Goal: Task Accomplishment & Management: Manage account settings

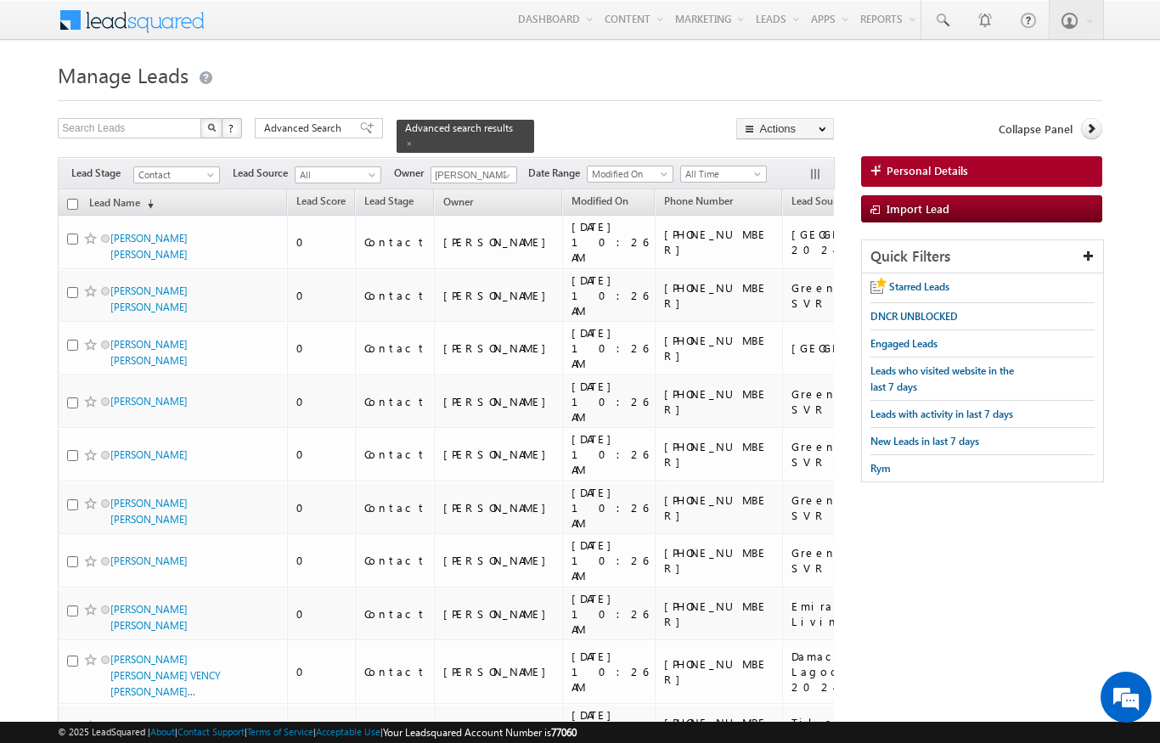
click at [754, 167] on span "All Time" at bounding box center [721, 174] width 81 height 15
click at [698, 221] on link "[DATE]" at bounding box center [727, 219] width 86 height 15
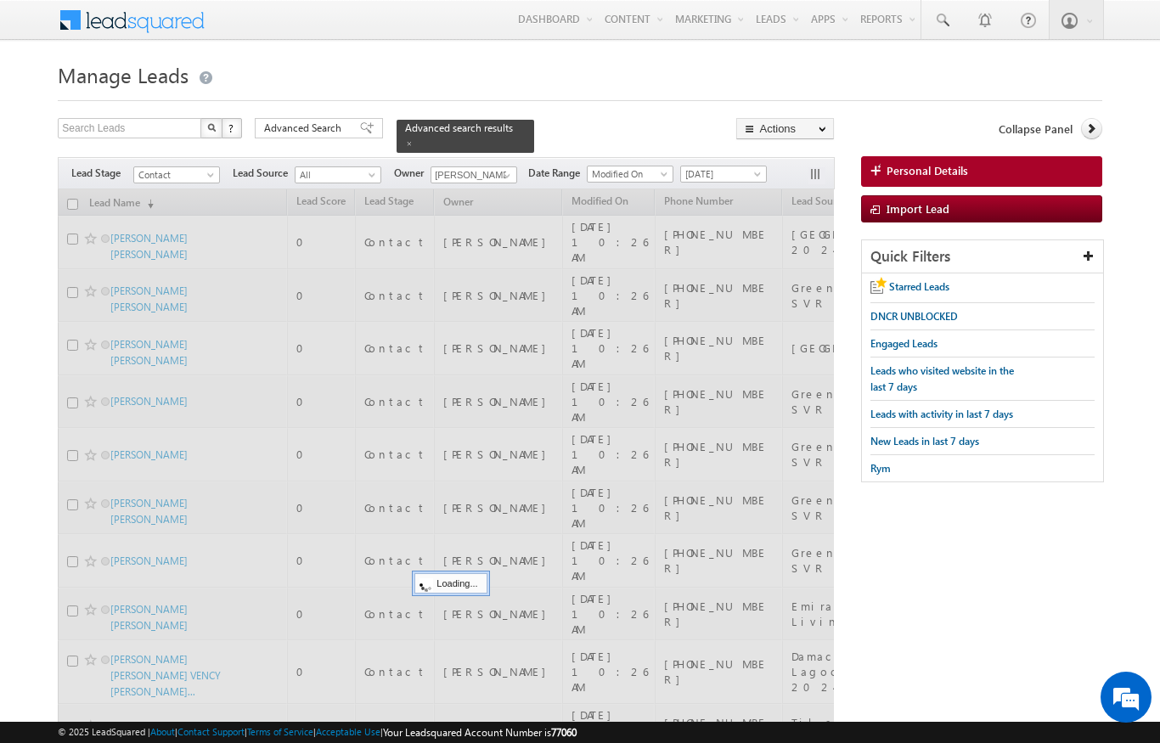
click at [414, 136] on link at bounding box center [409, 143] width 8 height 14
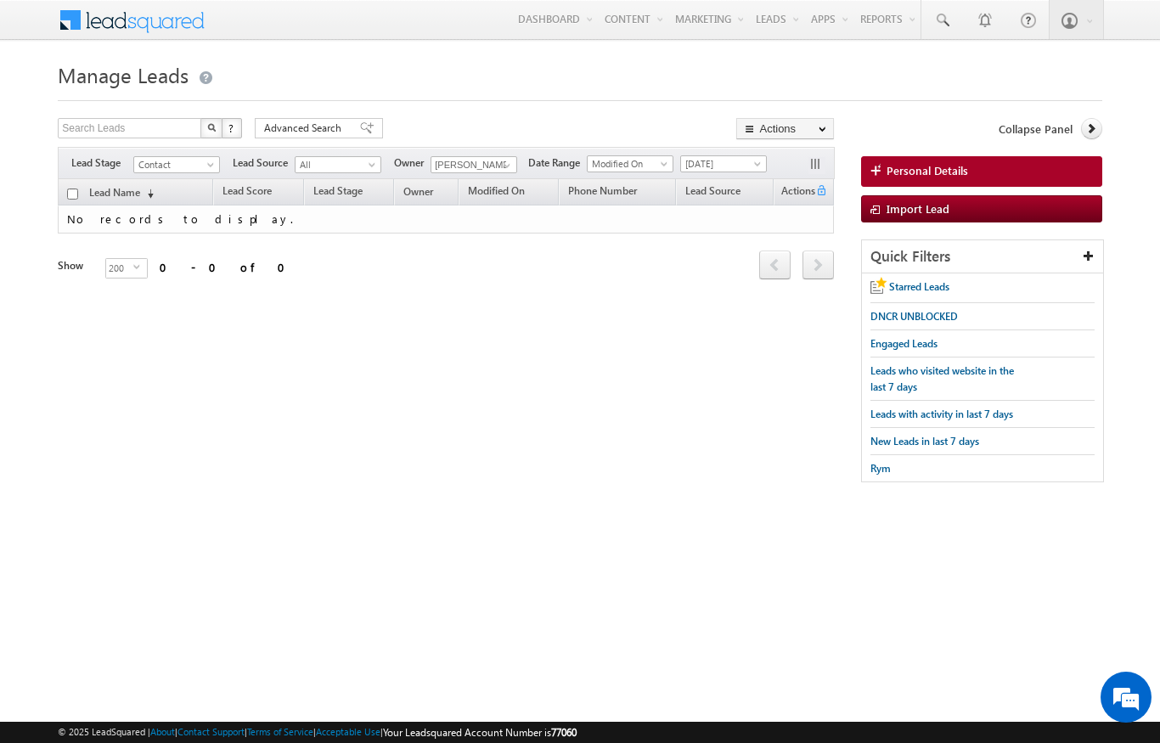
click at [760, 149] on div "Filters Lead Stage Contact Contact Lead Source All All Owner [PERSON_NAME] [PER…" at bounding box center [446, 163] width 776 height 32
click at [744, 158] on span "[DATE]" at bounding box center [721, 163] width 81 height 15
click at [686, 157] on span "[DATE]" at bounding box center [721, 163] width 81 height 15
click at [711, 164] on span "[DATE]" at bounding box center [721, 163] width 81 height 15
click at [693, 233] on link "[DATE]" at bounding box center [727, 236] width 86 height 15
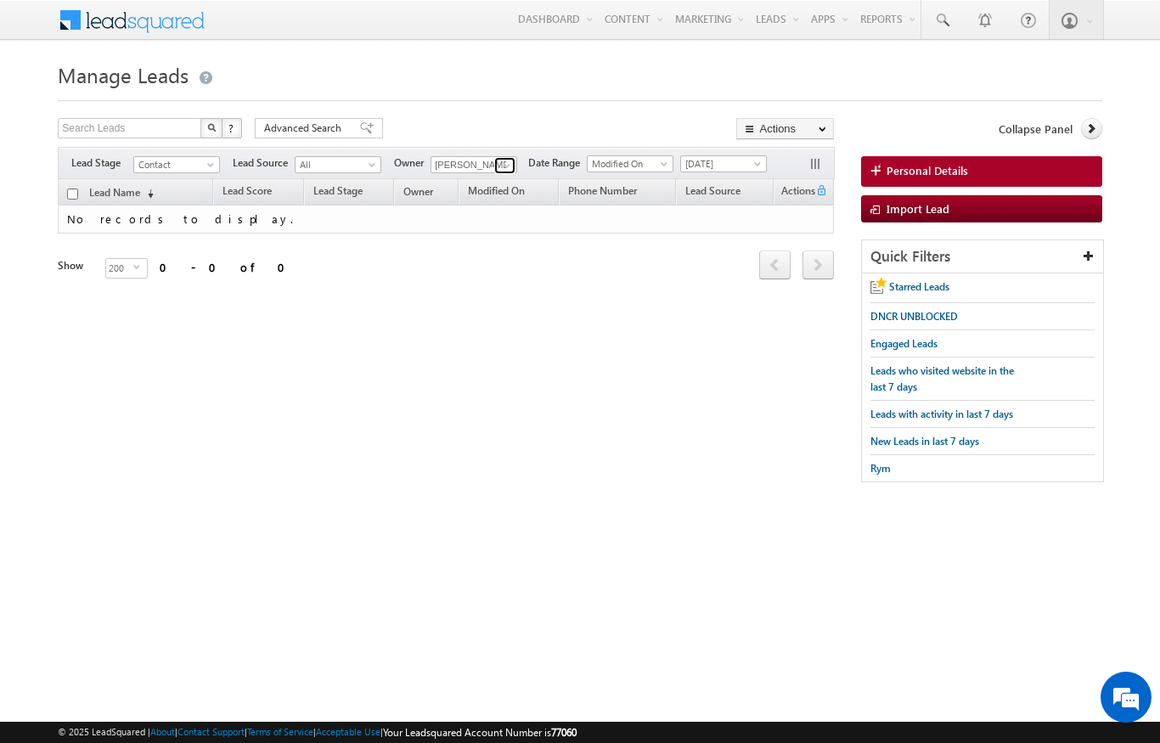
click at [500, 173] on link at bounding box center [504, 165] width 21 height 17
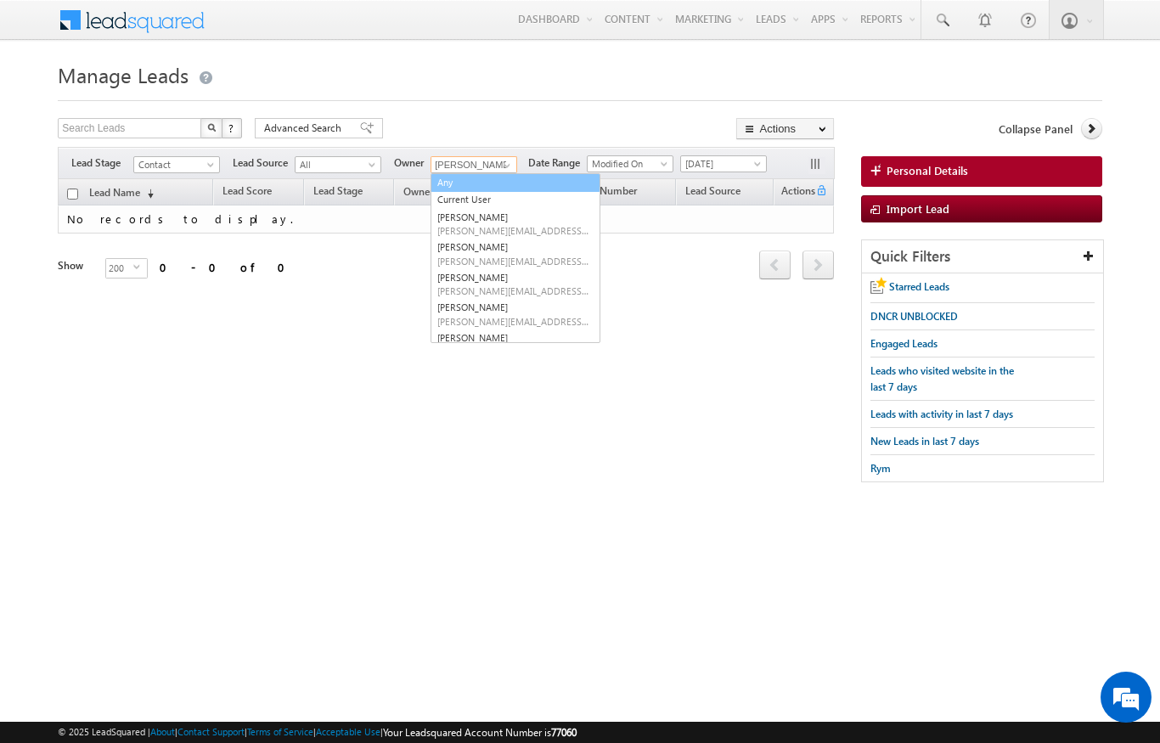
click at [444, 183] on link "Any" at bounding box center [516, 183] width 170 height 20
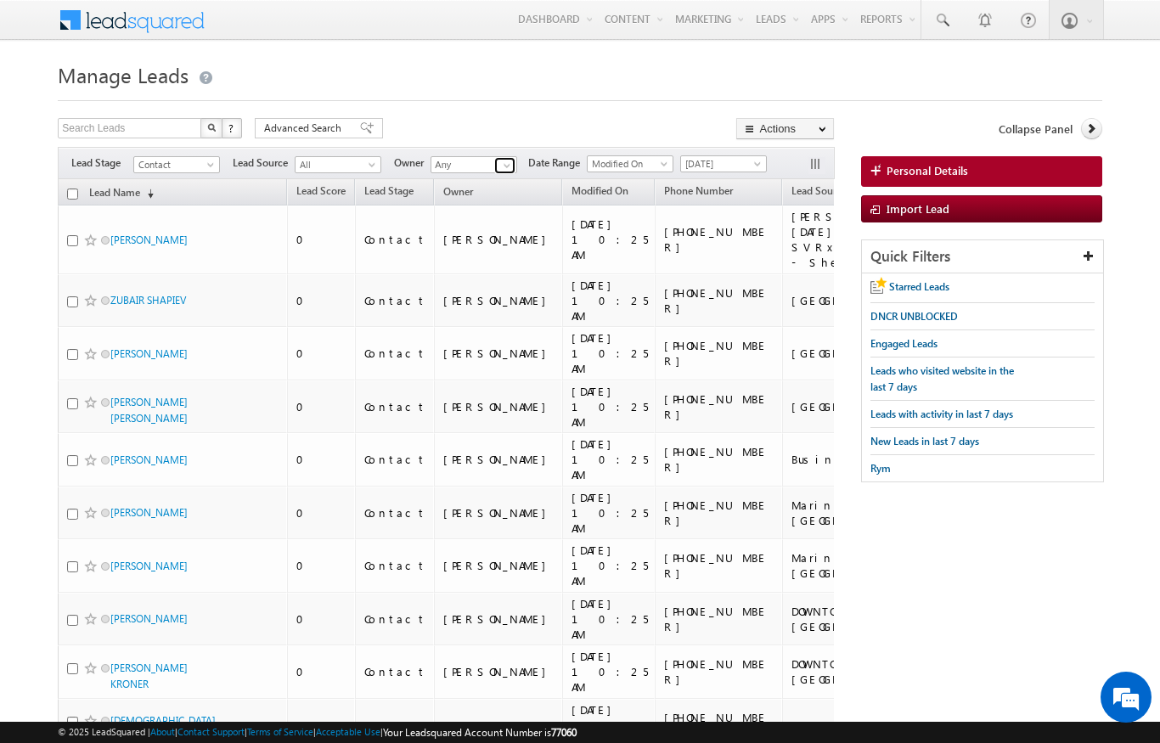
click at [507, 161] on span at bounding box center [507, 166] width 14 height 14
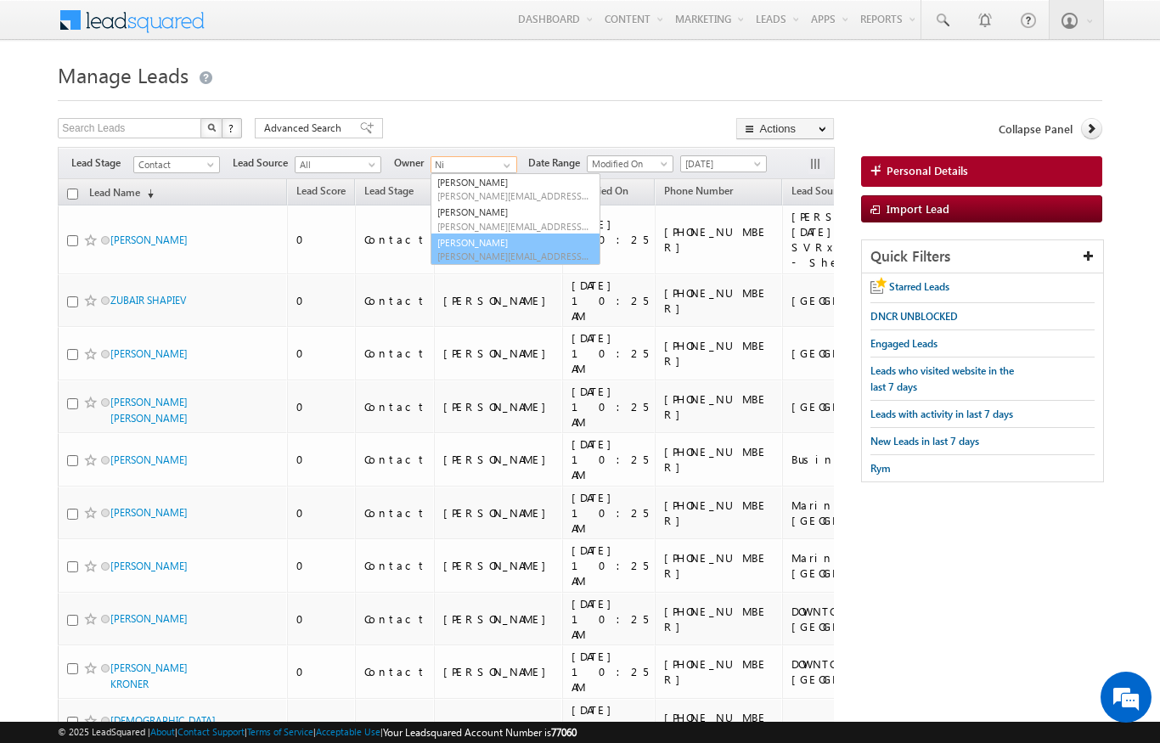
click at [459, 241] on link "[PERSON_NAME] [PERSON_NAME][EMAIL_ADDRESS][PERSON_NAME][DOMAIN_NAME]" at bounding box center [516, 250] width 170 height 32
type input "[PERSON_NAME]"
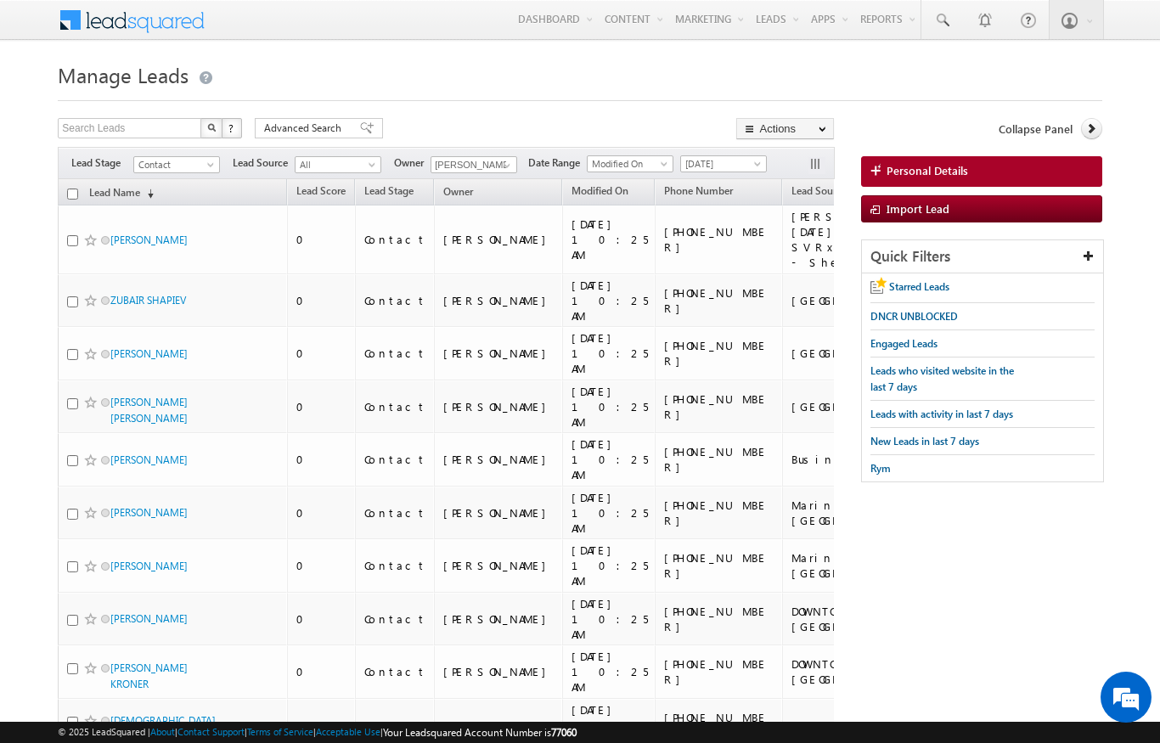
click at [547, 59] on h1 "Manage Leads" at bounding box center [580, 73] width 1044 height 33
click at [544, 64] on h1 "Manage Leads" at bounding box center [580, 73] width 1044 height 33
click at [71, 193] on input "checkbox" at bounding box center [72, 194] width 11 height 11
checkbox input "true"
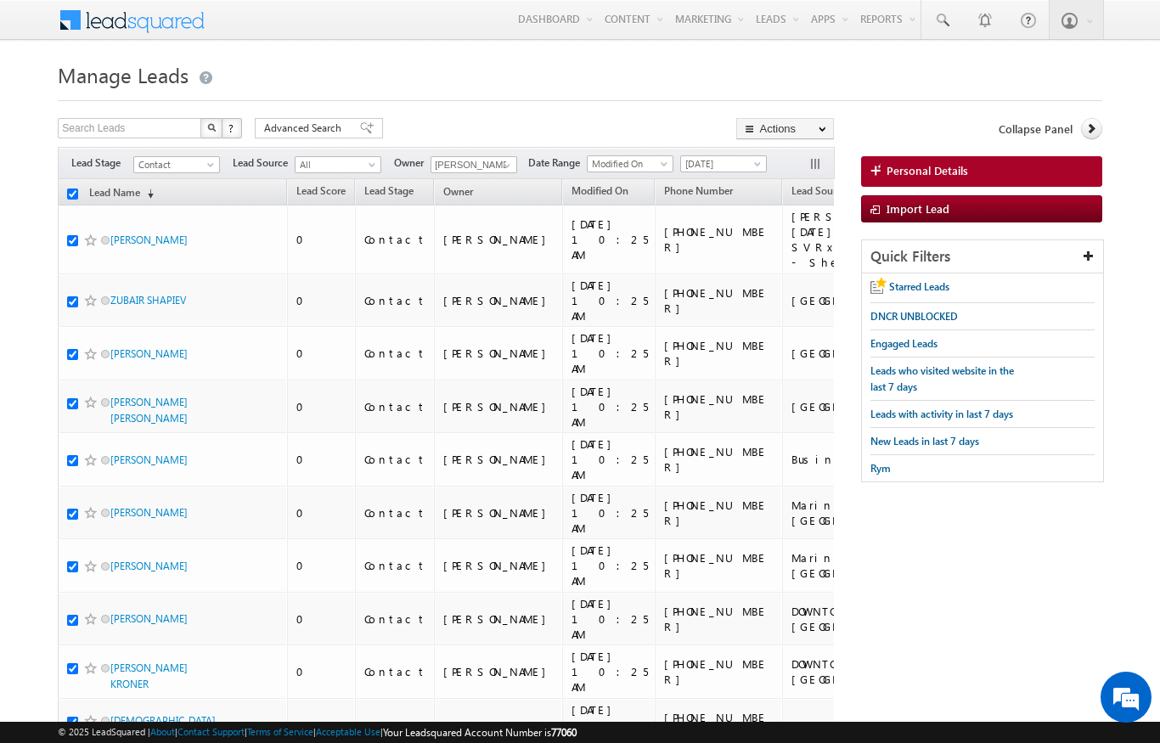
checkbox input "true"
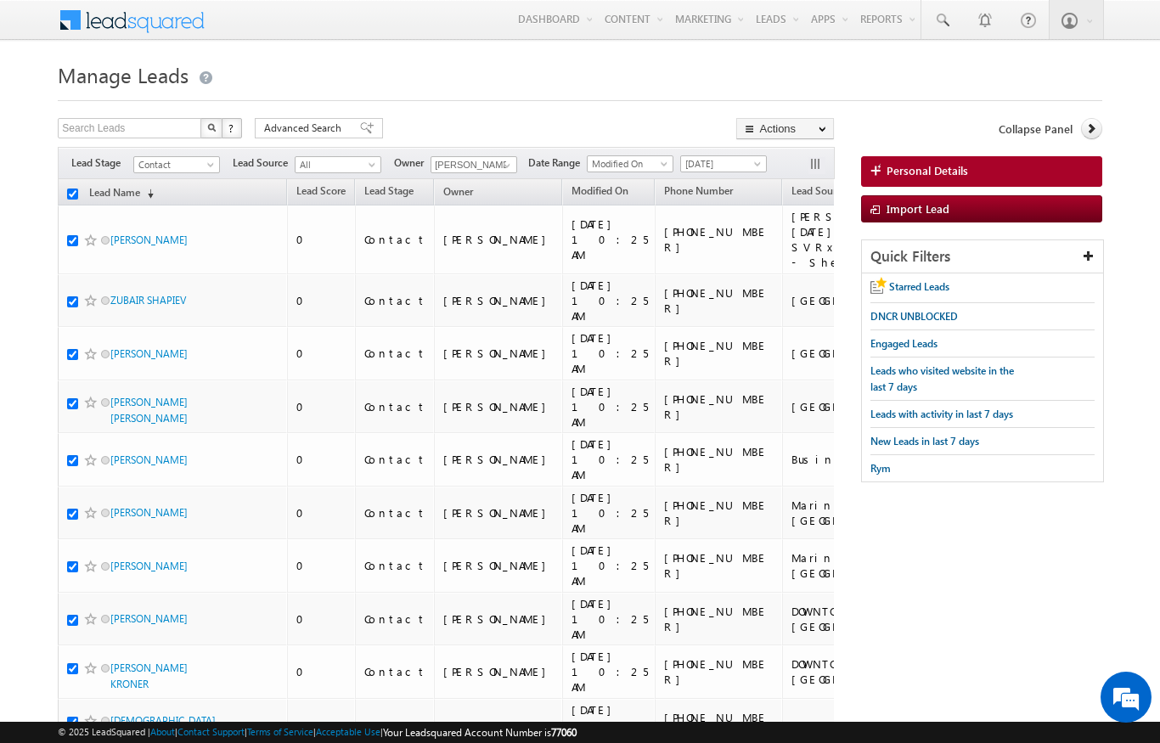
checkbox input "true"
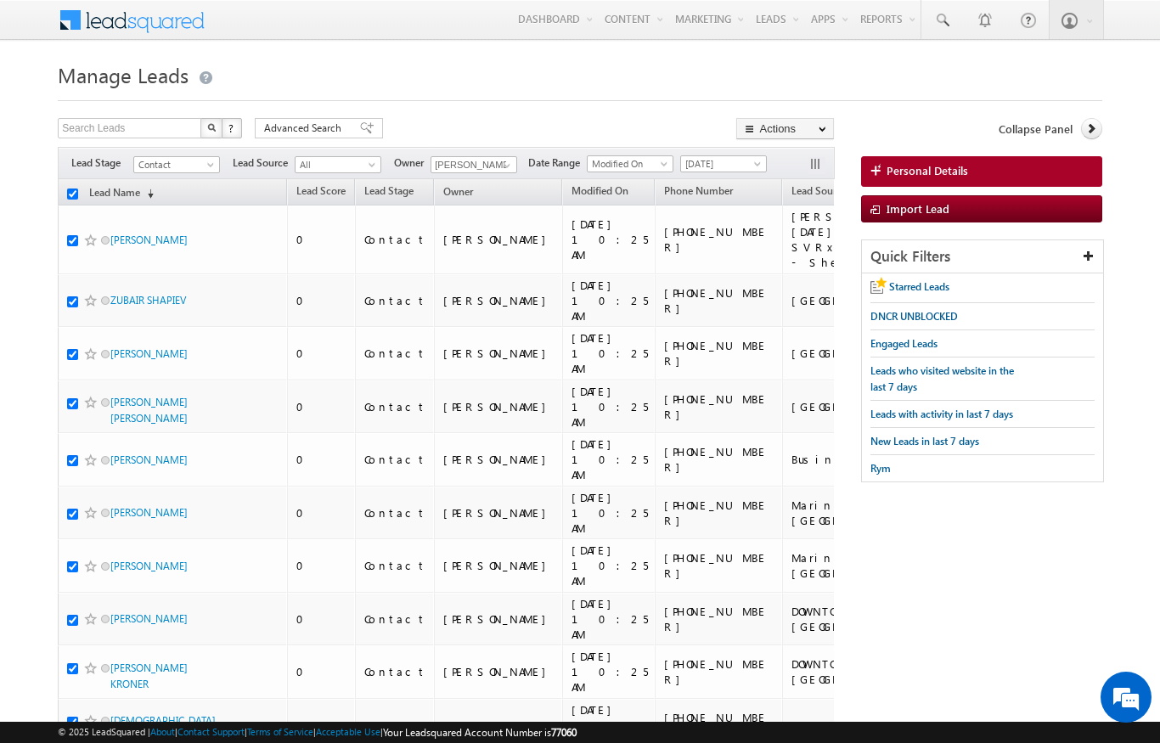
checkbox input "true"
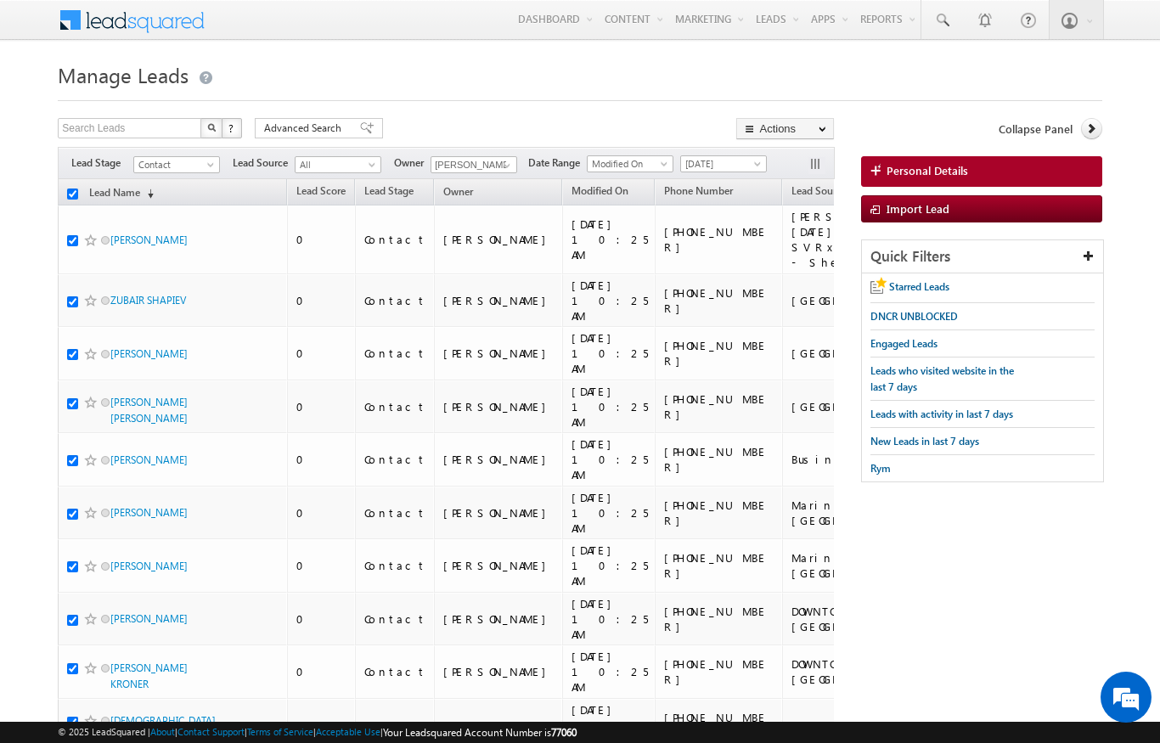
checkbox input "true"
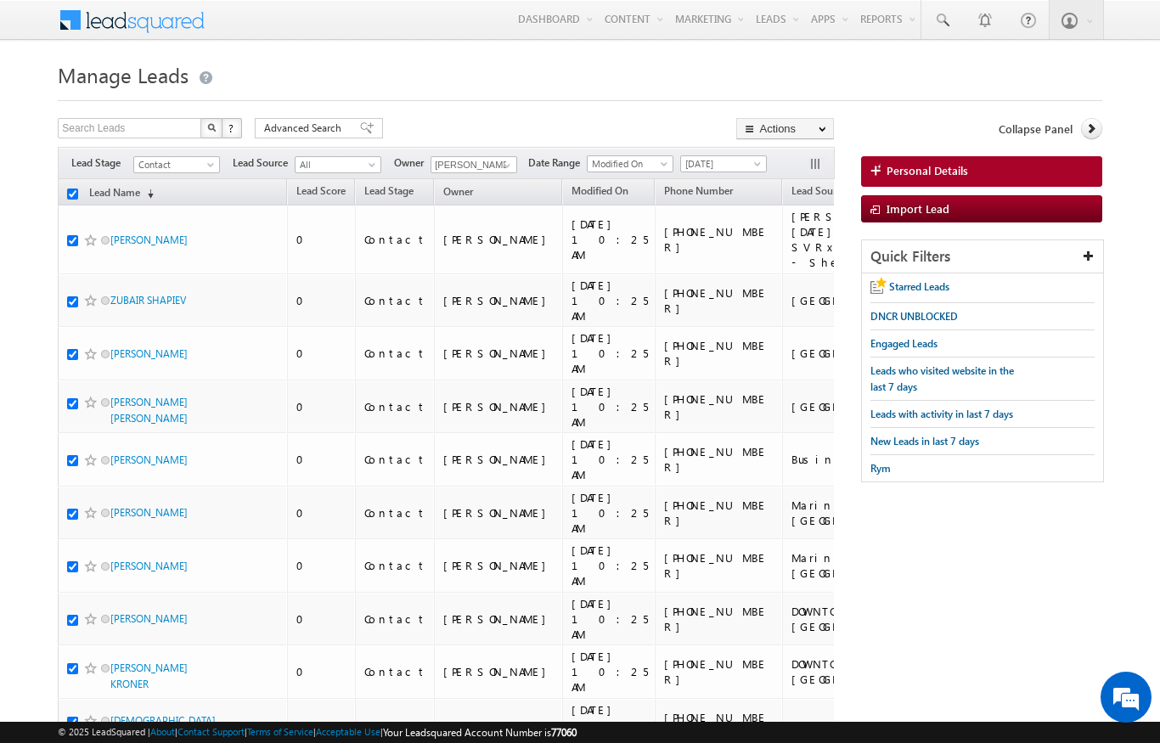
checkbox input "true"
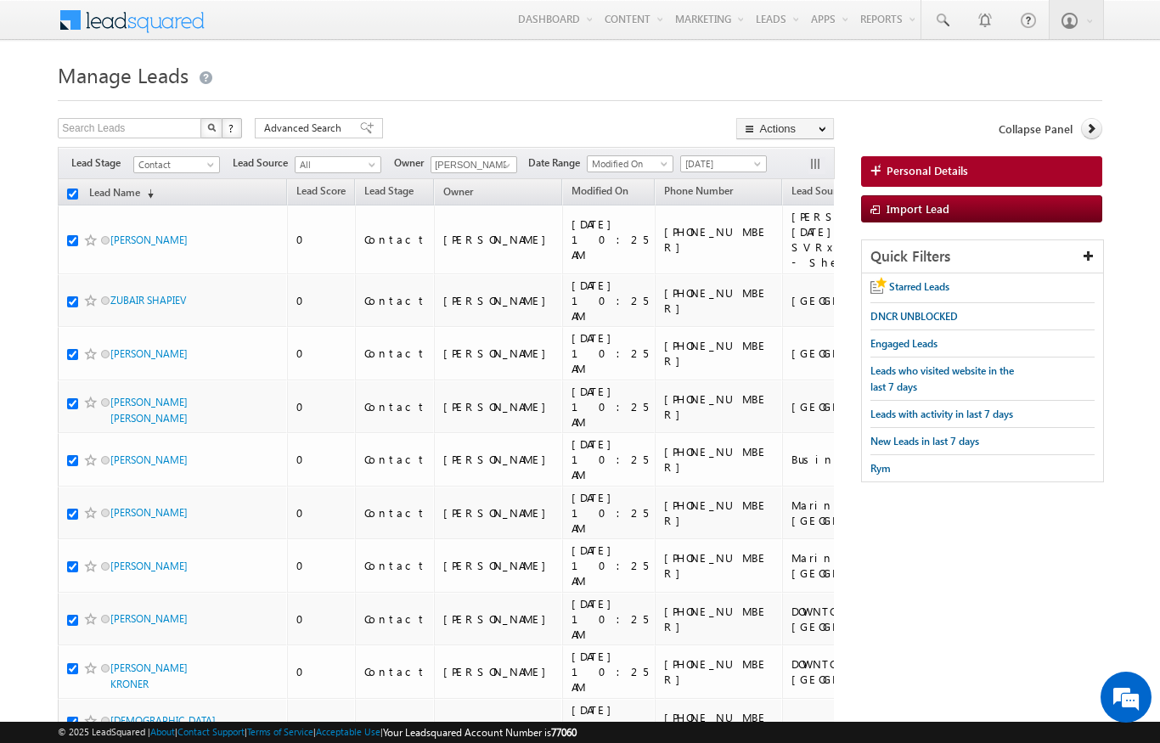
checkbox input "true"
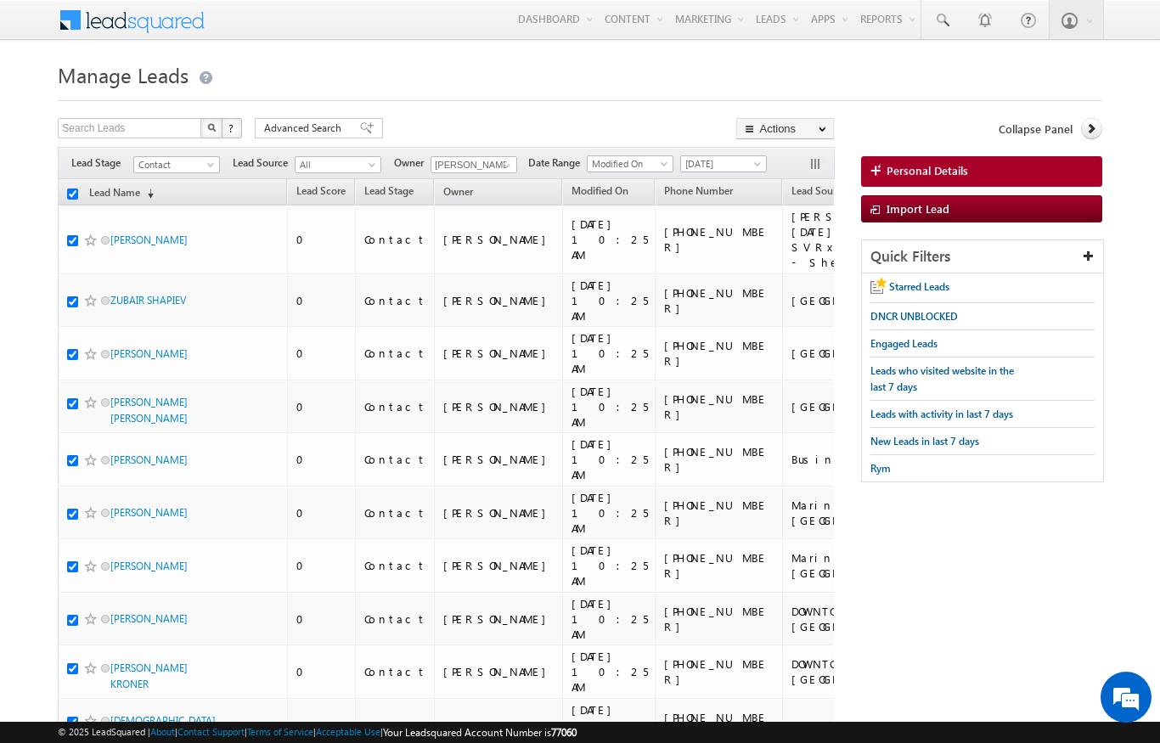
checkbox input "true"
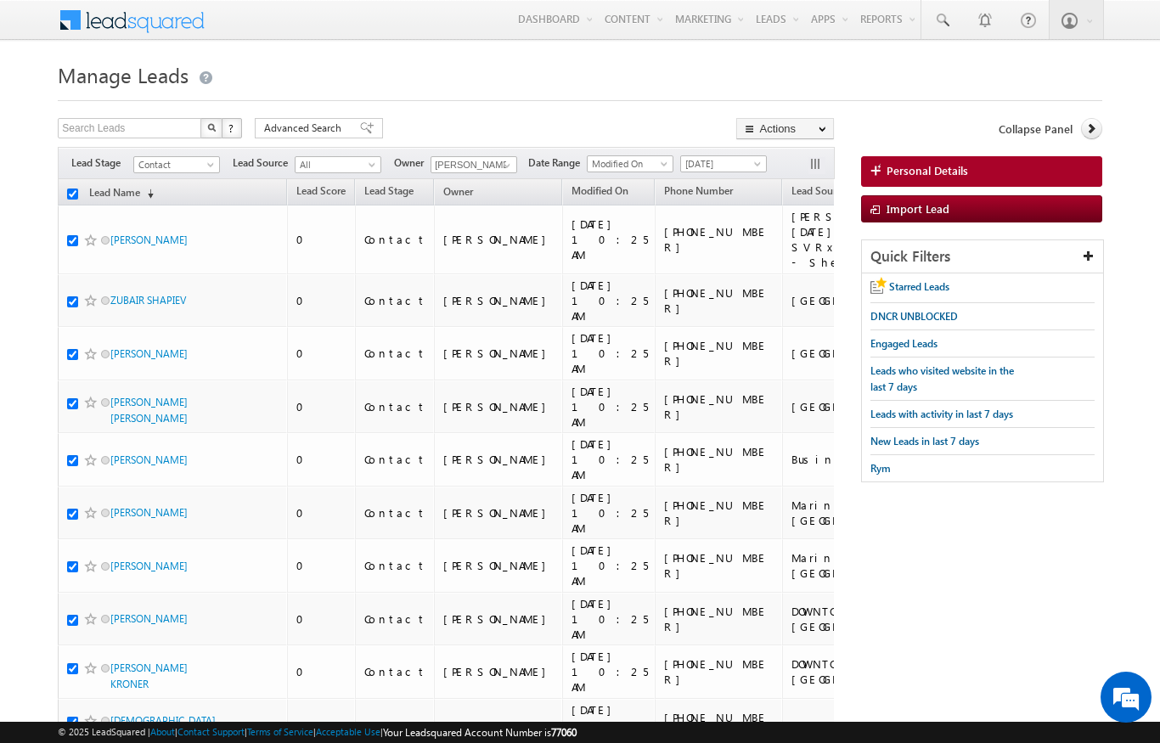
checkbox input "true"
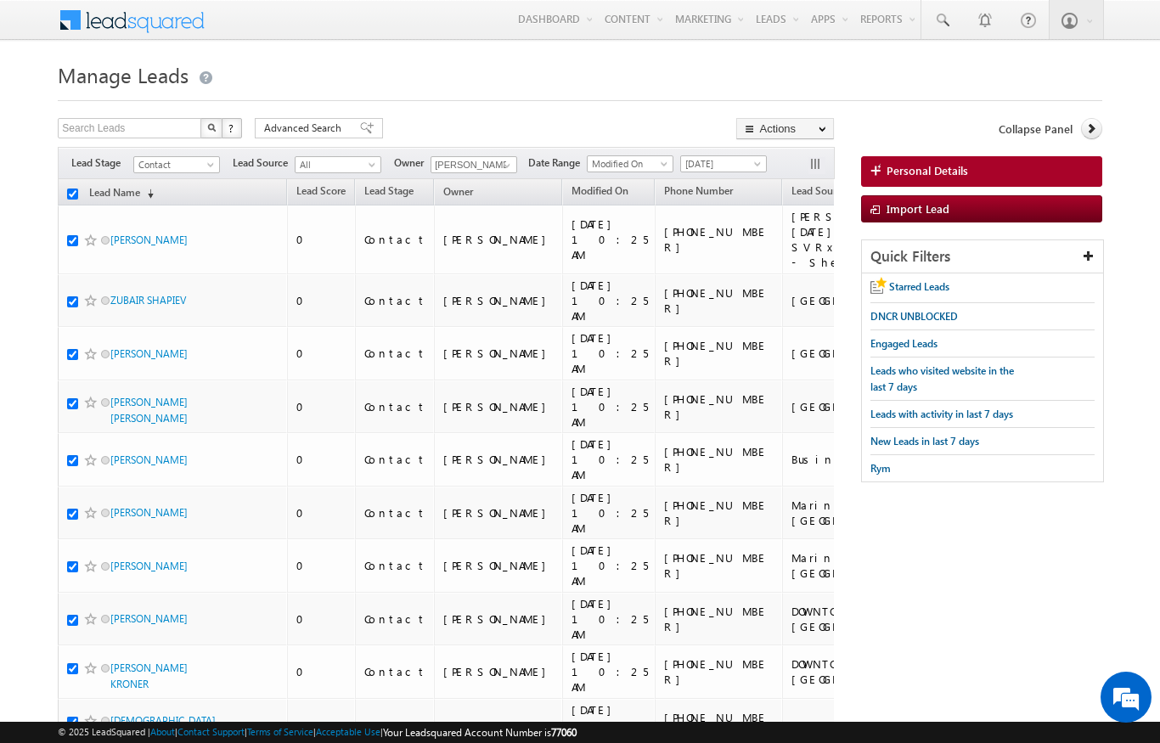
checkbox input "true"
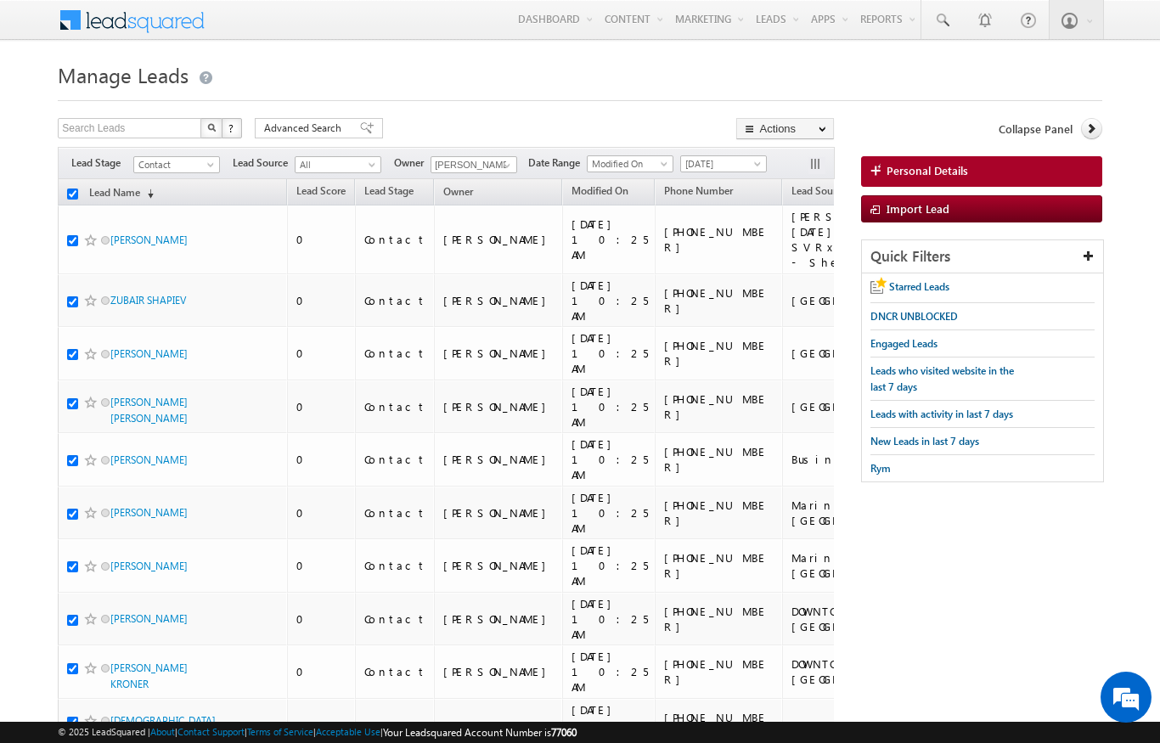
checkbox input "true"
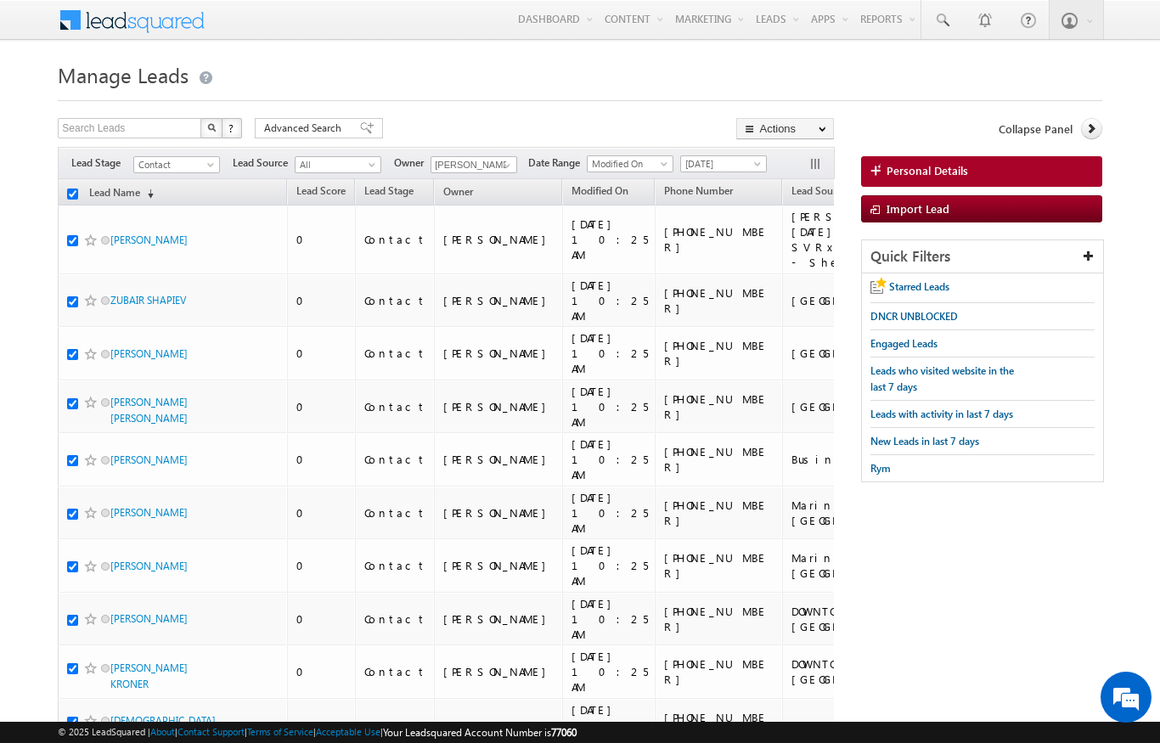
checkbox input "true"
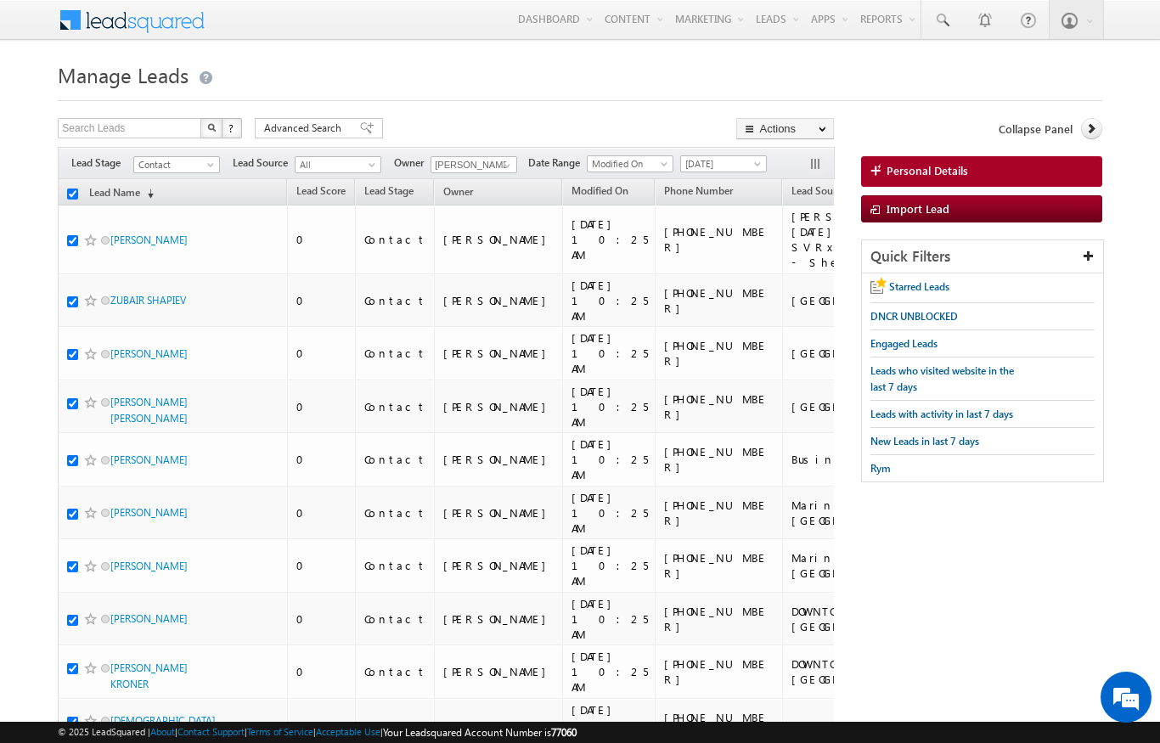
checkbox input "true"
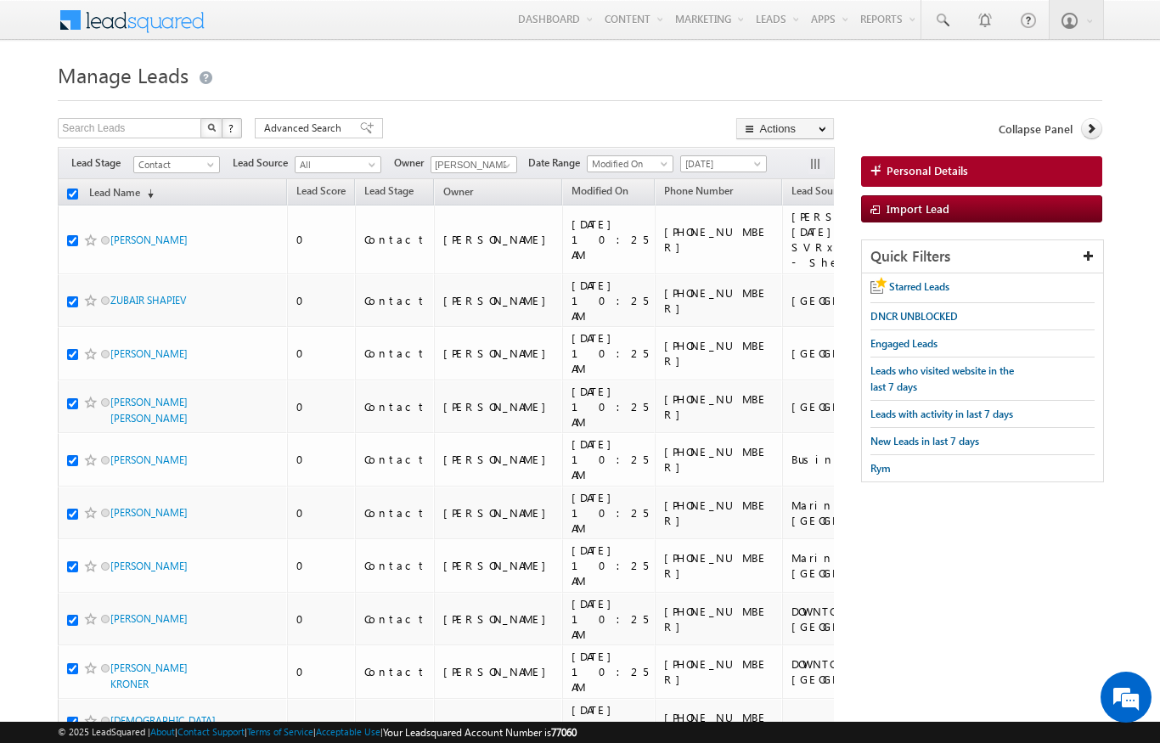
checkbox input "true"
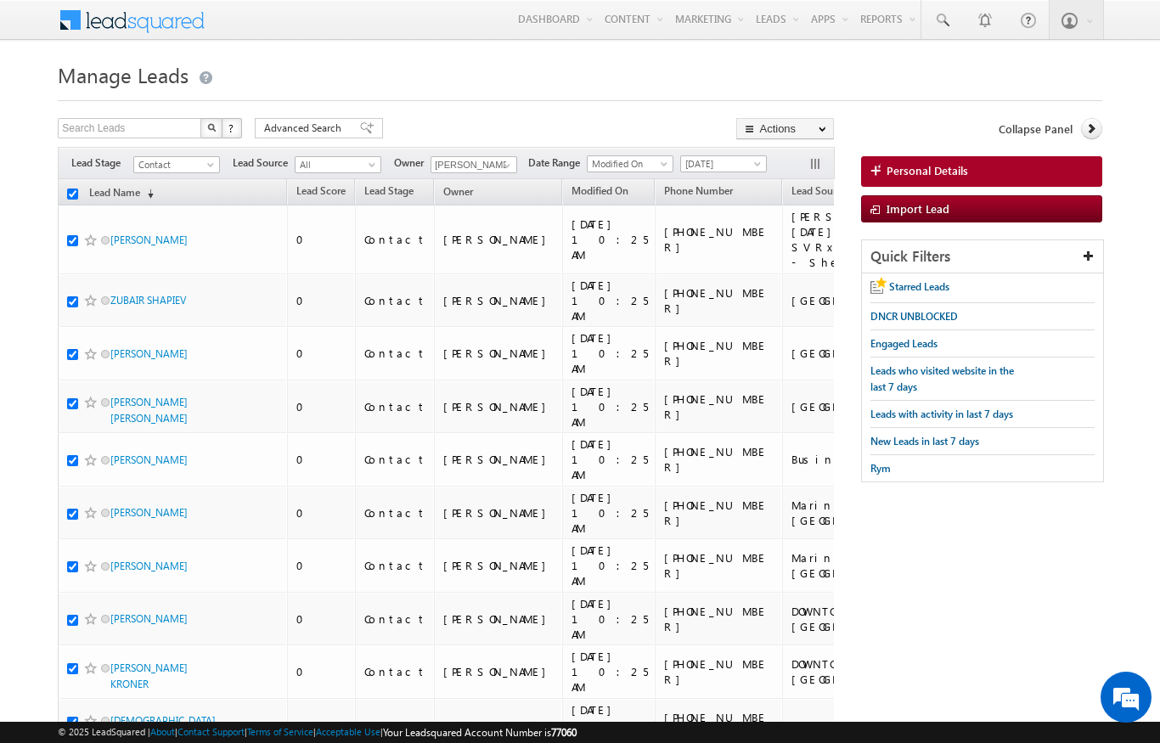
checkbox input "true"
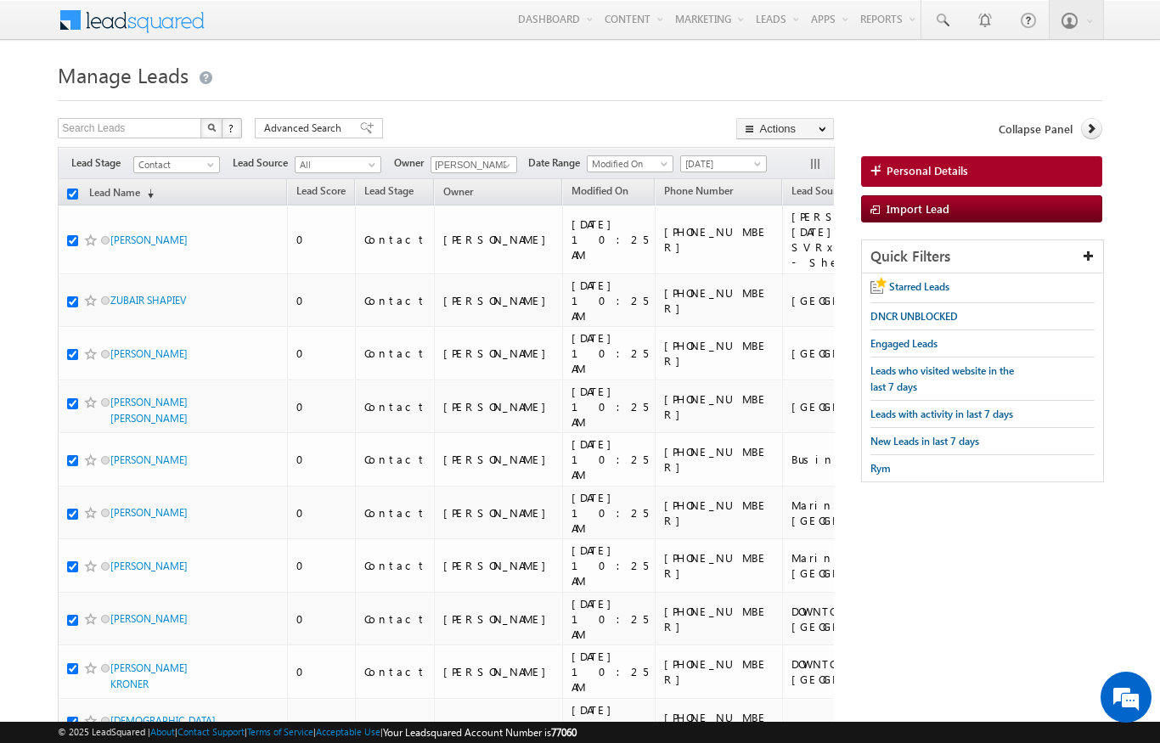
checkbox input "true"
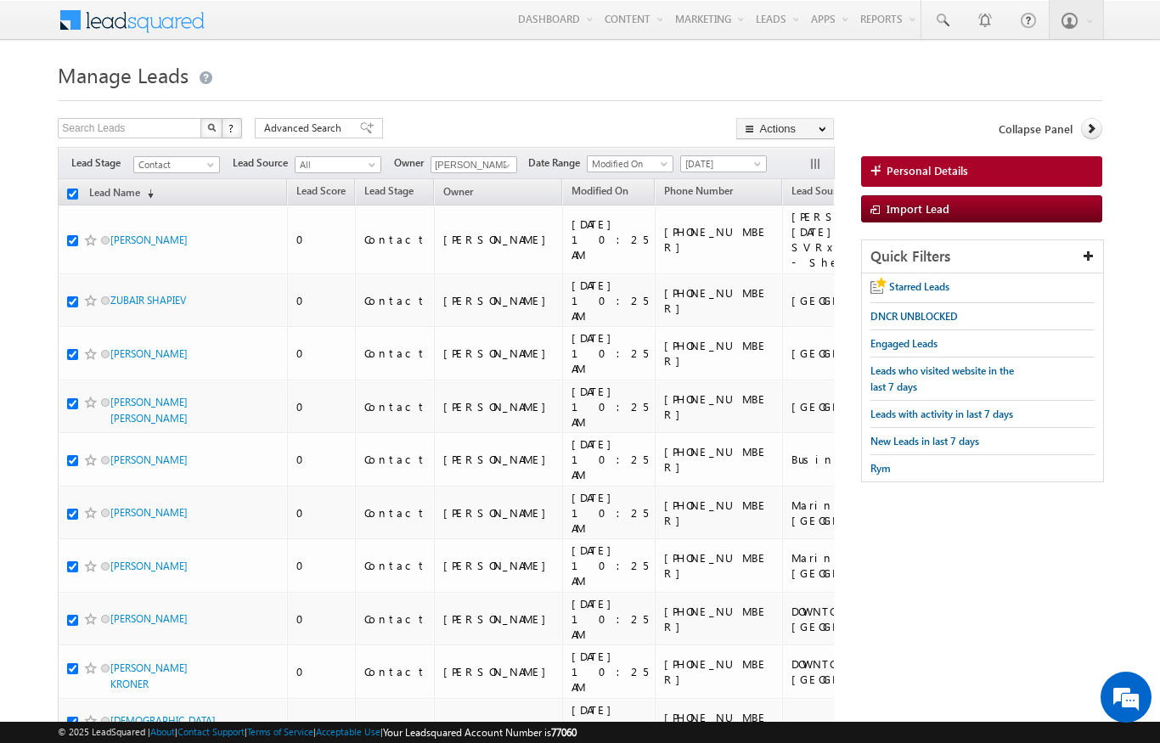
checkbox input "true"
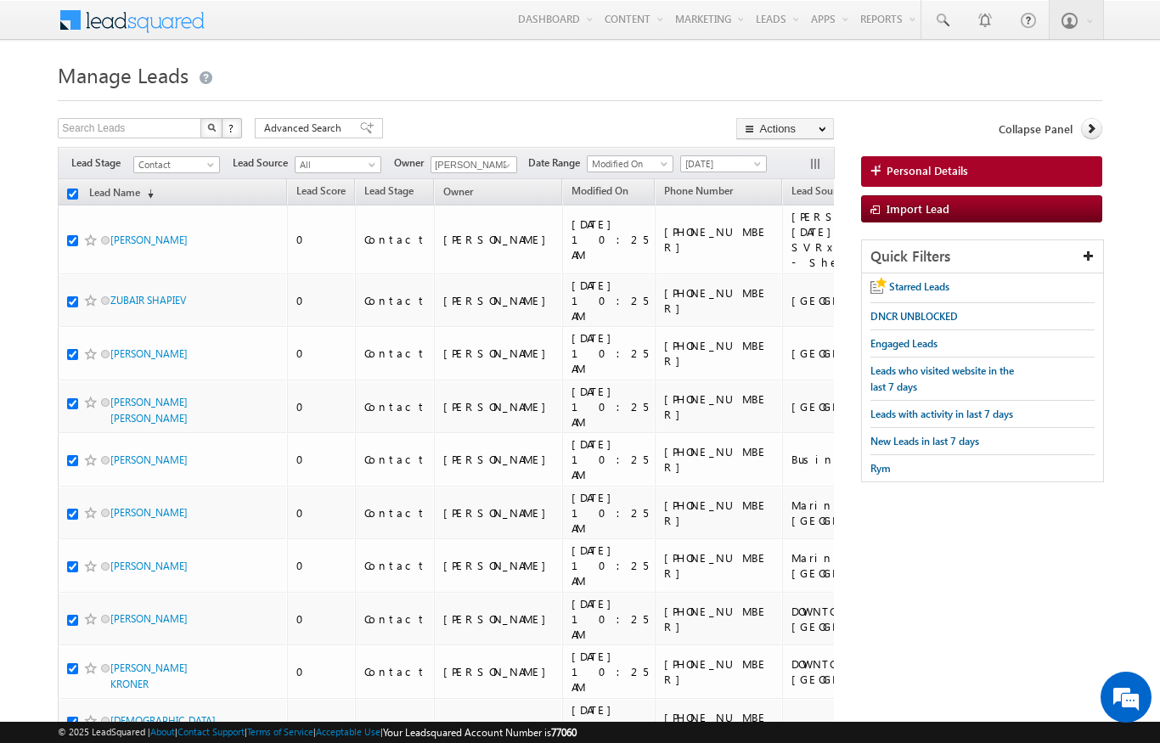
checkbox input "true"
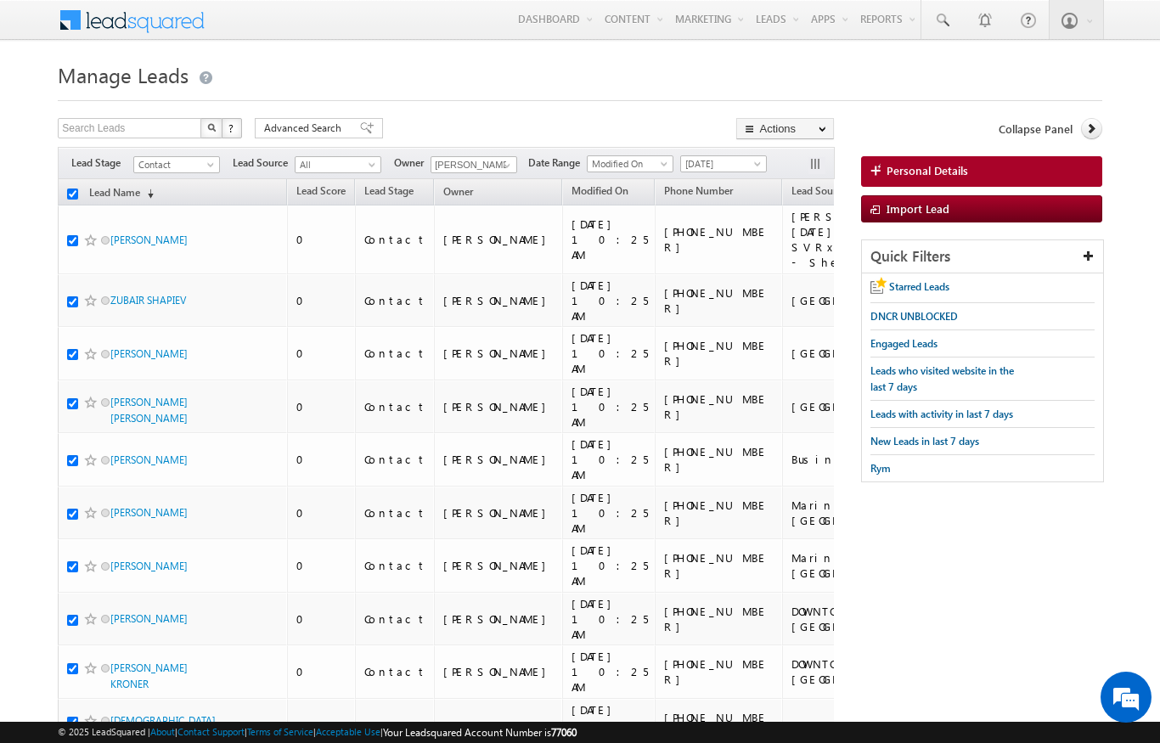
checkbox input "true"
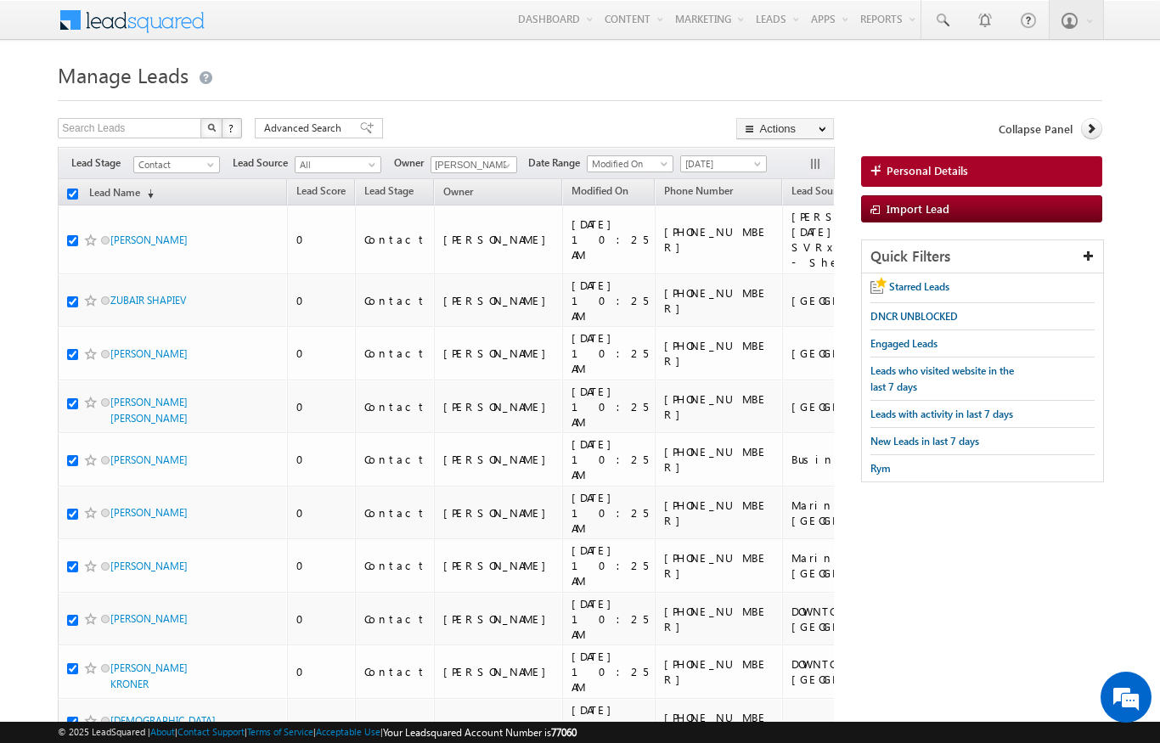
checkbox input "true"
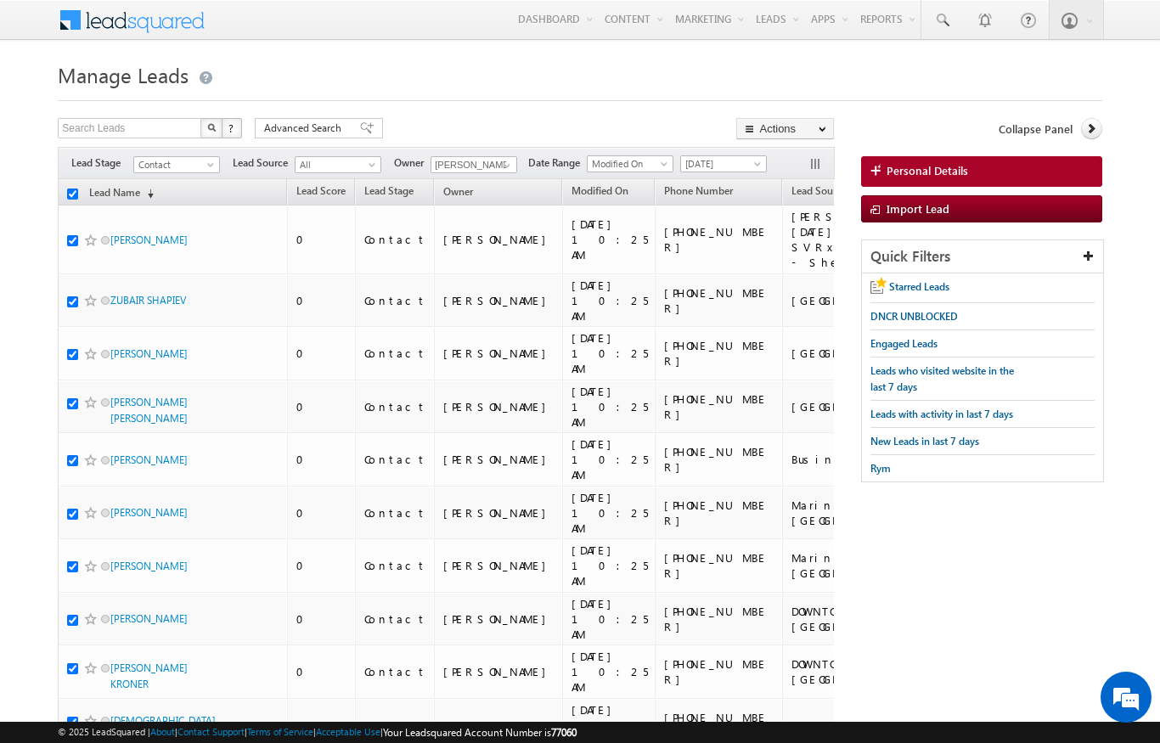
checkbox input "true"
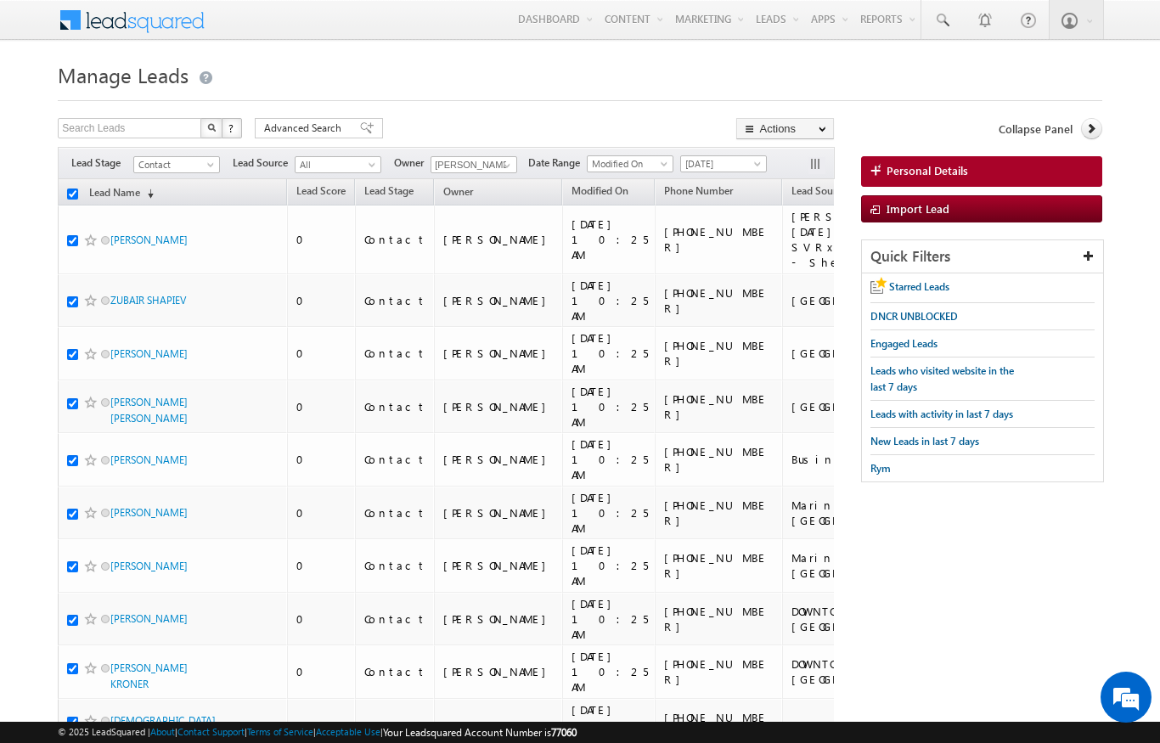
checkbox input "true"
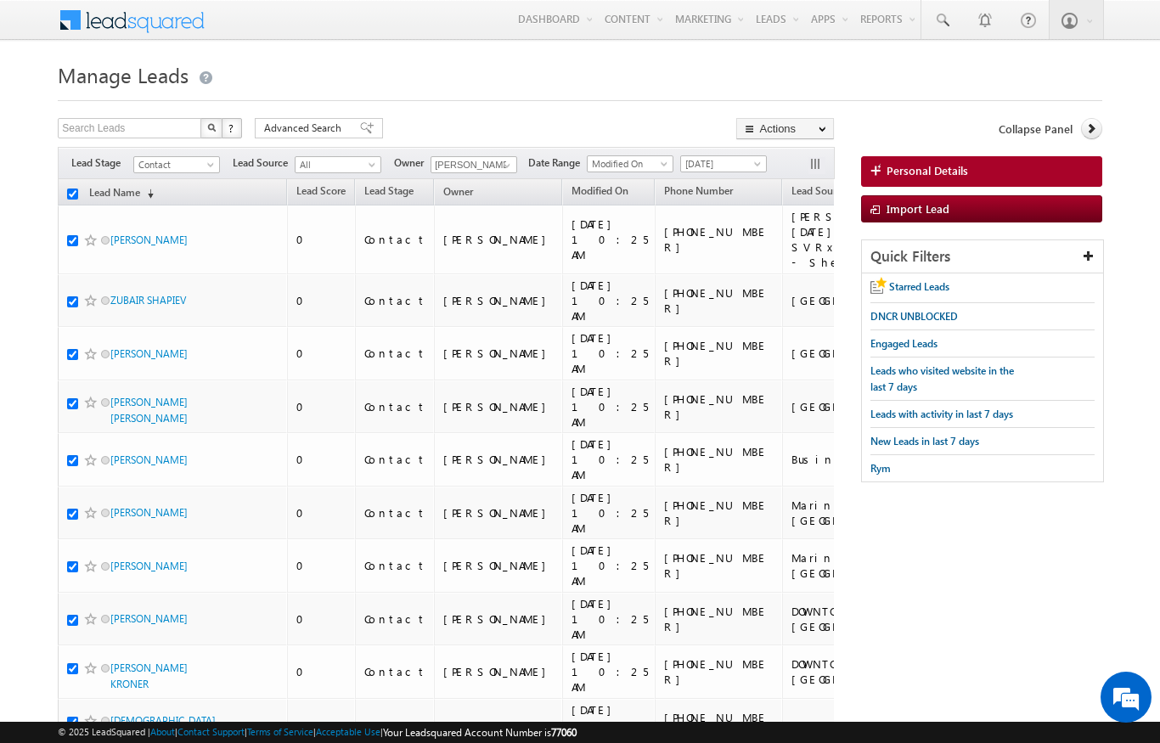
checkbox input "true"
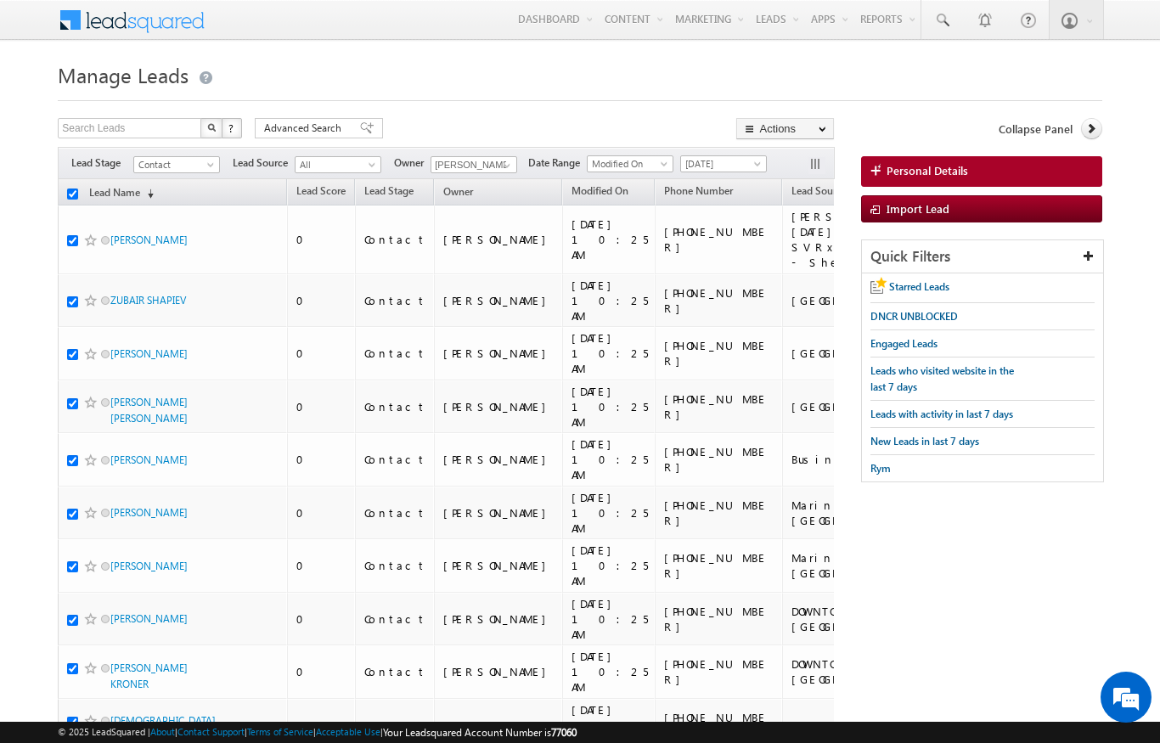
checkbox input "true"
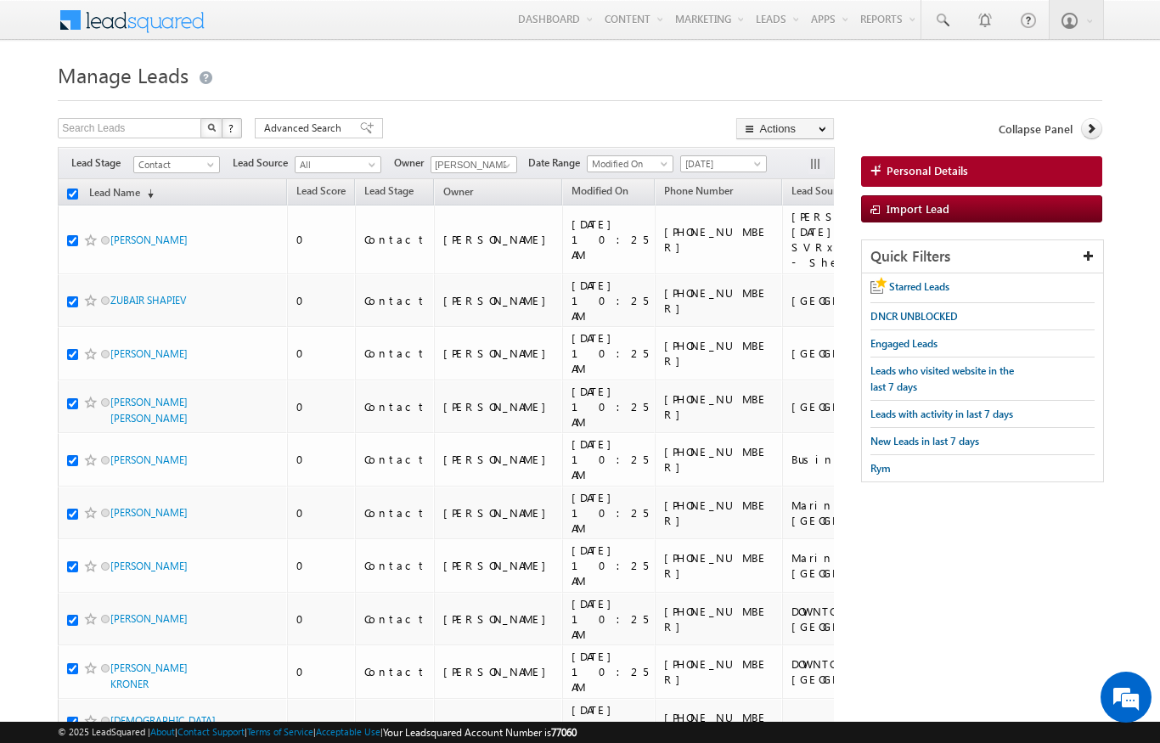
checkbox input "true"
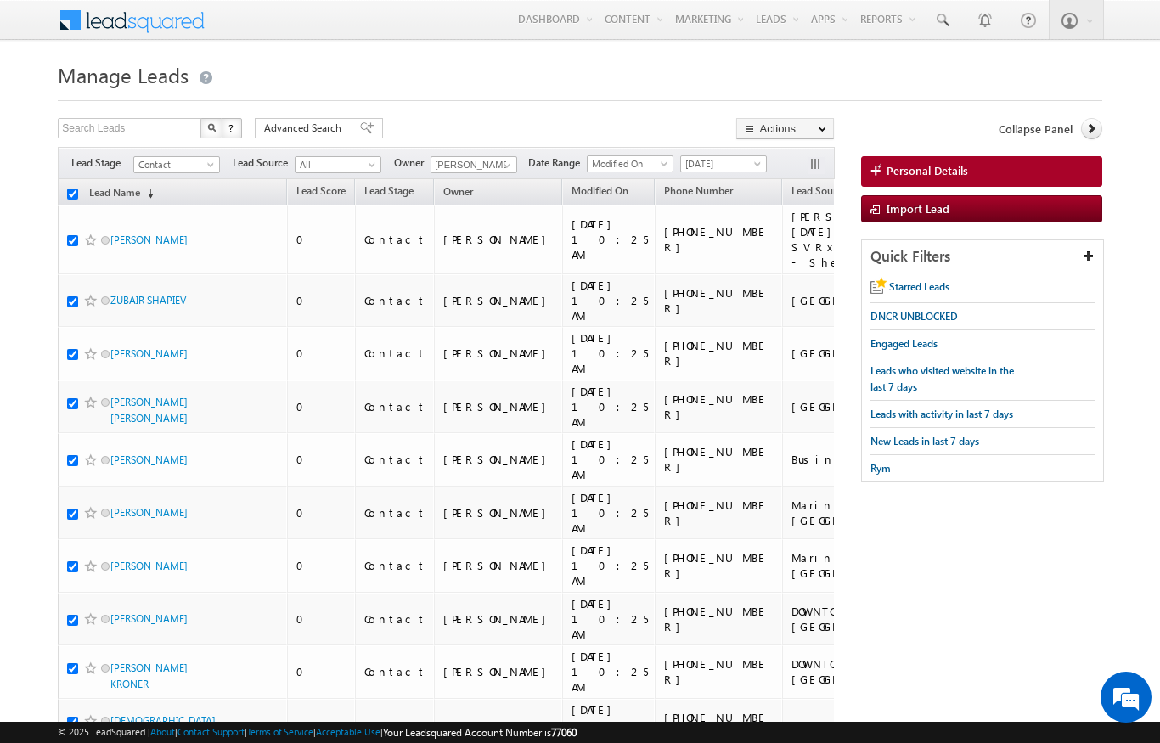
checkbox input "true"
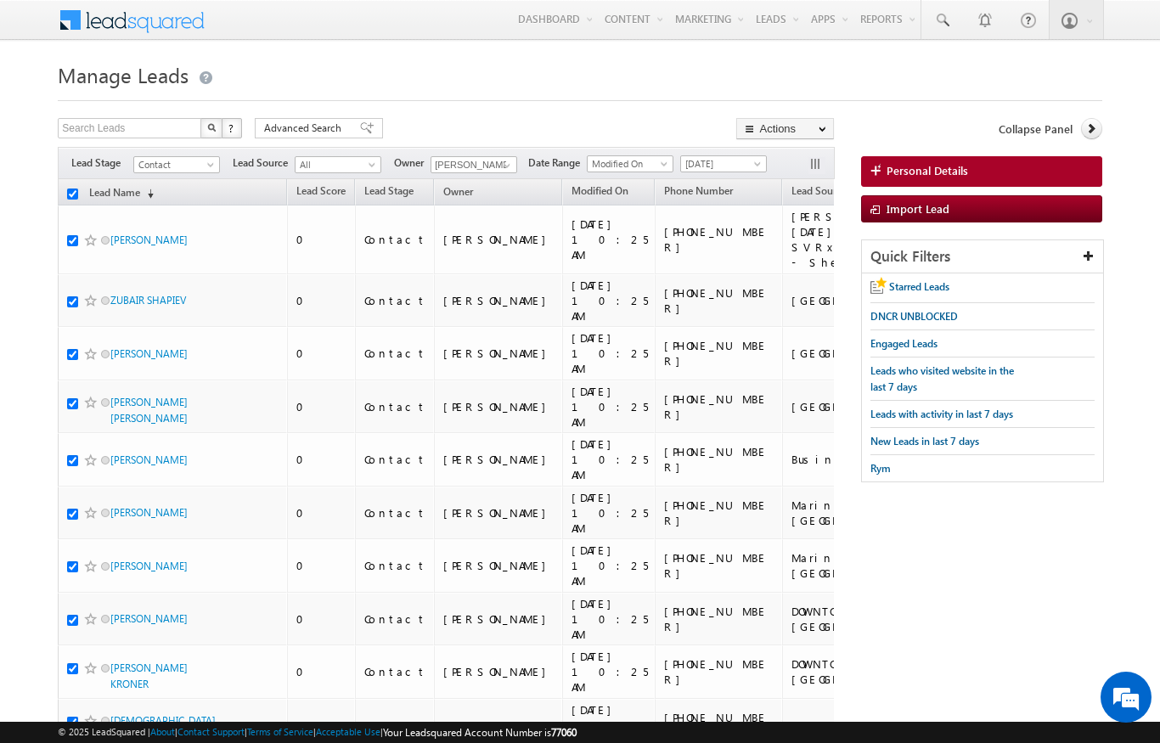
checkbox input "true"
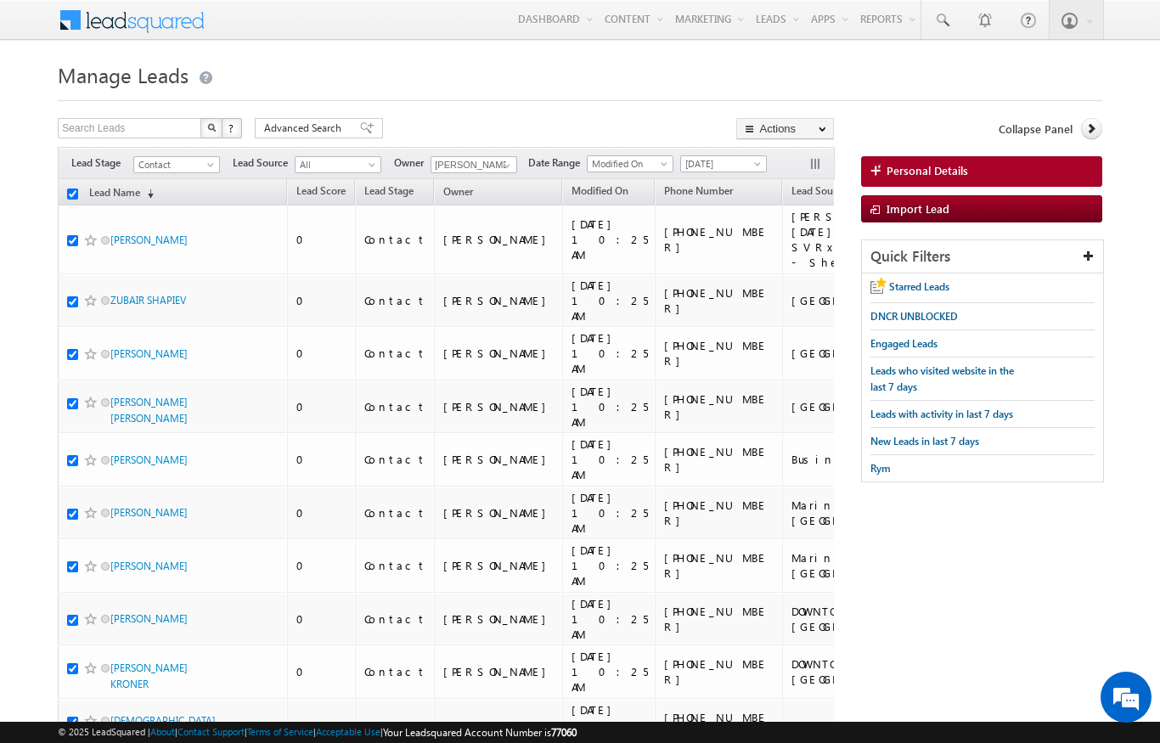
checkbox input "true"
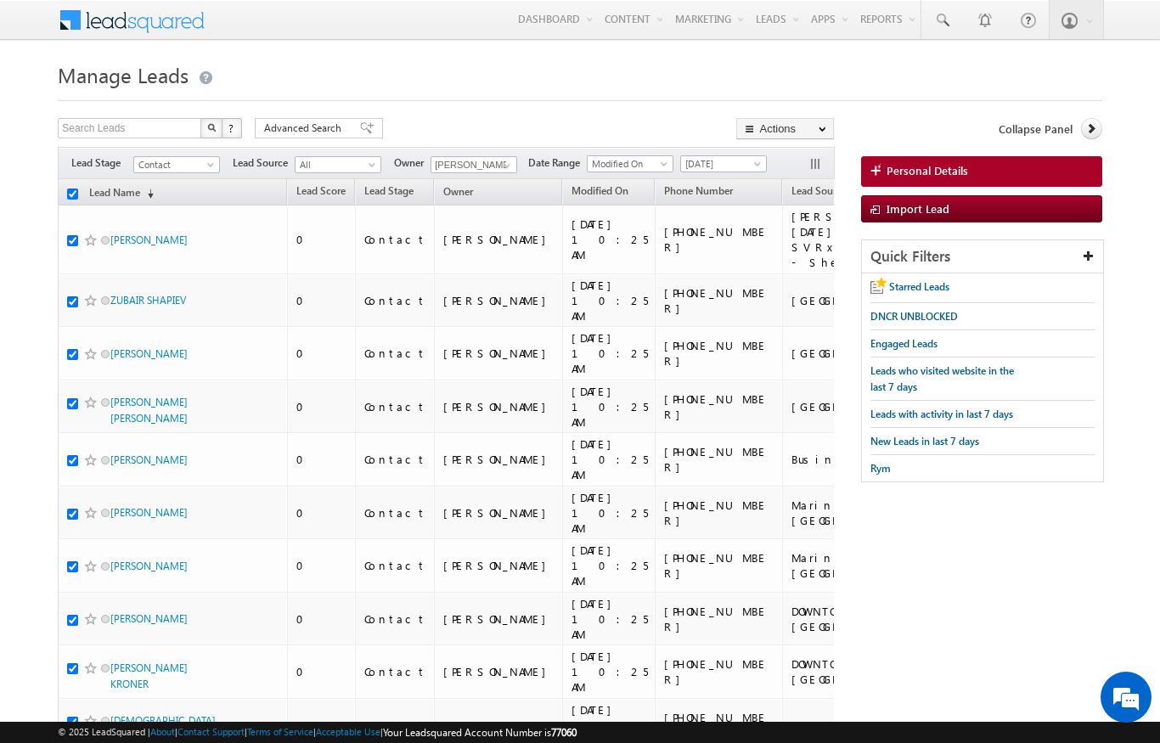
checkbox input "true"
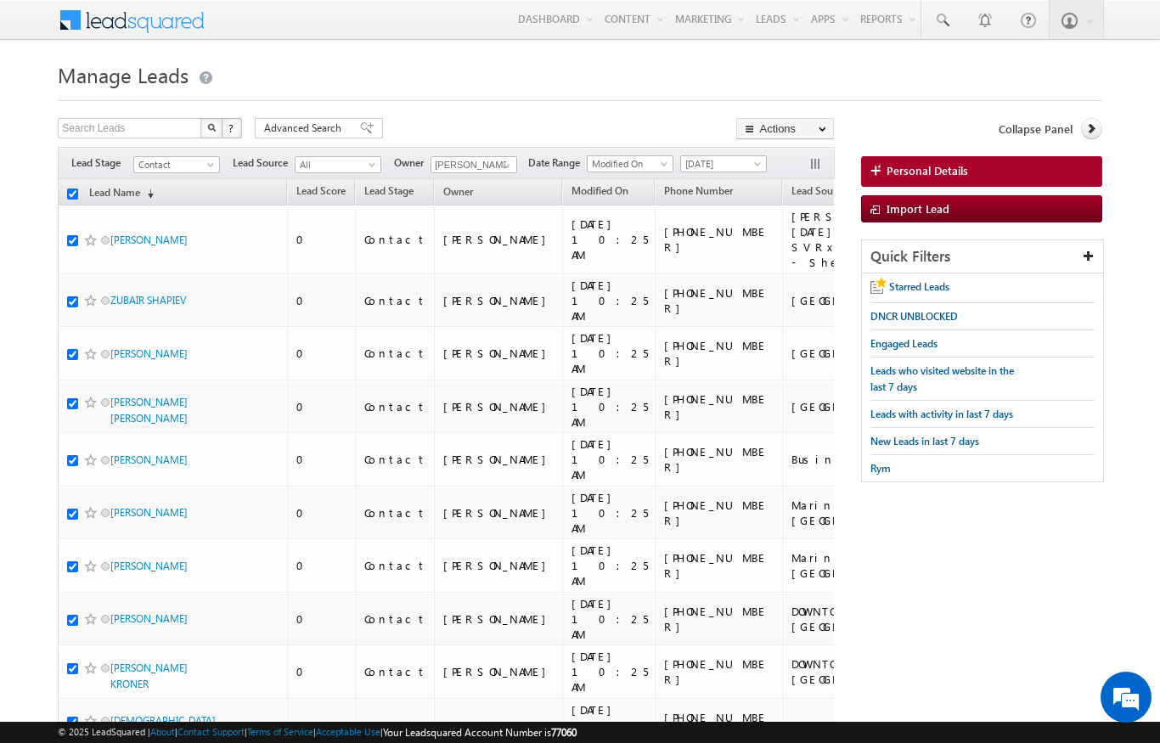
checkbox input "true"
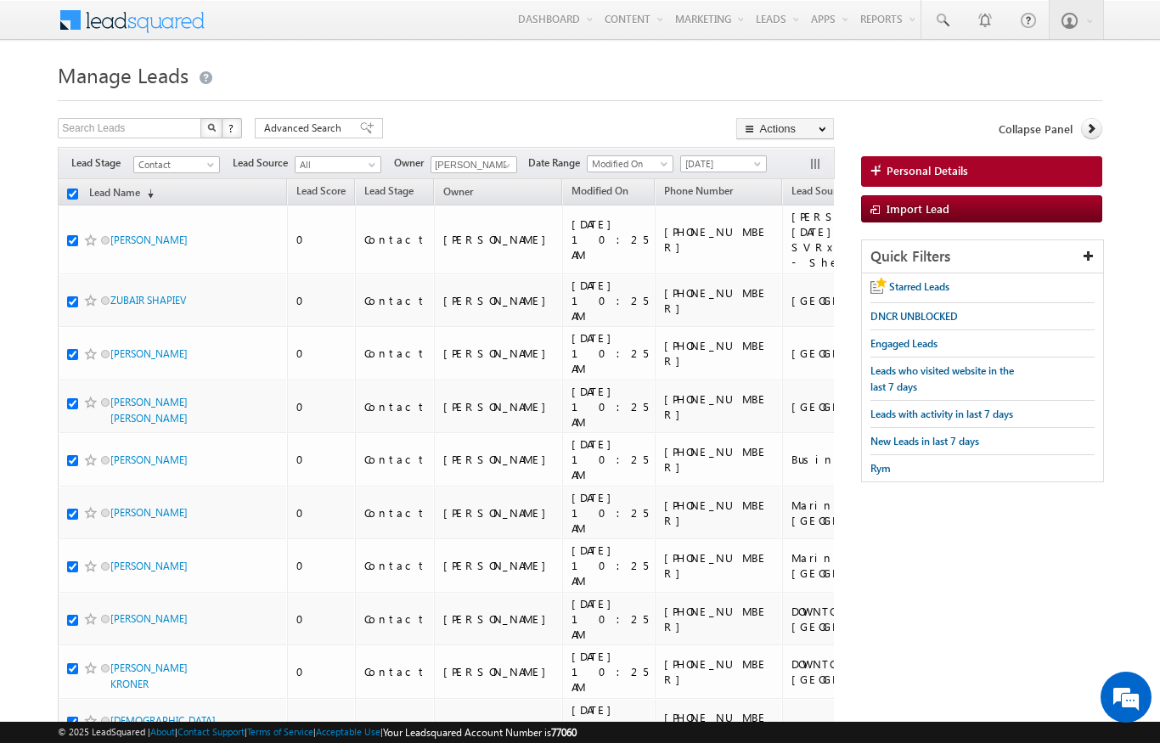
checkbox input "true"
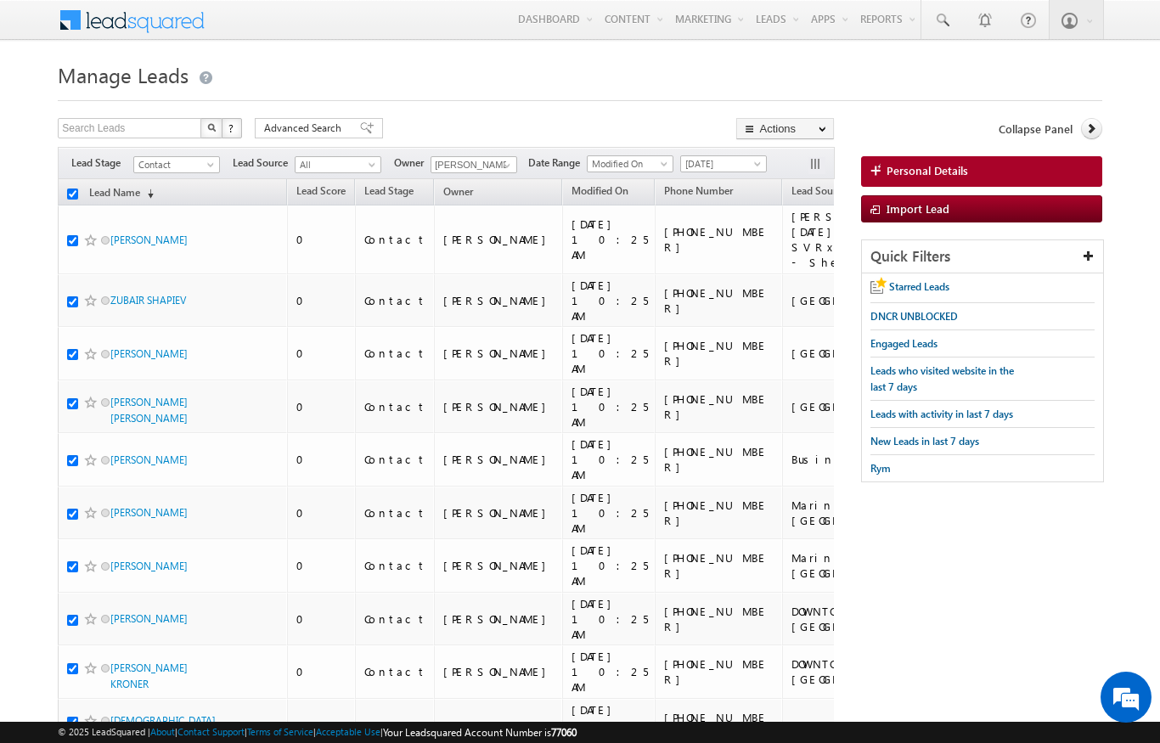
checkbox input "true"
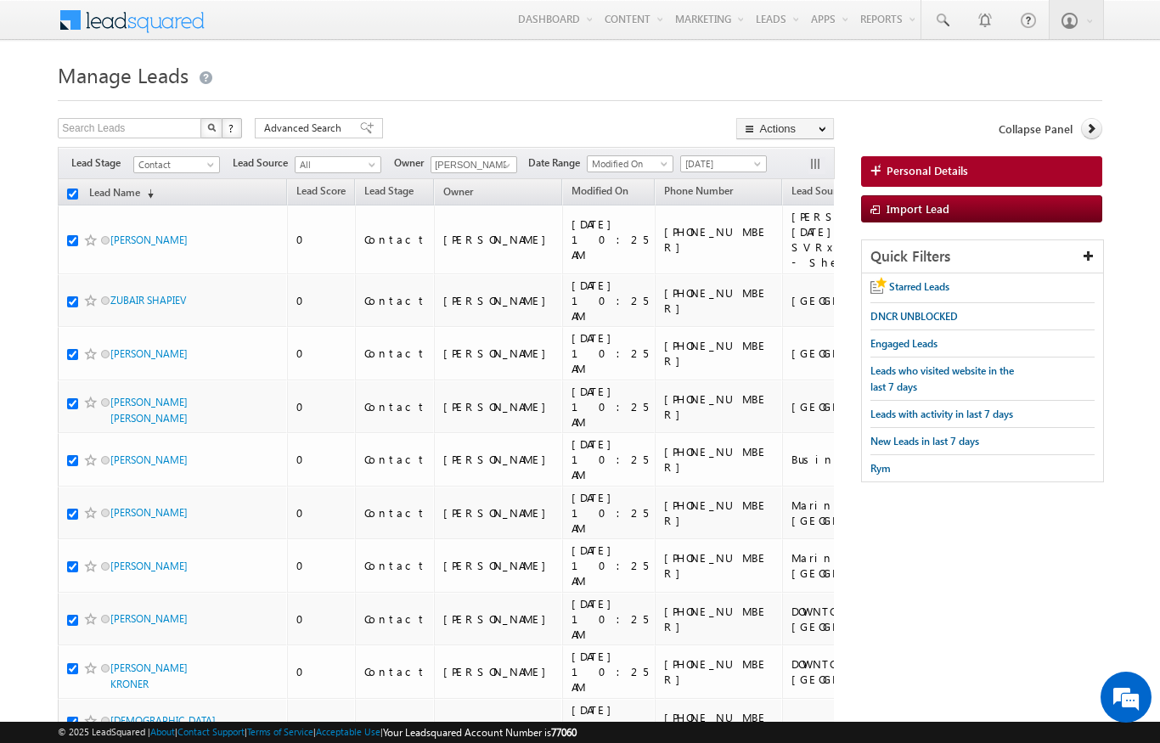
checkbox input "true"
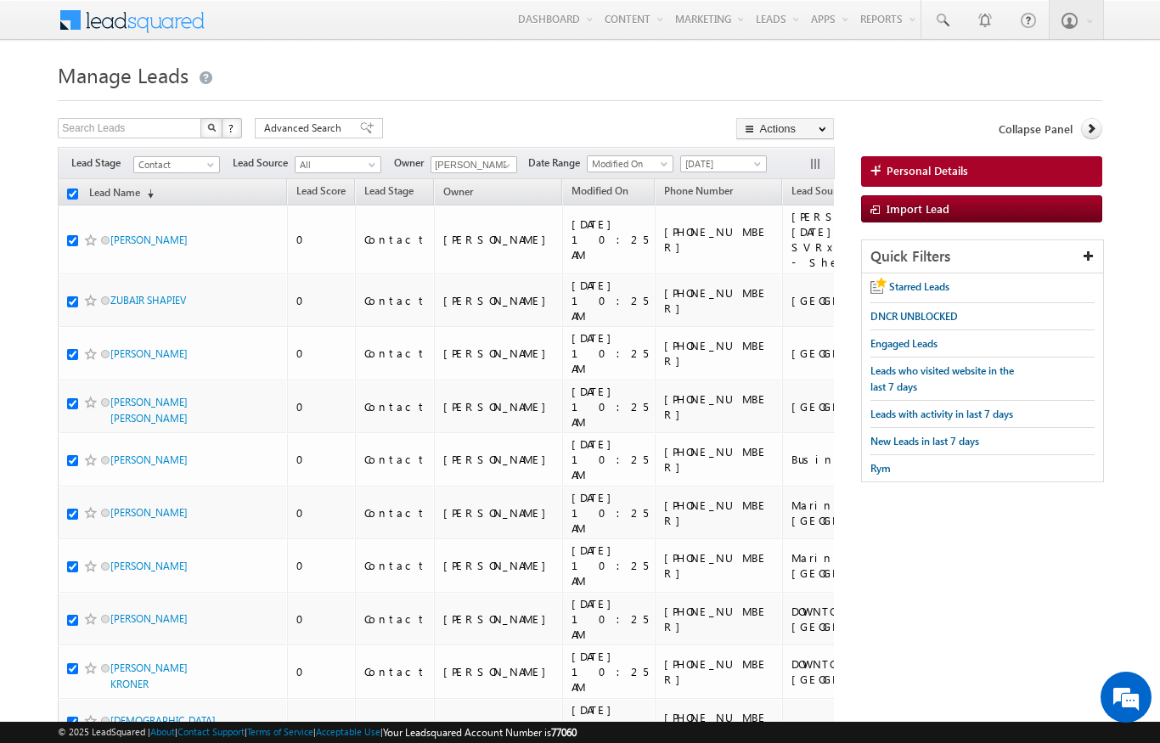
checkbox input "true"
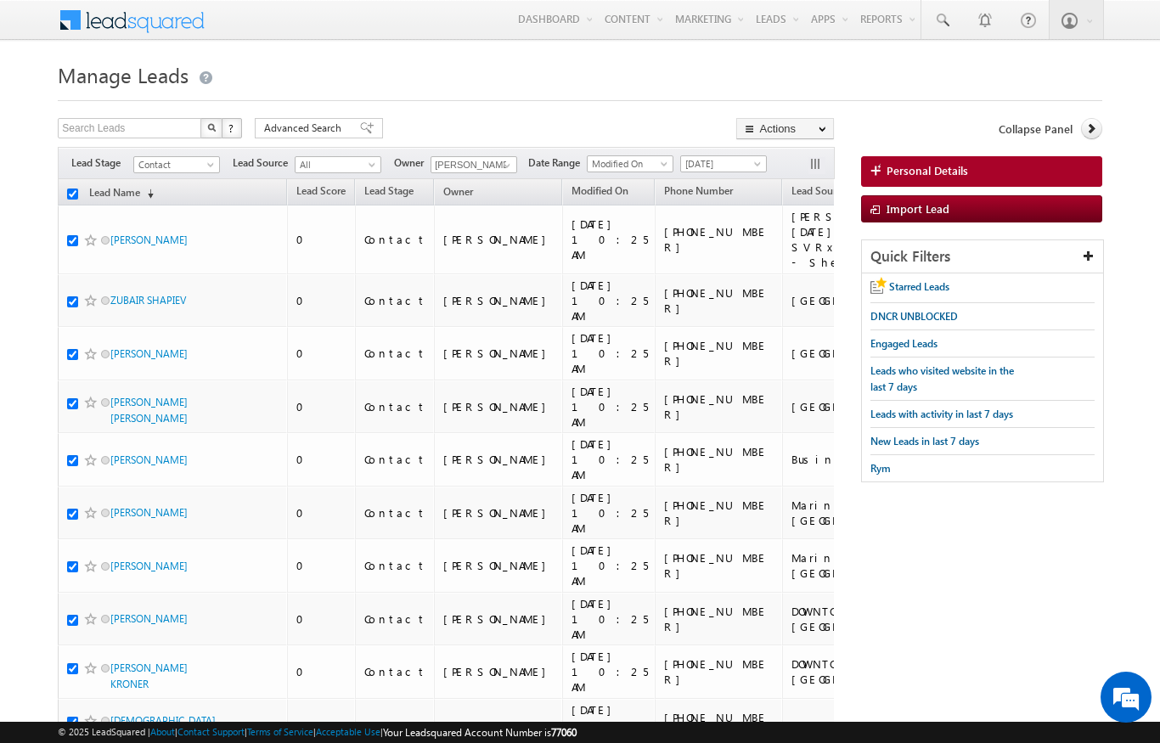
checkbox input "true"
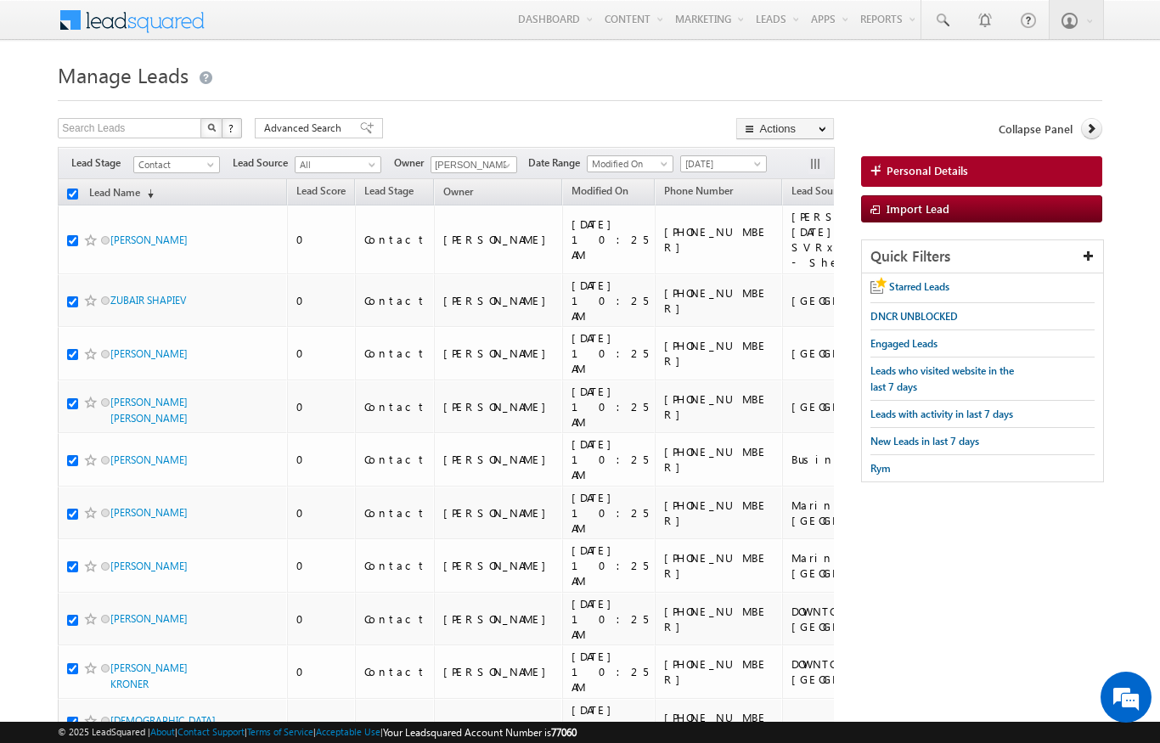
checkbox input "true"
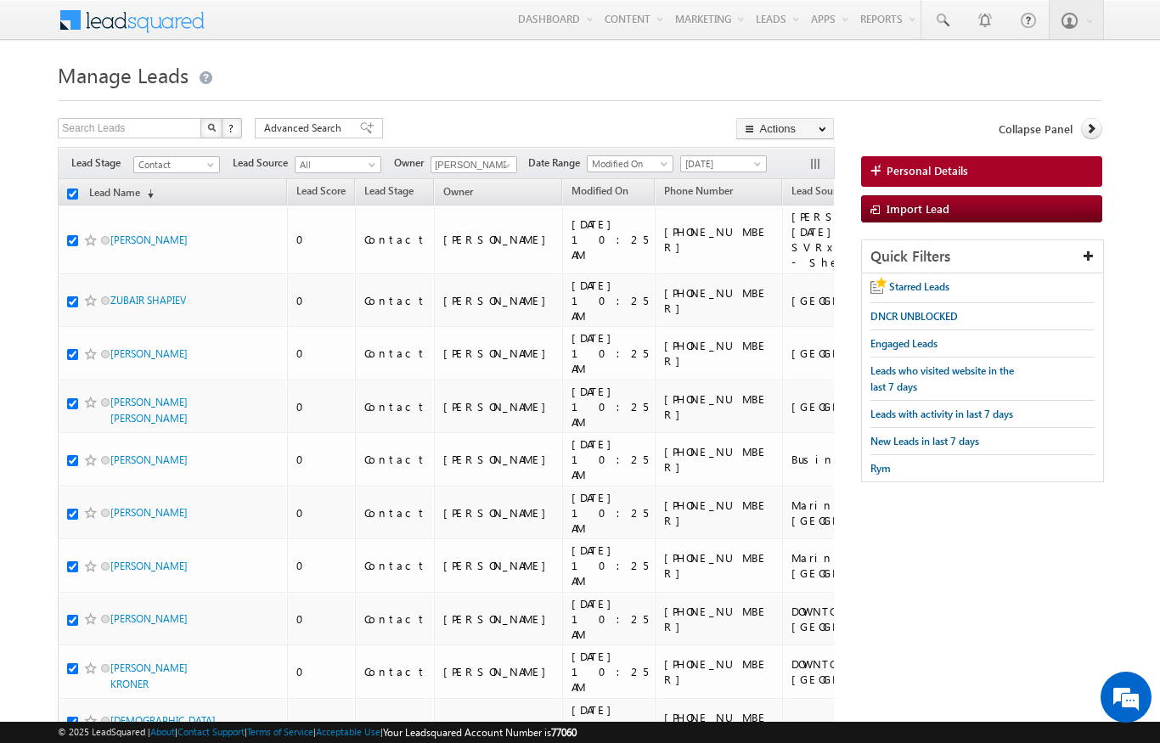
checkbox input "true"
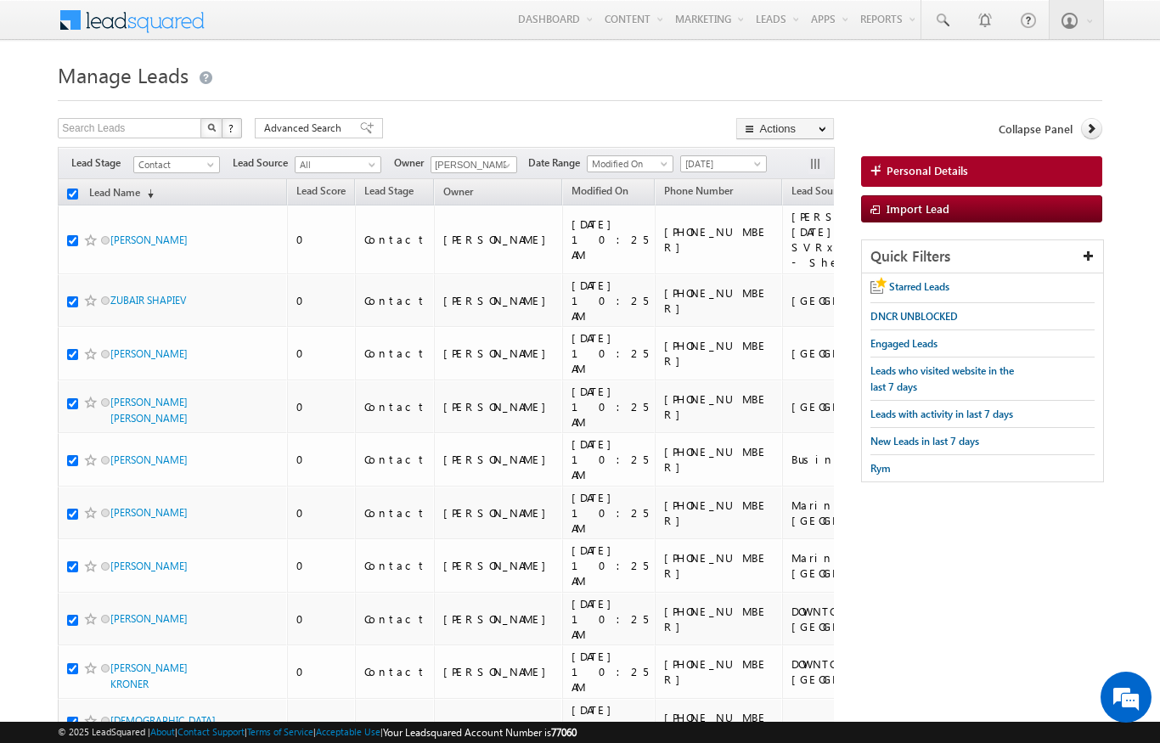
checkbox input "true"
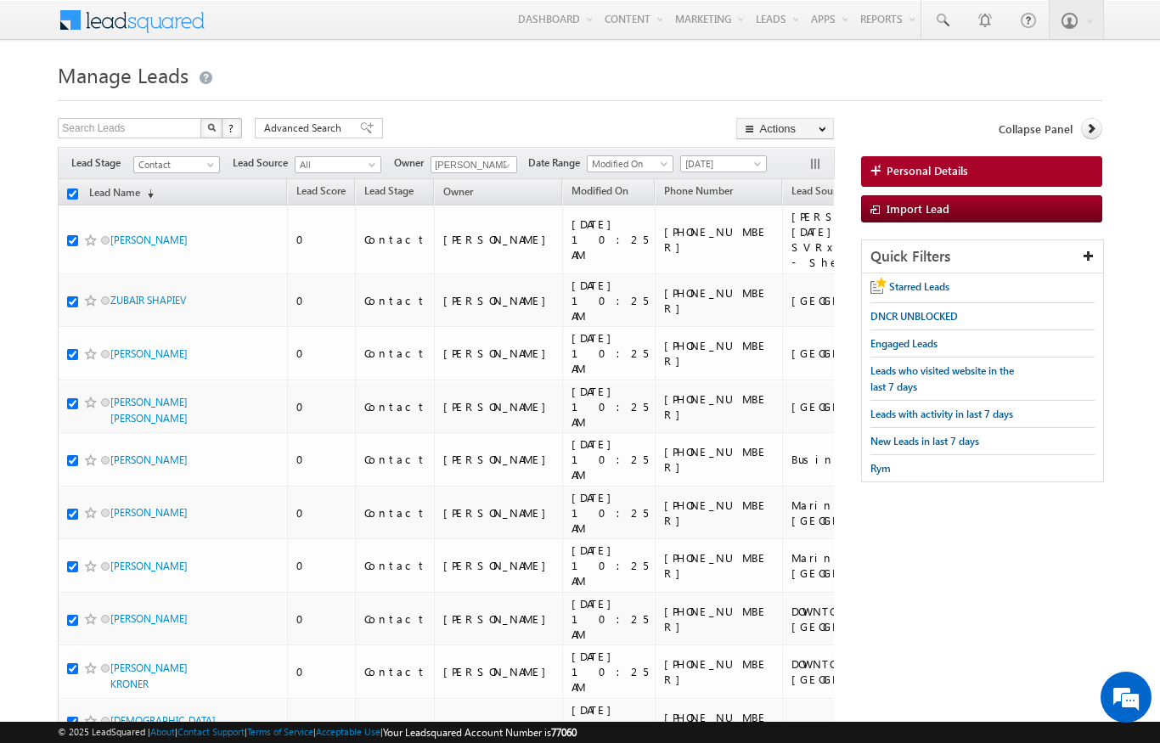
checkbox input "true"
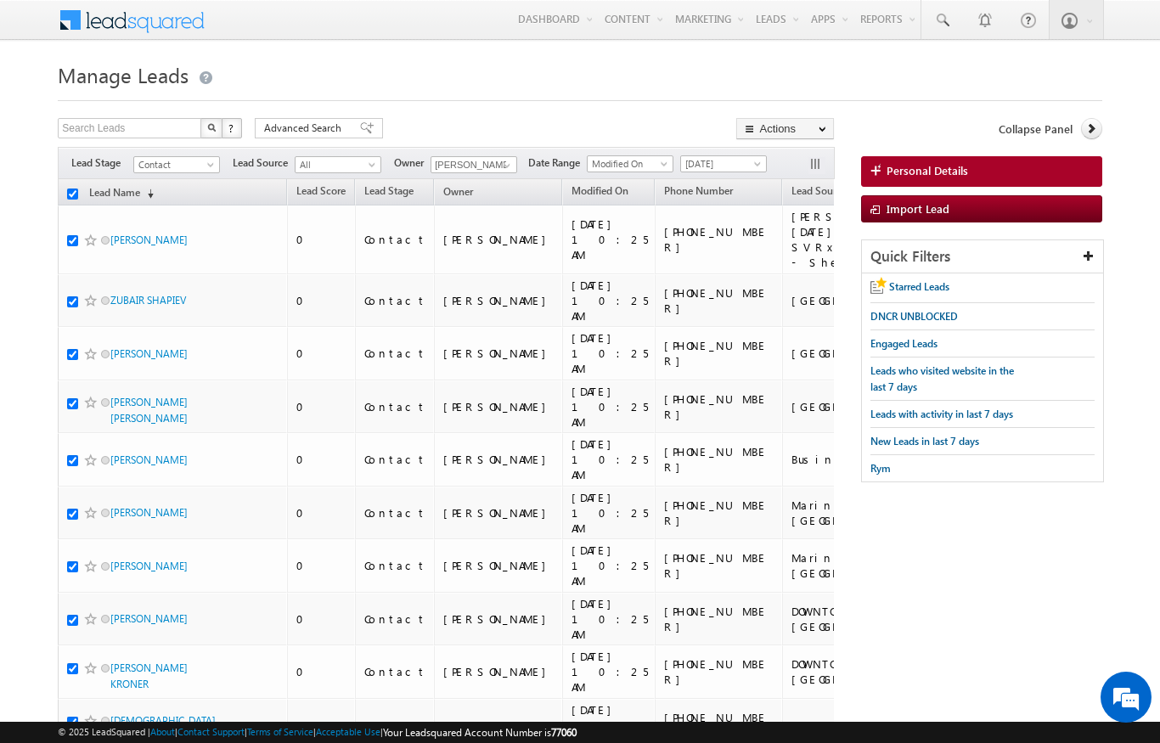
checkbox input "true"
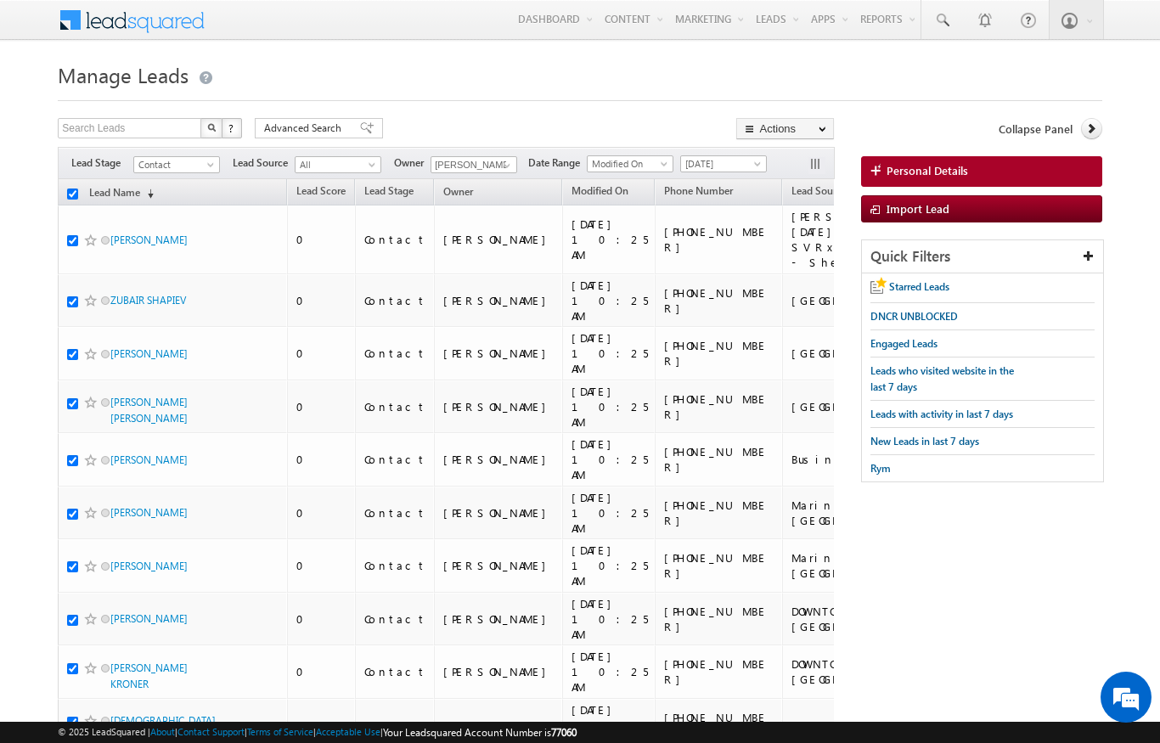
checkbox input "true"
click at [0, 0] on link "Change Owner" at bounding box center [0, 0] width 0 height 0
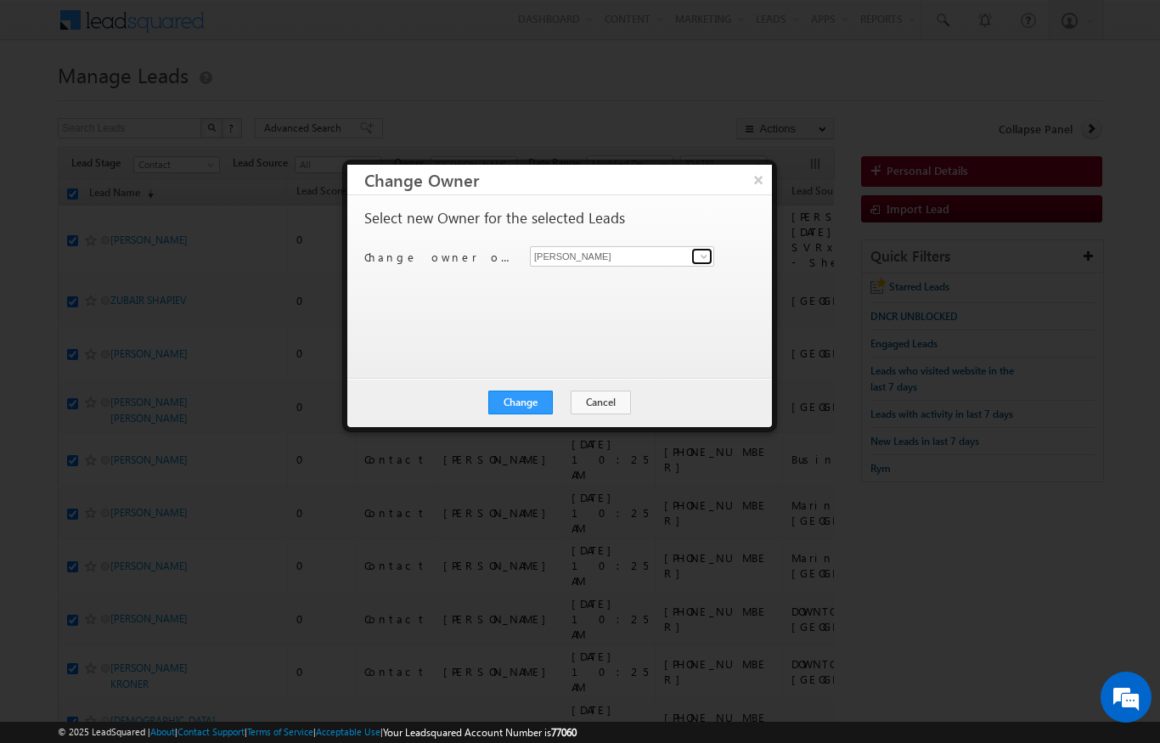
click at [699, 252] on span at bounding box center [704, 257] width 14 height 14
click at [658, 286] on span "[PERSON_NAME][EMAIL_ADDRESS][DOMAIN_NAME]" at bounding box center [613, 289] width 153 height 13
click at [517, 396] on button "Change" at bounding box center [520, 403] width 65 height 24
click at [574, 409] on button "Close" at bounding box center [562, 403] width 54 height 24
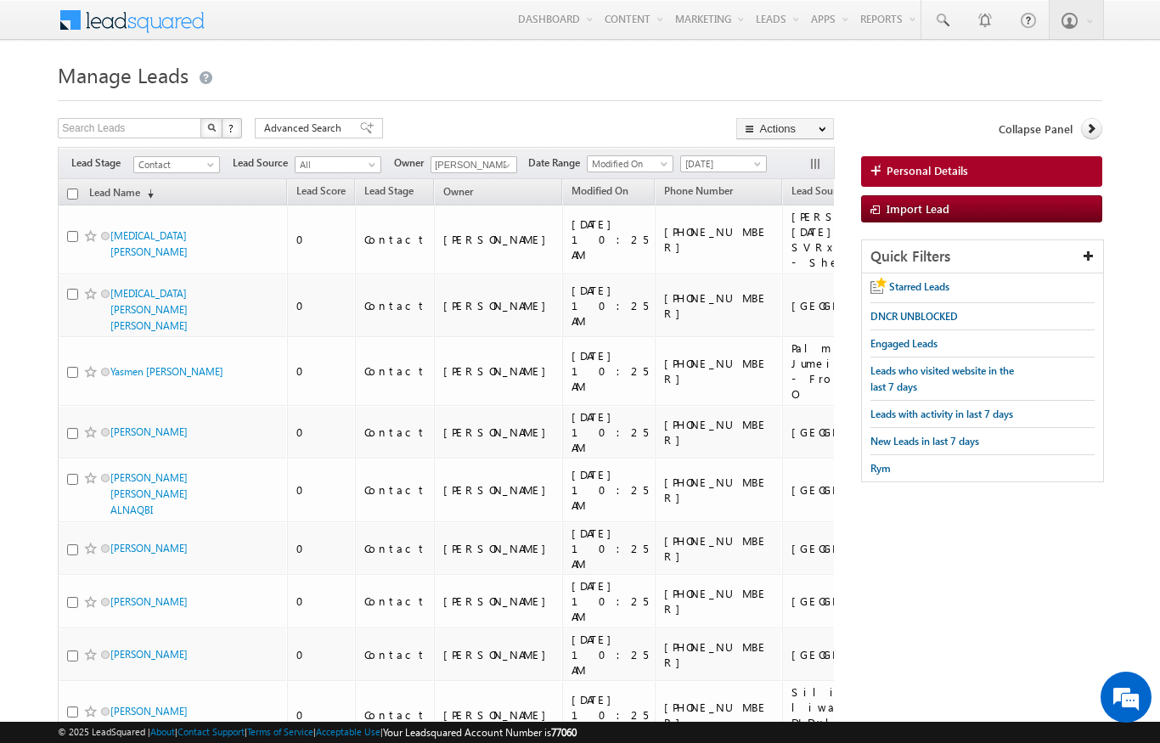
click at [82, 193] on link "Lead Name (sorted descending)" at bounding box center [122, 194] width 82 height 22
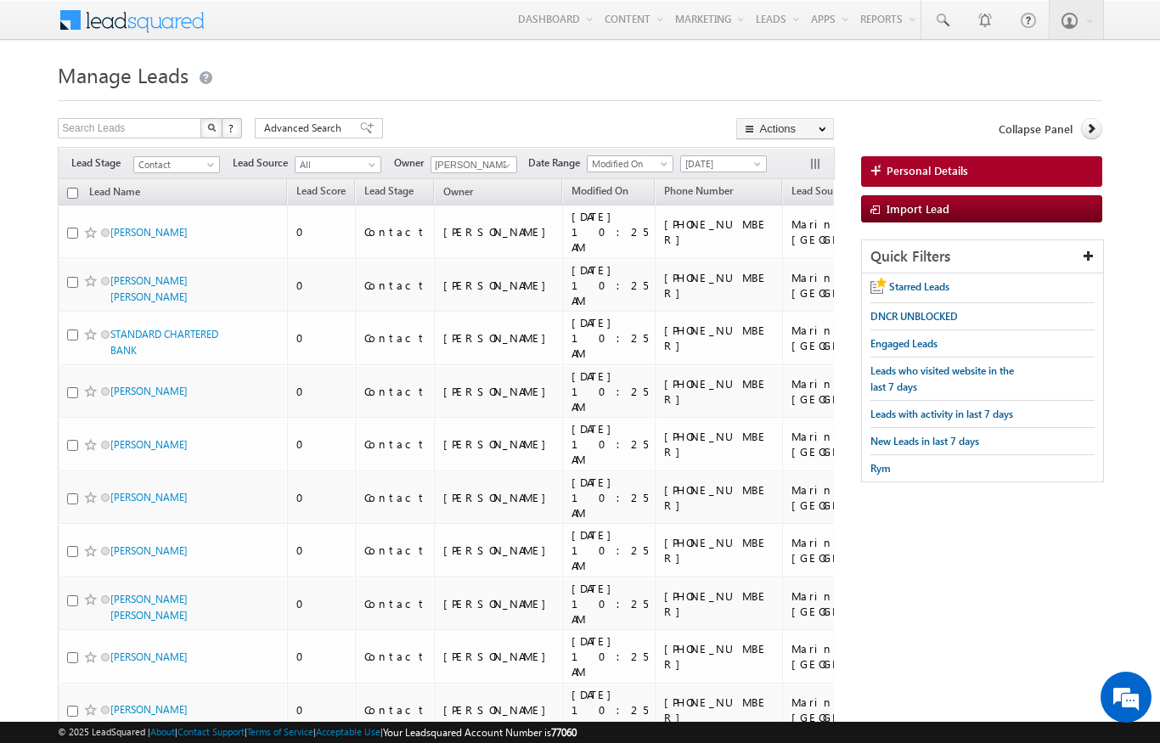
click at [124, 196] on link "Lead Name (sorted descending)" at bounding box center [115, 194] width 68 height 22
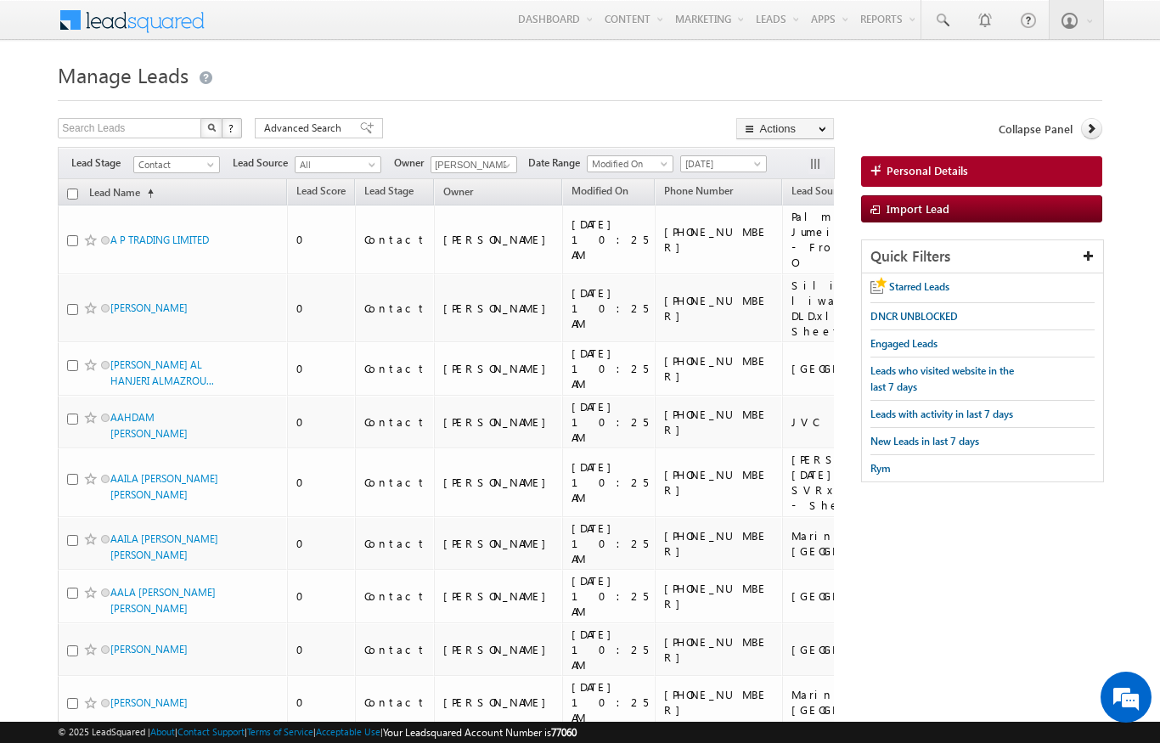
click at [142, 198] on link "Lead Name (sorted ascending)" at bounding box center [122, 194] width 82 height 22
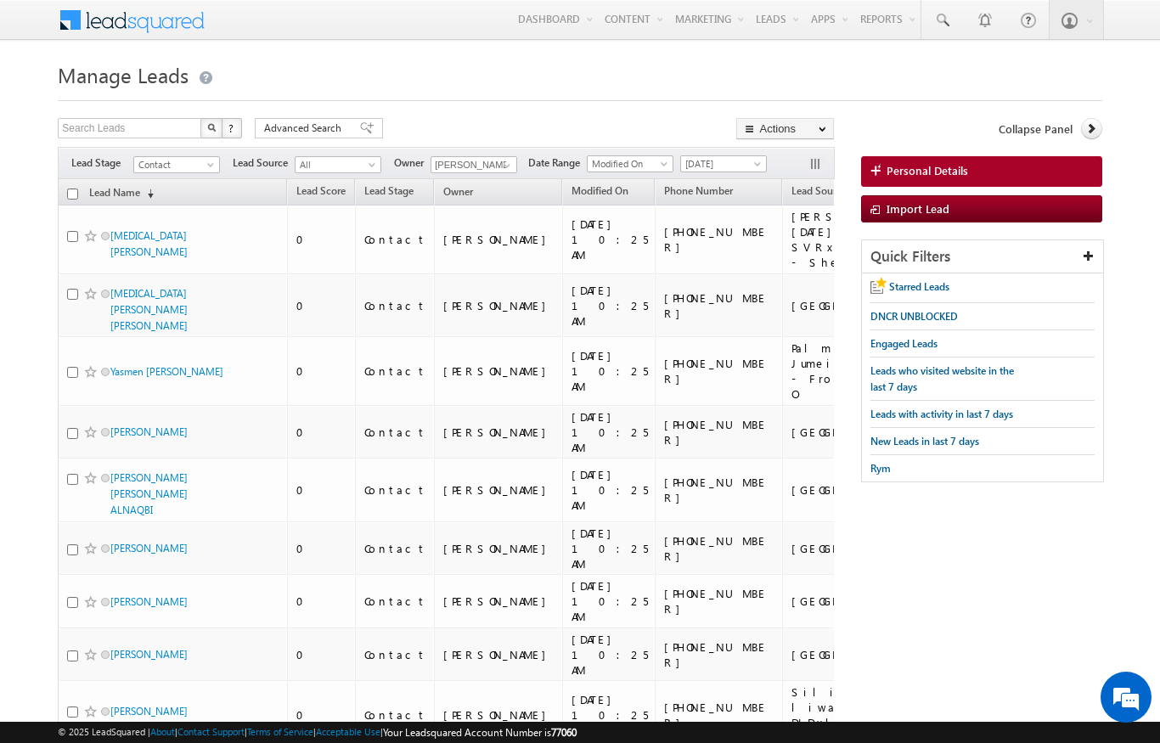
click at [71, 192] on input "checkbox" at bounding box center [72, 194] width 11 height 11
click at [126, 191] on link "Lead Name (sorted descending)" at bounding box center [122, 194] width 82 height 22
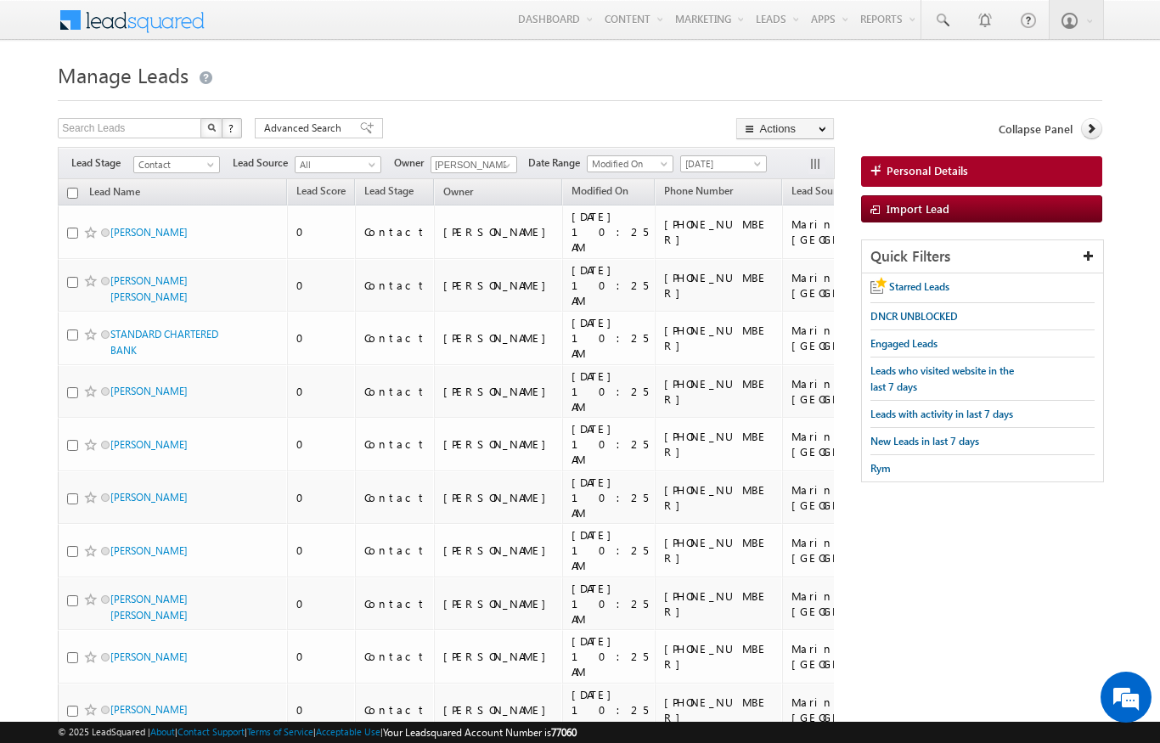
click at [70, 195] on input "checkbox" at bounding box center [72, 193] width 11 height 11
click at [0, 0] on link "Change Owner" at bounding box center [0, 0] width 0 height 0
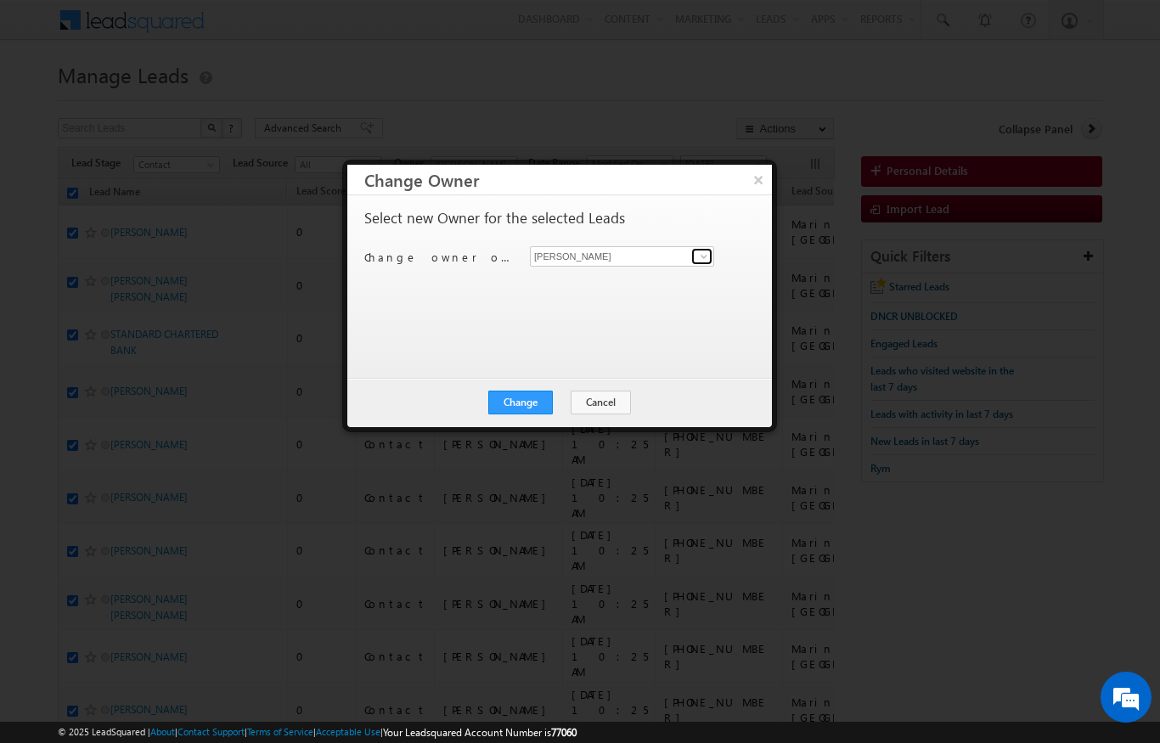
click at [697, 252] on link at bounding box center [701, 256] width 21 height 17
click at [652, 277] on link "[PERSON_NAME] [PERSON_NAME][EMAIL_ADDRESS][DOMAIN_NAME]" at bounding box center [622, 283] width 184 height 32
click at [519, 399] on button "Change" at bounding box center [520, 403] width 65 height 24
click at [565, 394] on button "Close" at bounding box center [562, 403] width 54 height 24
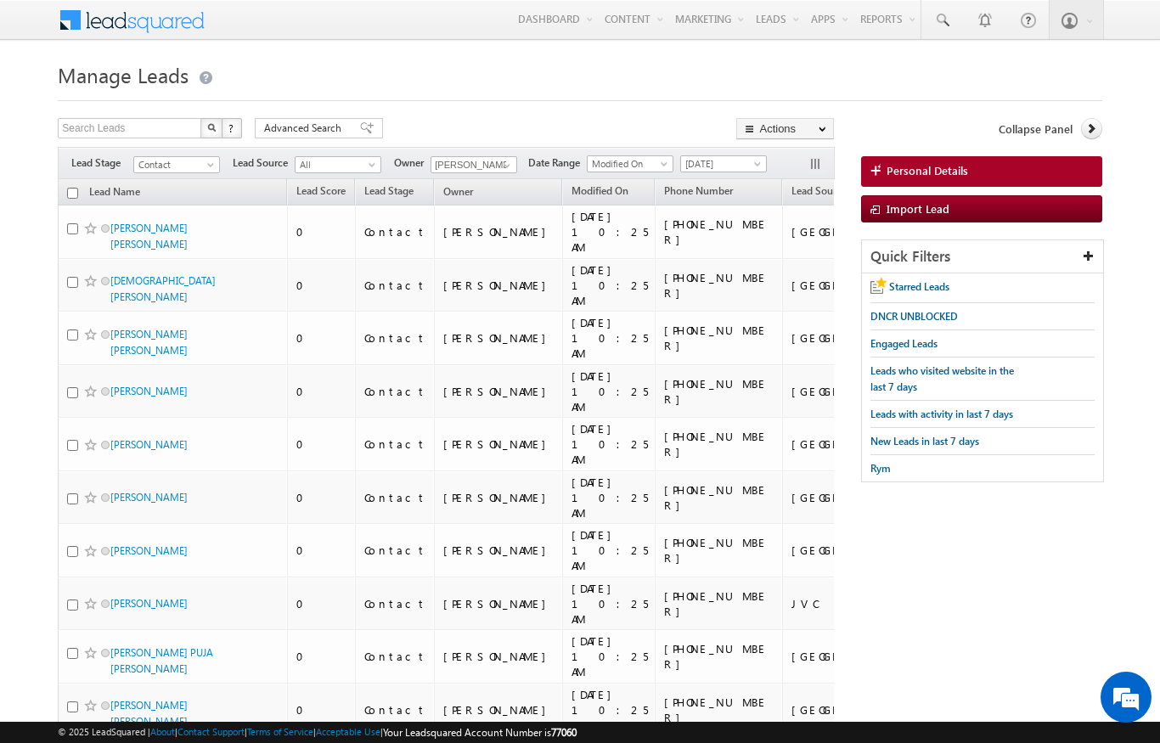
click at [69, 192] on input "checkbox" at bounding box center [72, 193] width 11 height 11
click at [0, 0] on link "Change Owner" at bounding box center [0, 0] width 0 height 0
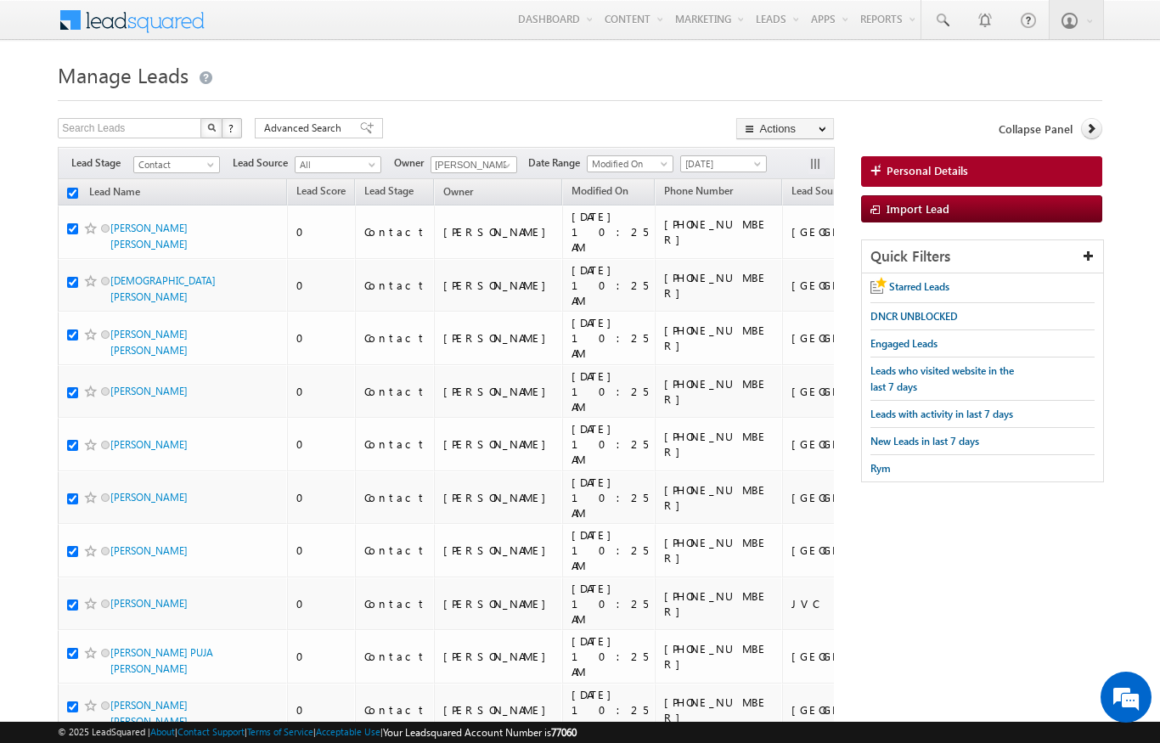
click at [0, 0] on link "Change Owner" at bounding box center [0, 0] width 0 height 0
click at [905, 96] on div at bounding box center [580, 95] width 1044 height 11
click at [0, 0] on link "Change Owner" at bounding box center [0, 0] width 0 height 0
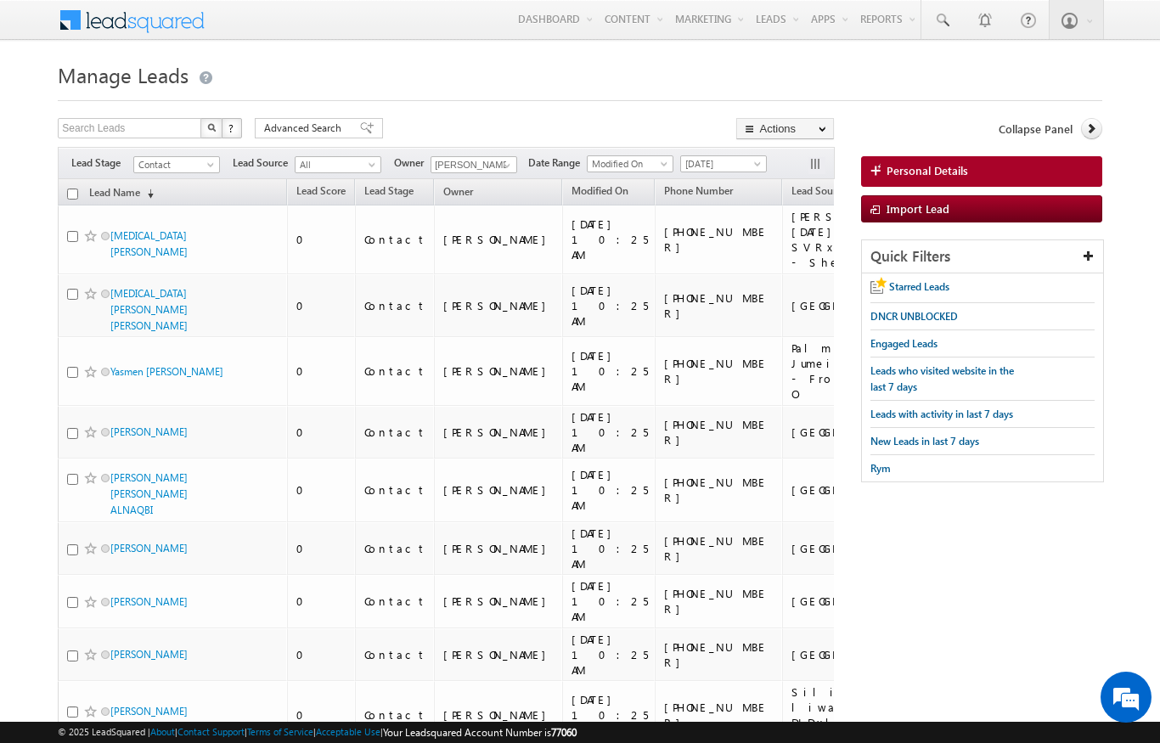
click at [77, 189] on input "checkbox" at bounding box center [72, 194] width 11 height 11
checkbox input "true"
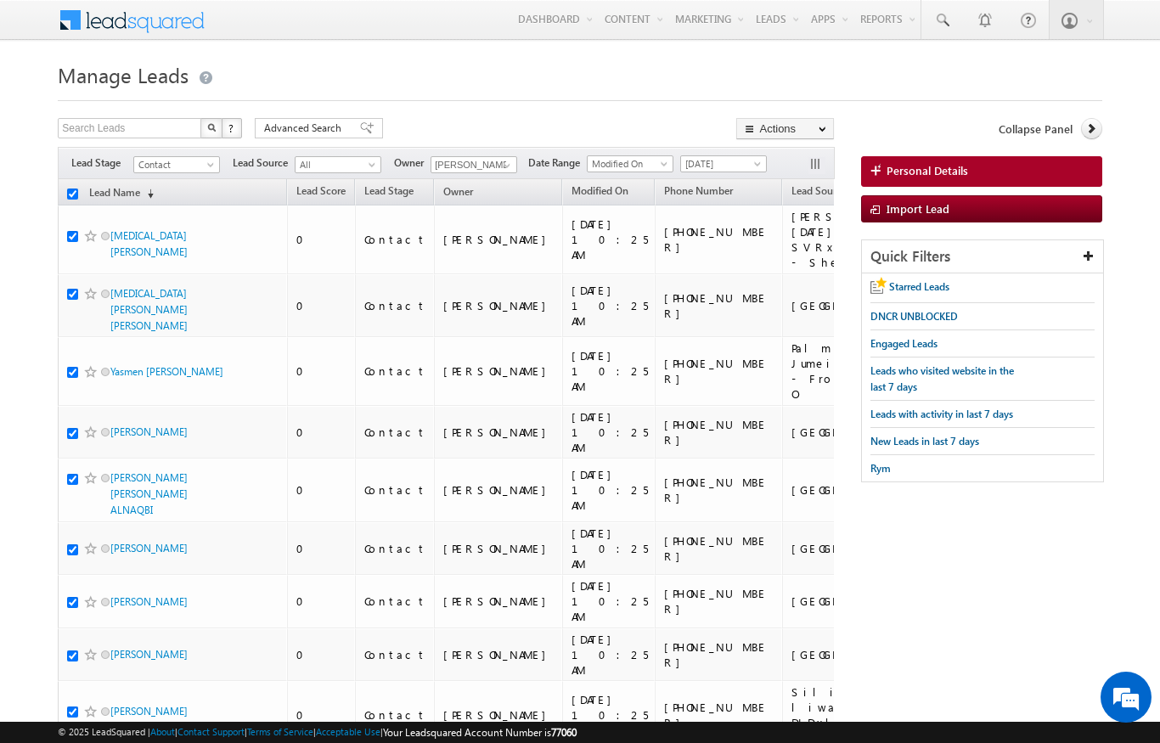
checkbox input "true"
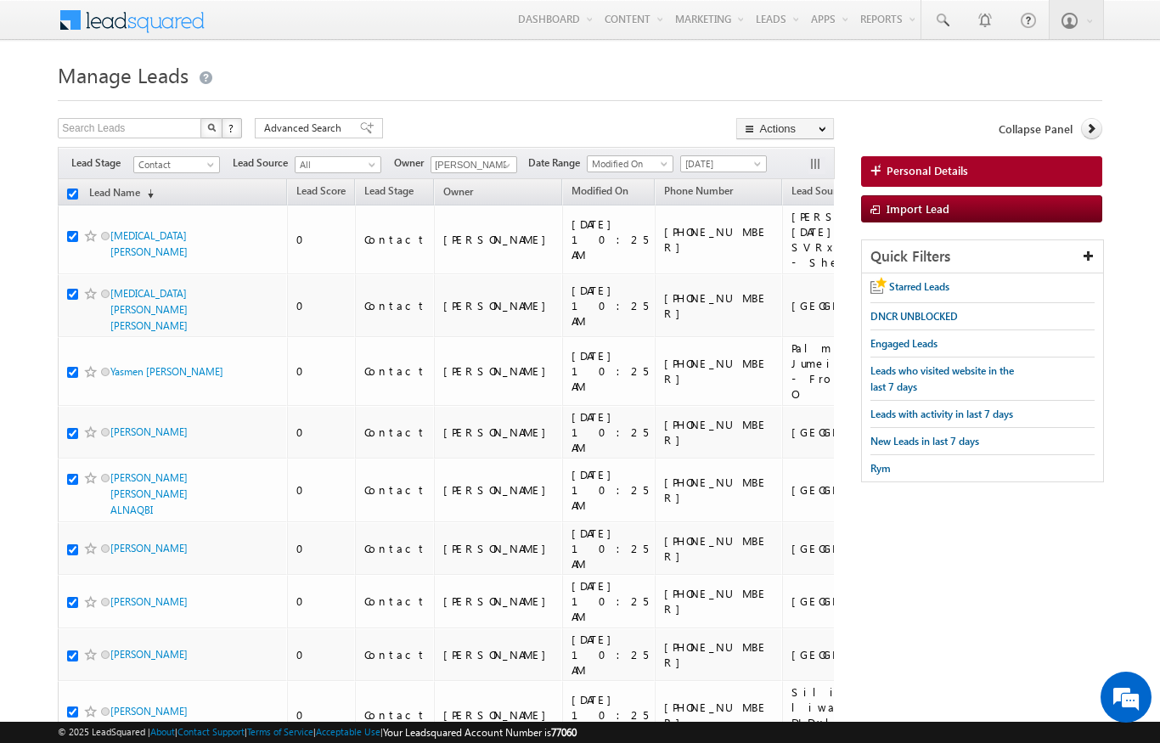
checkbox input "true"
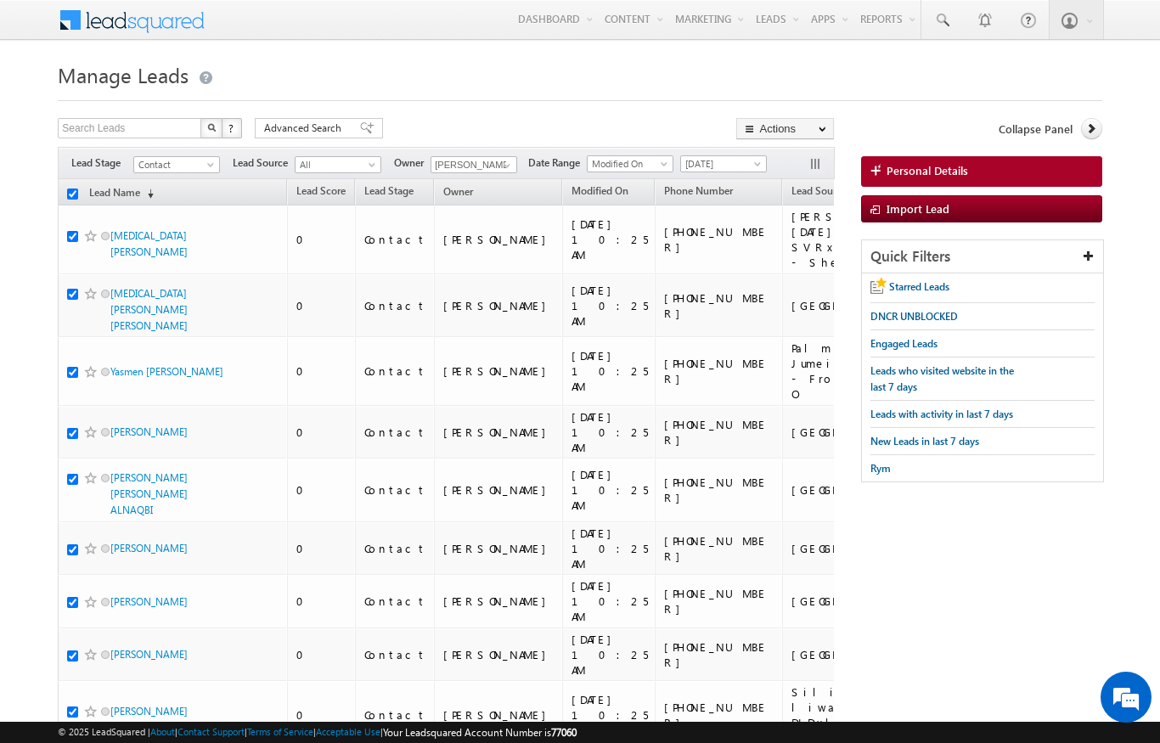
checkbox input "true"
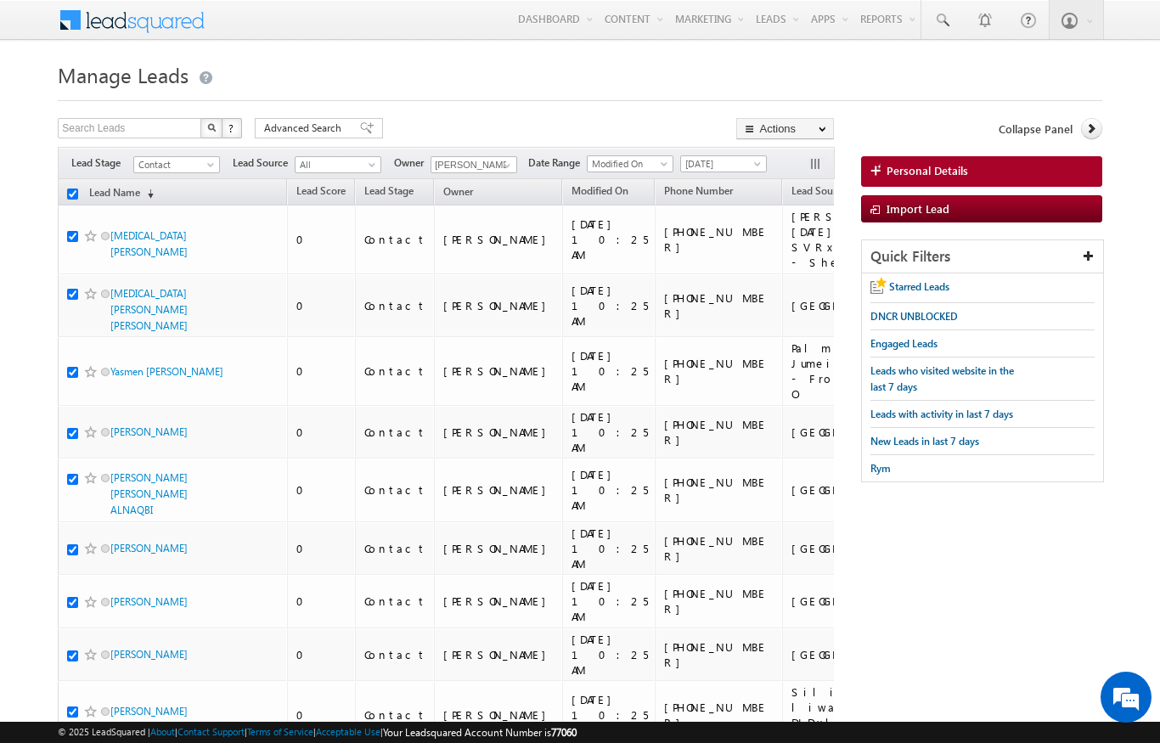
checkbox input "true"
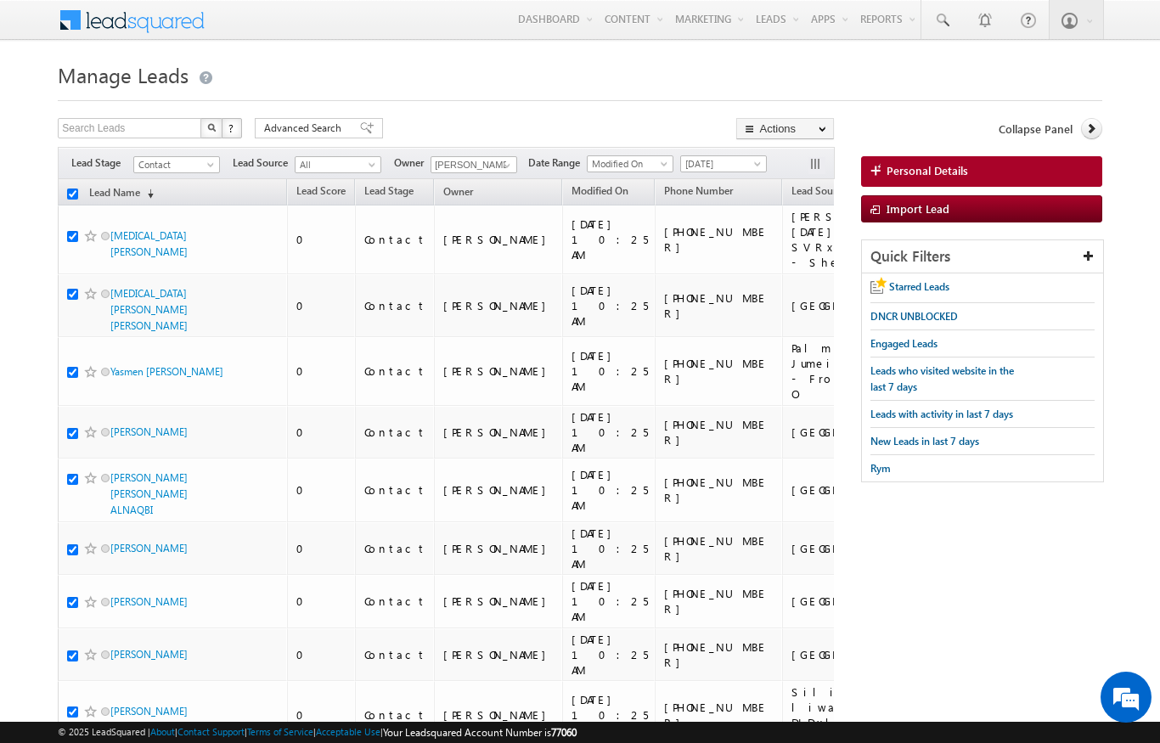
checkbox input "true"
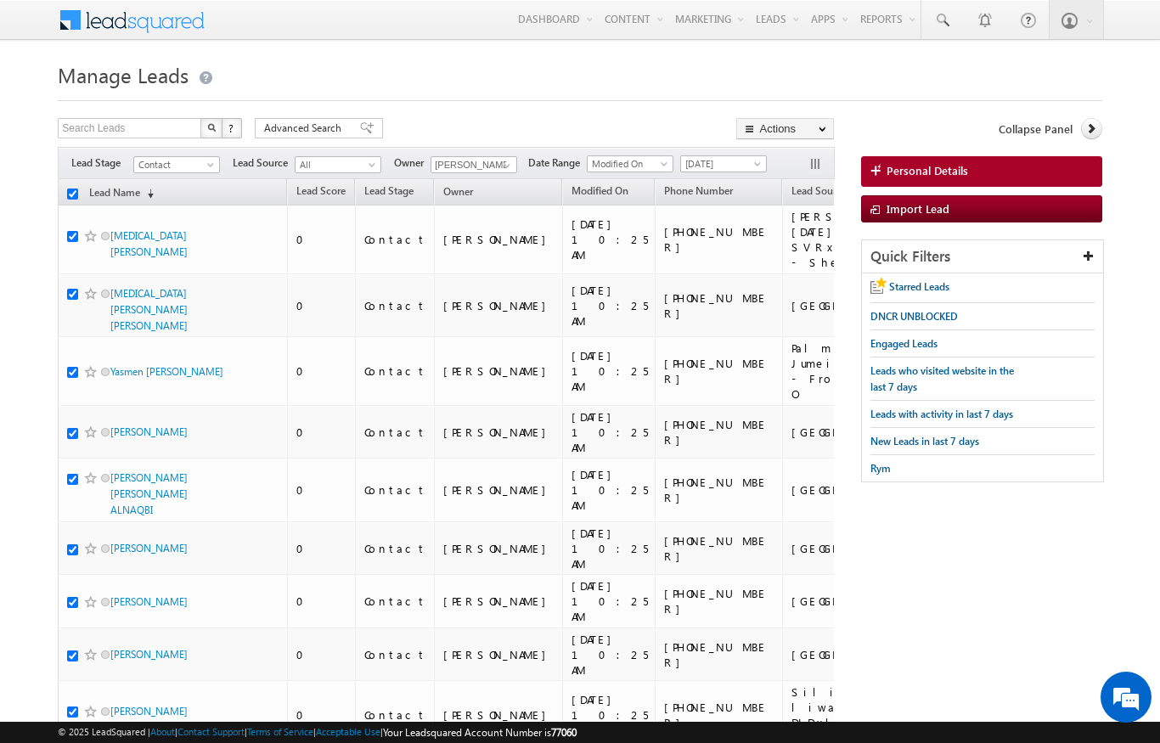
checkbox input "true"
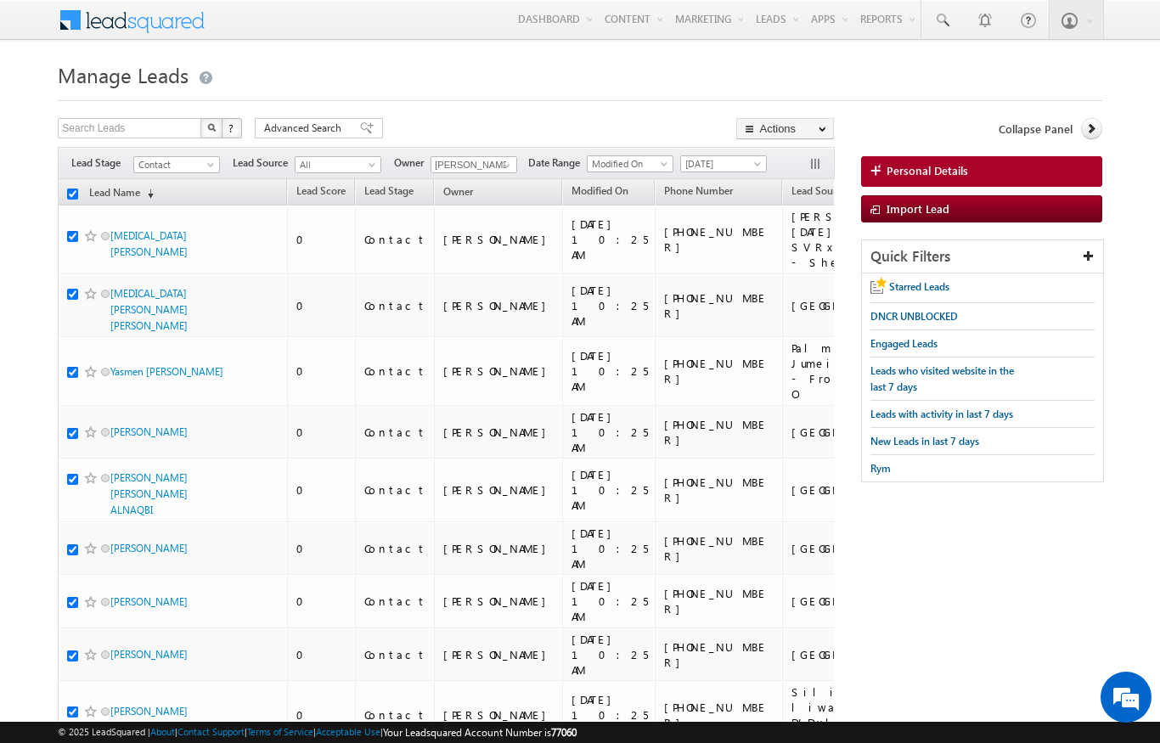
checkbox input "true"
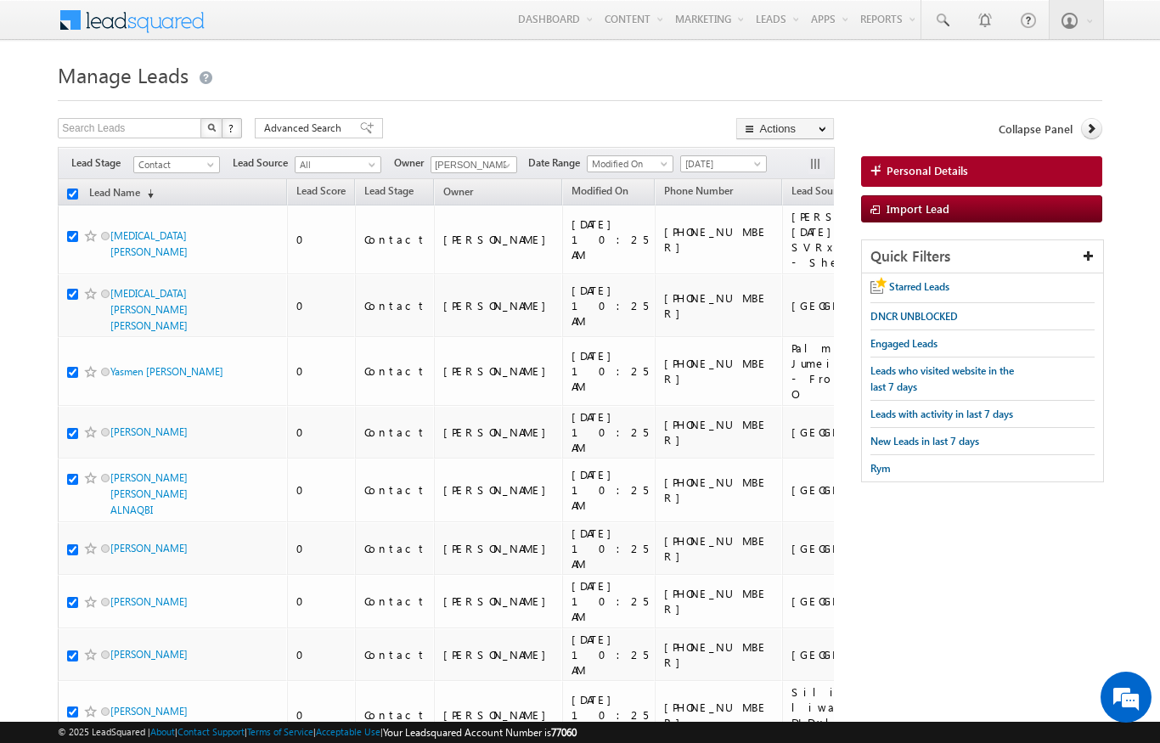
checkbox input "true"
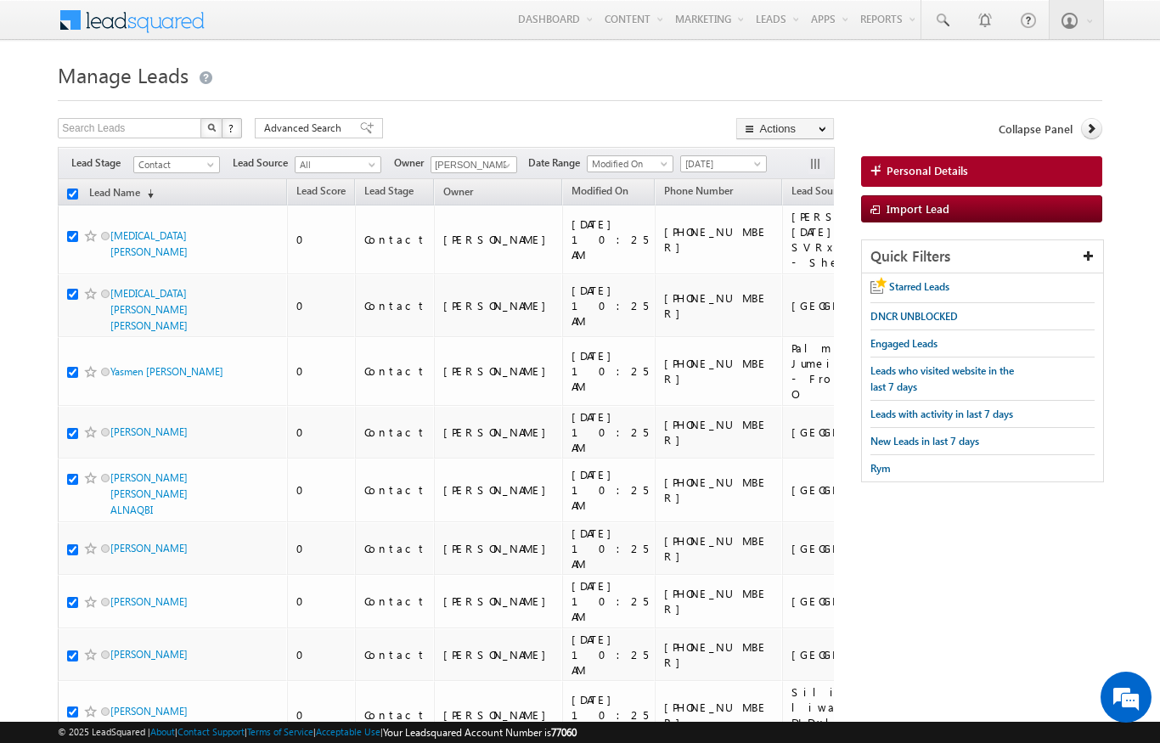
checkbox input "true"
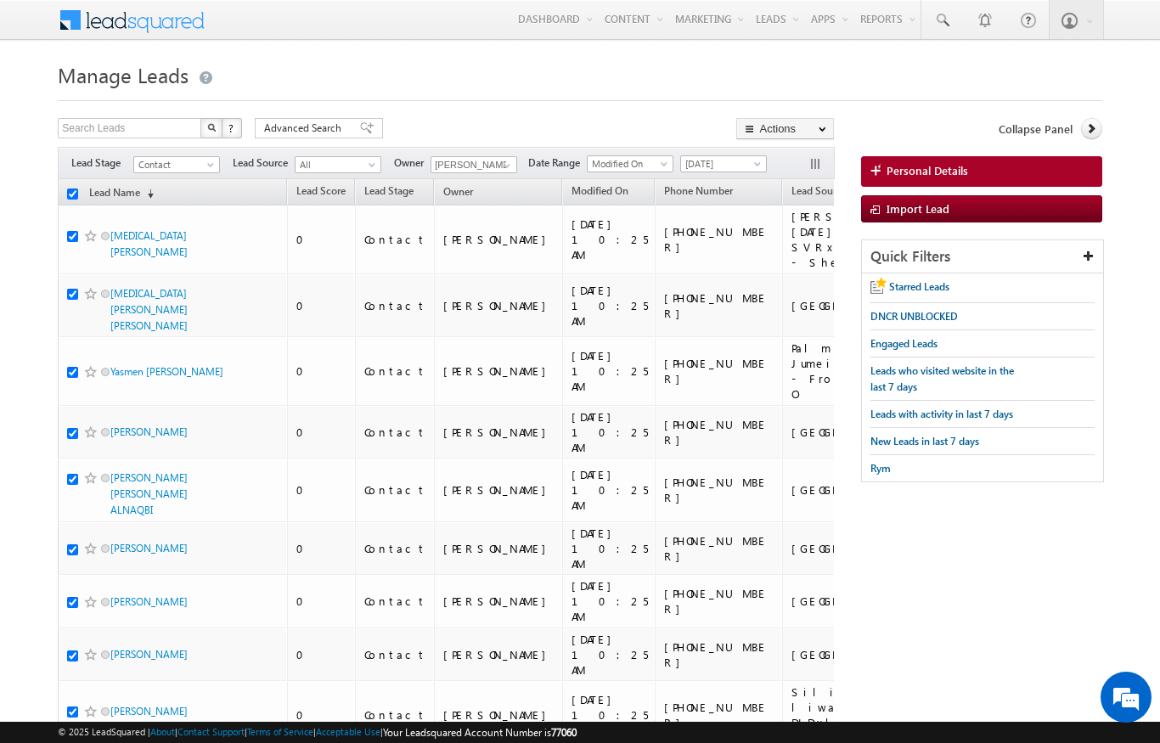
checkbox input "true"
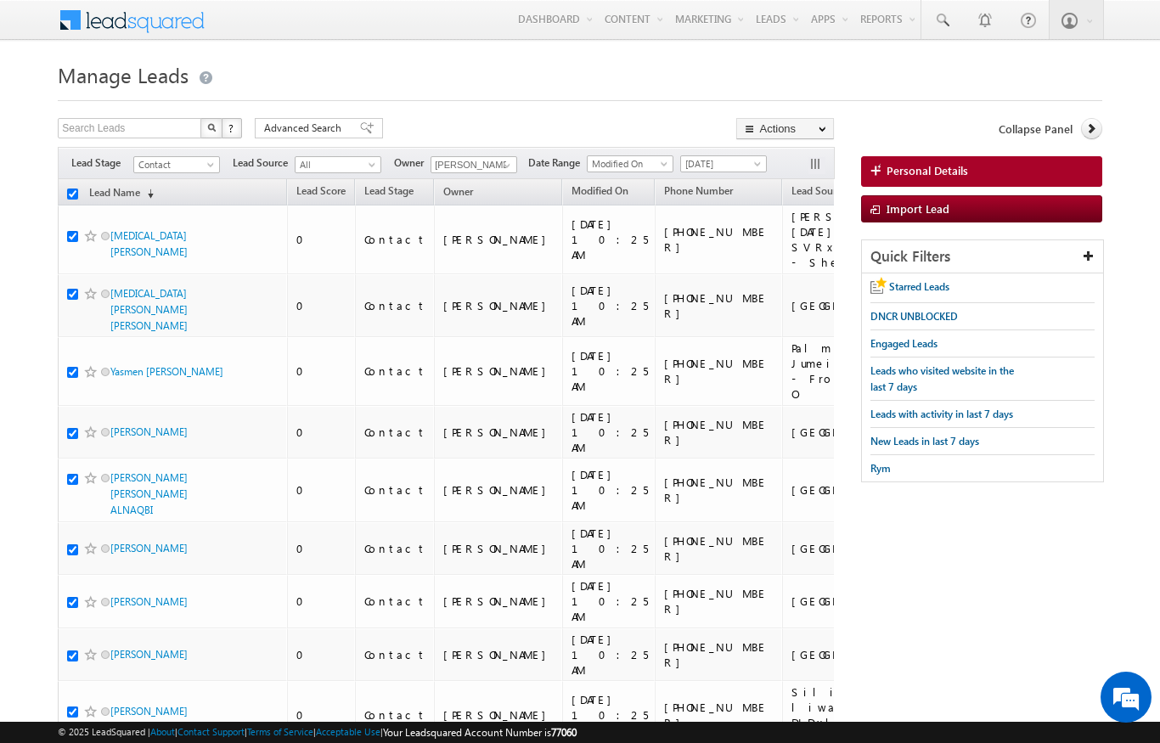
checkbox input "true"
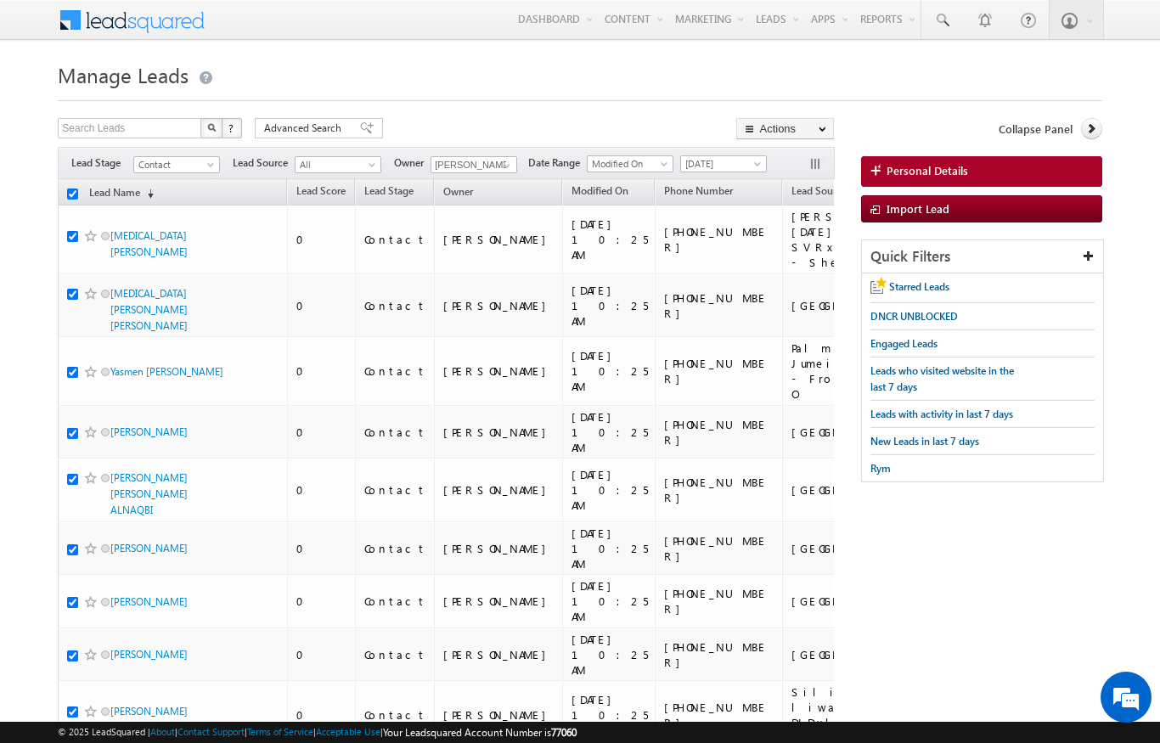
checkbox input "true"
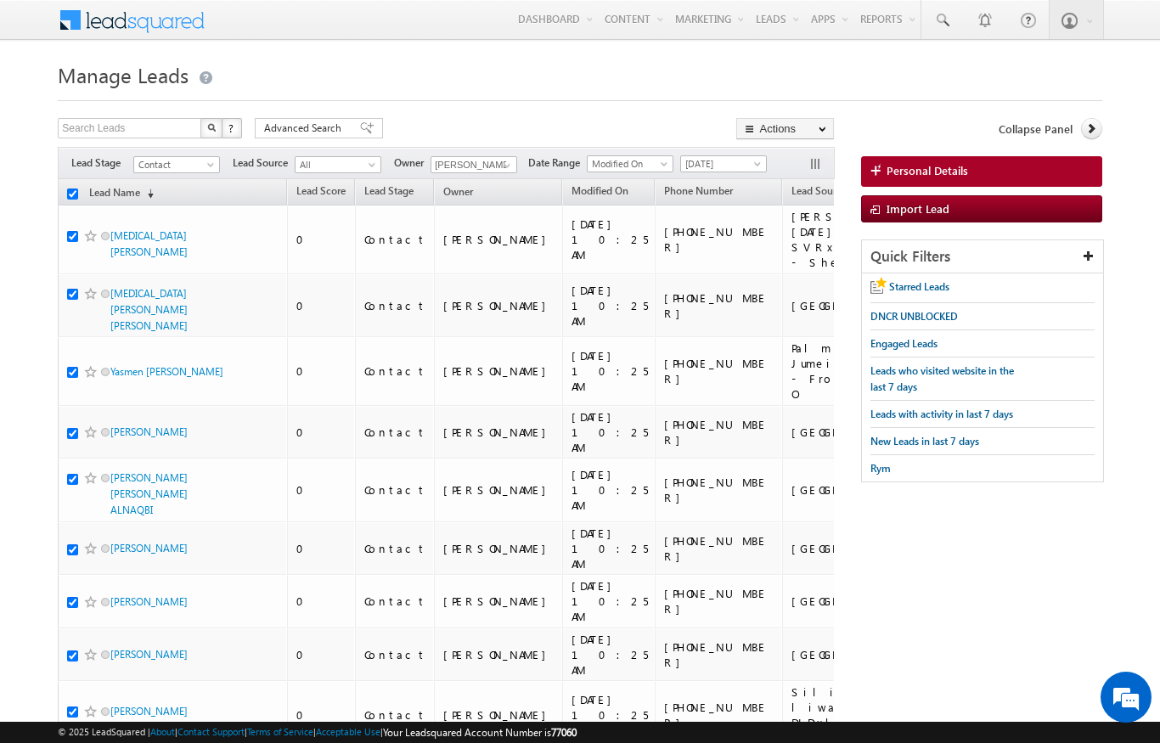
checkbox input "true"
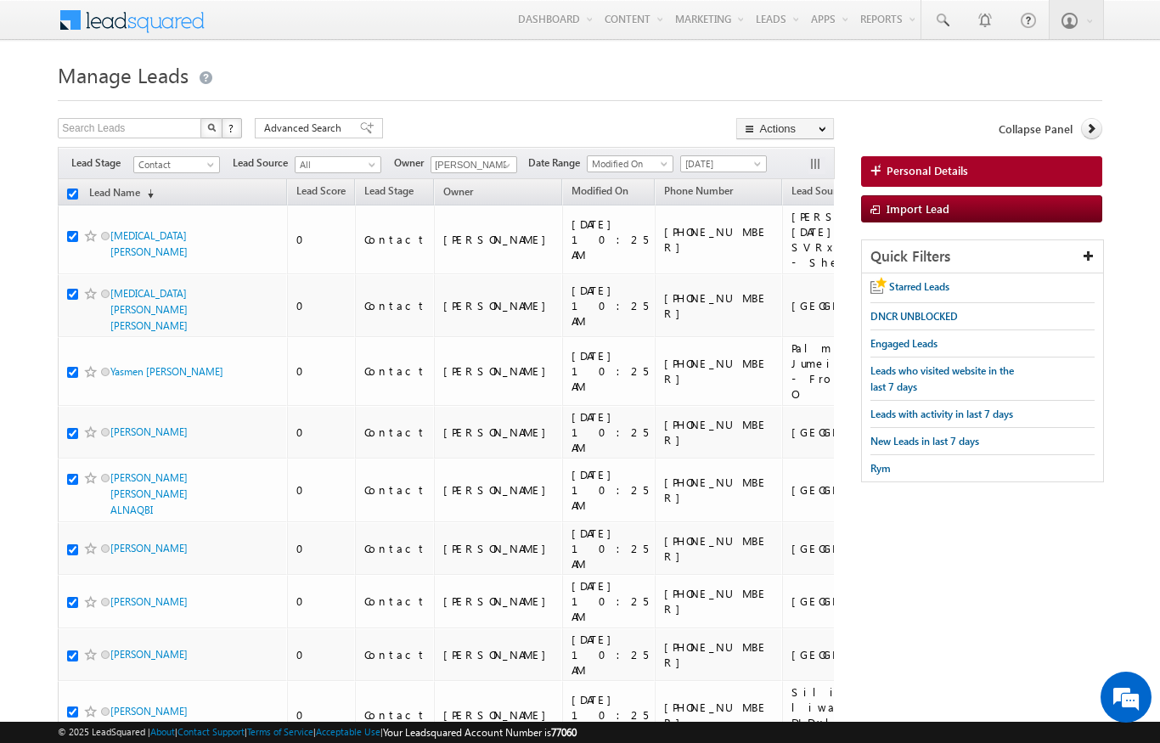
checkbox input "true"
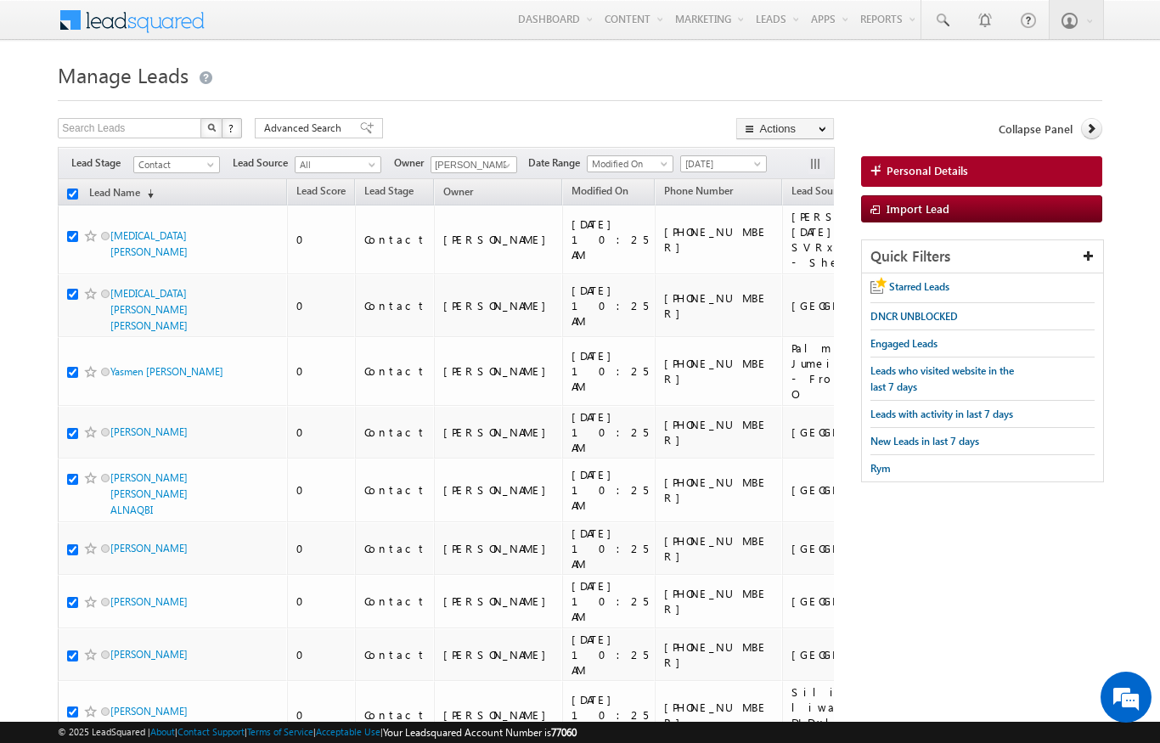
checkbox input "true"
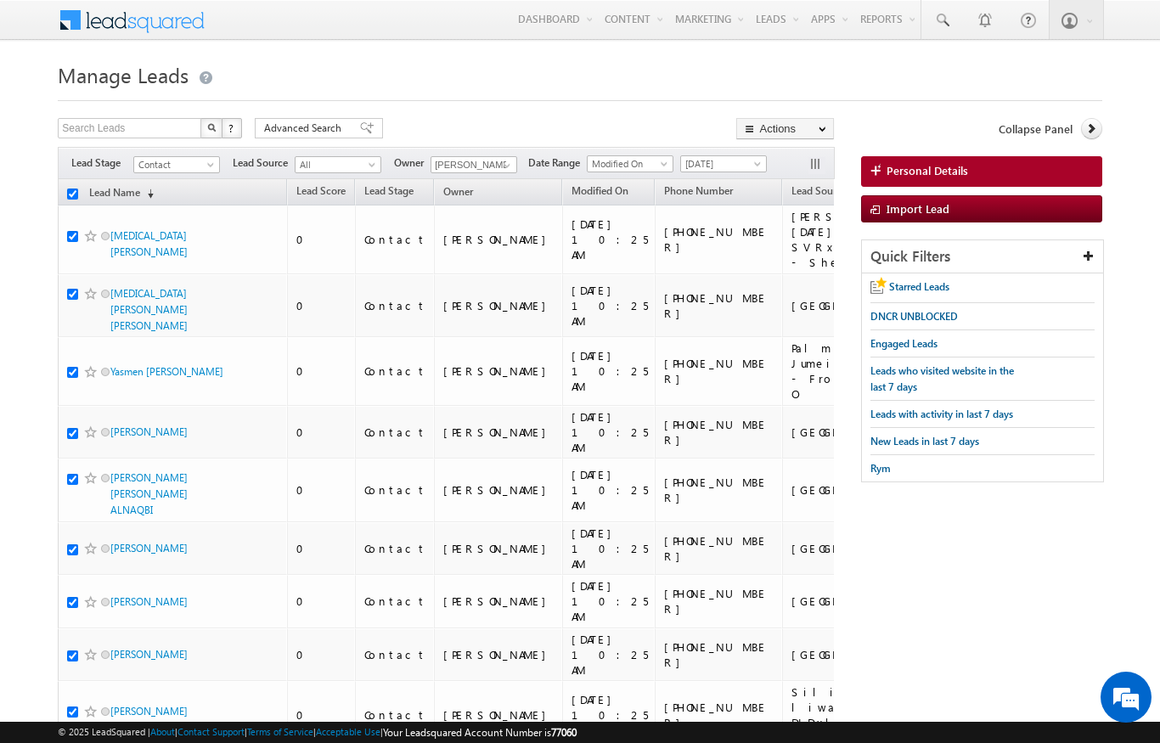
checkbox input "true"
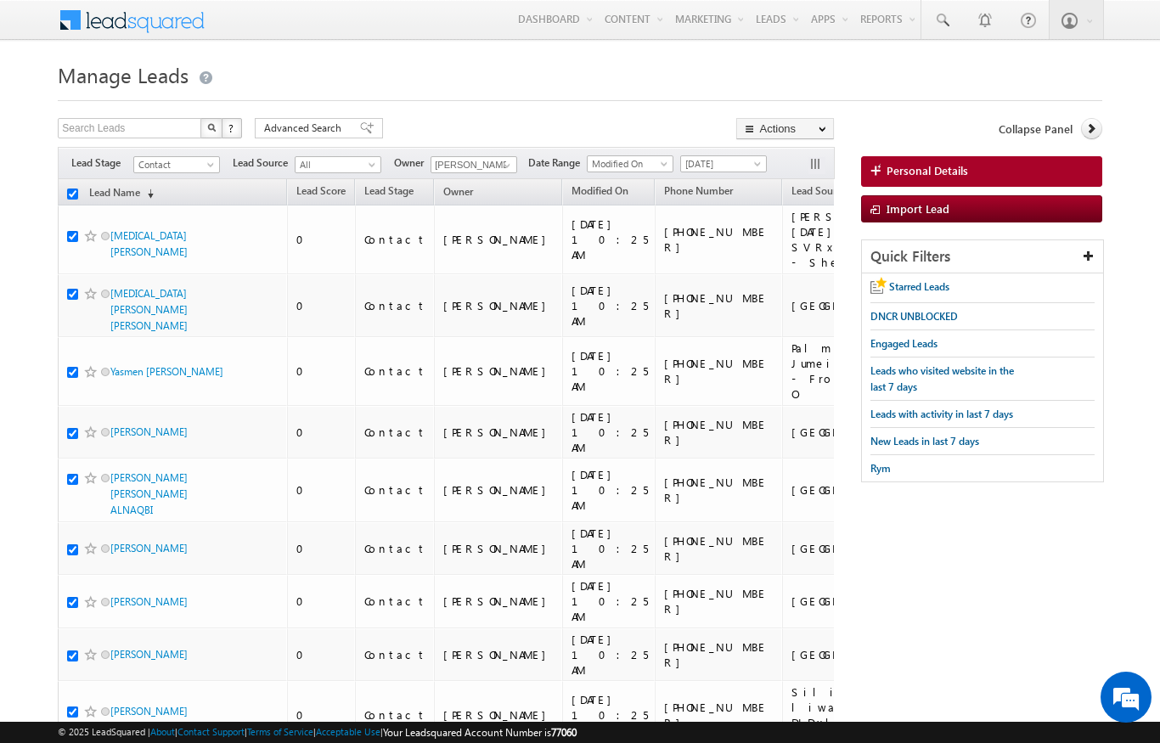
checkbox input "true"
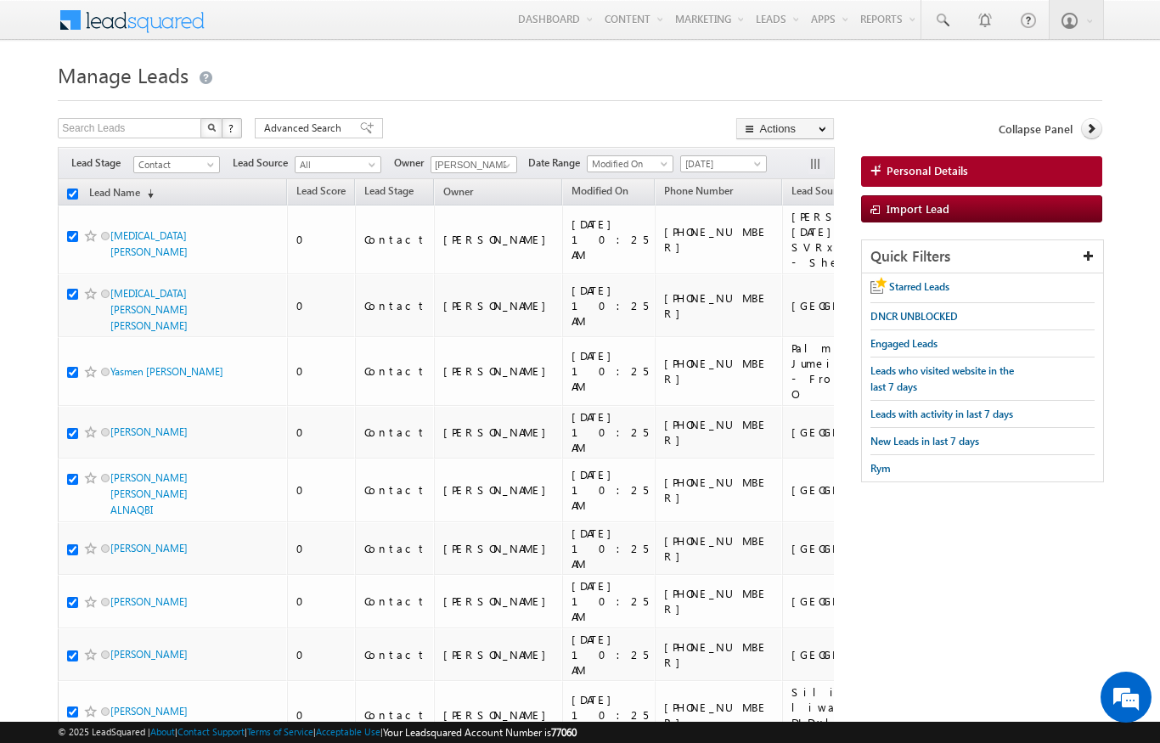
checkbox input "true"
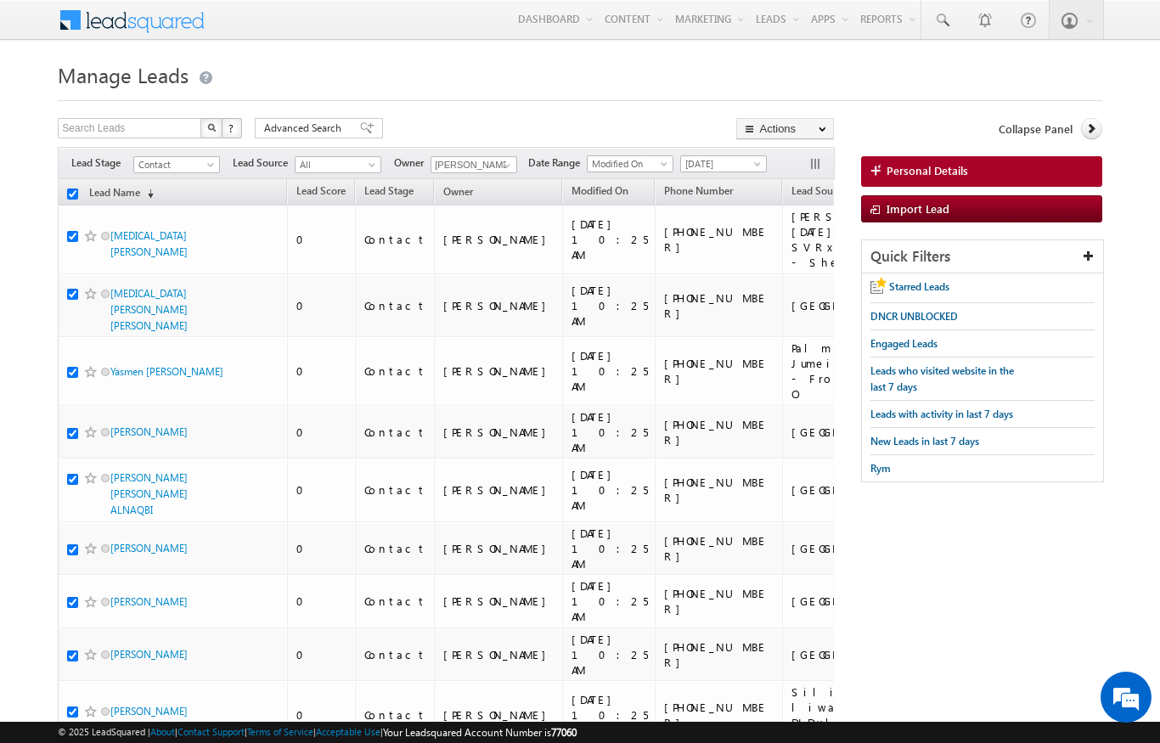
checkbox input "true"
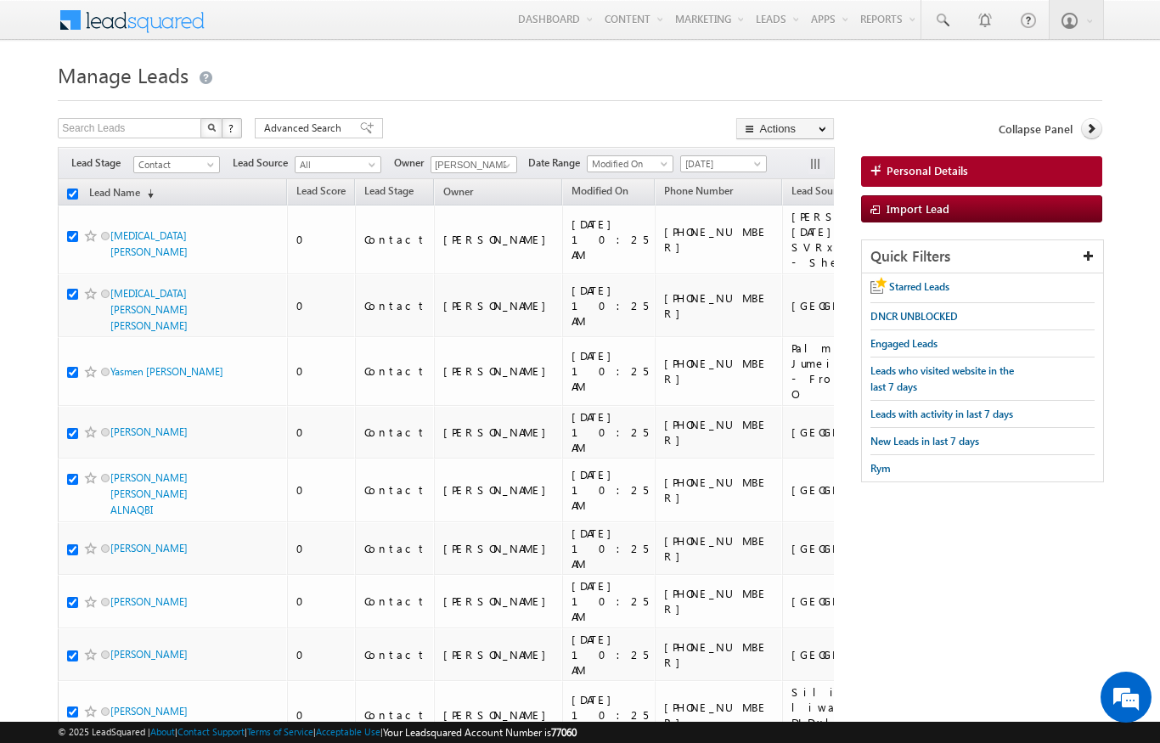
checkbox input "true"
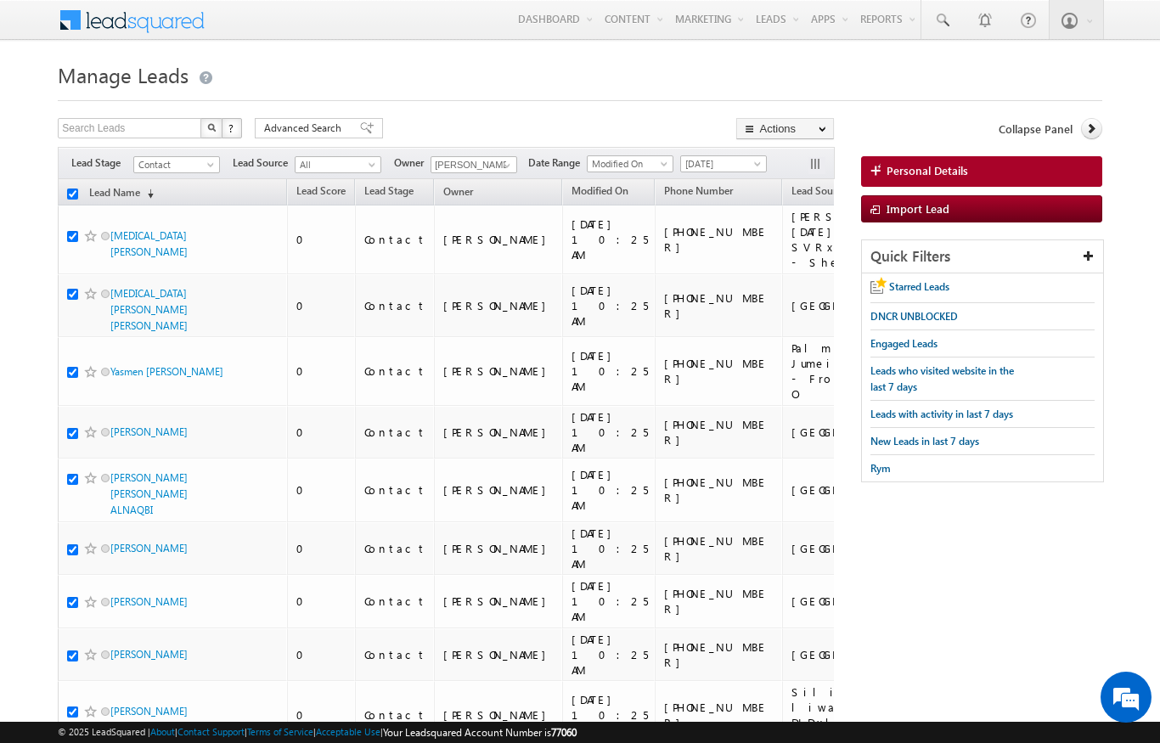
checkbox input "true"
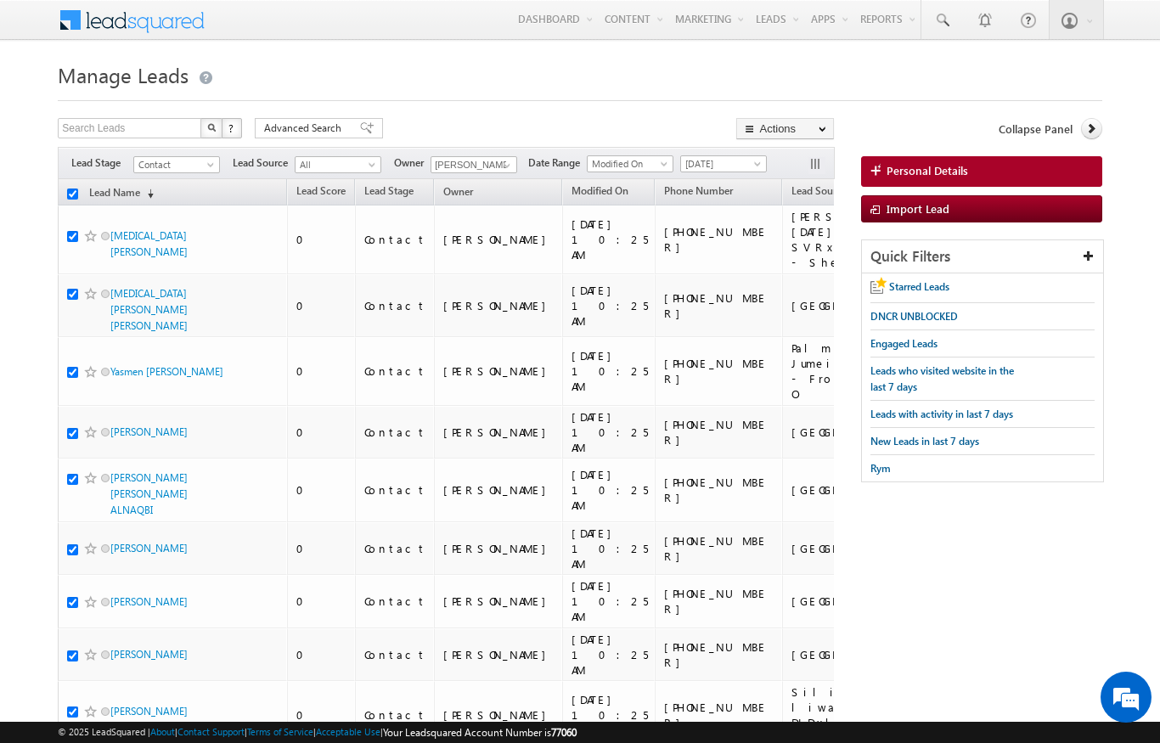
checkbox input "true"
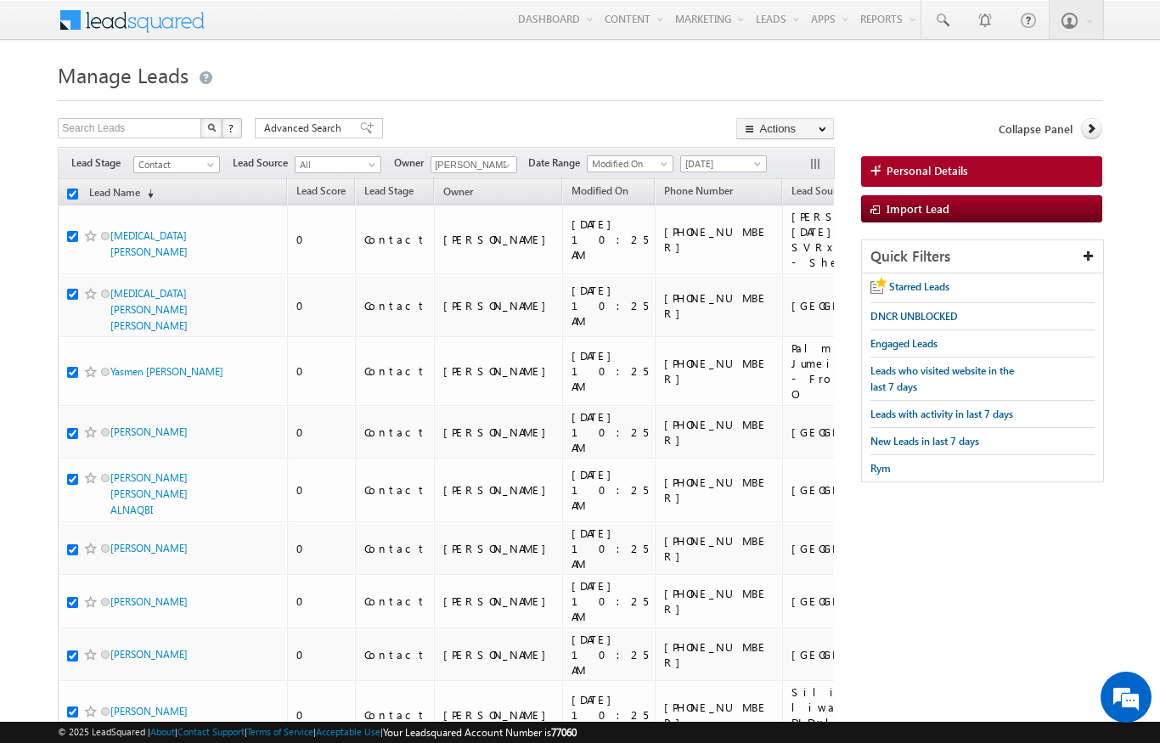
checkbox input "true"
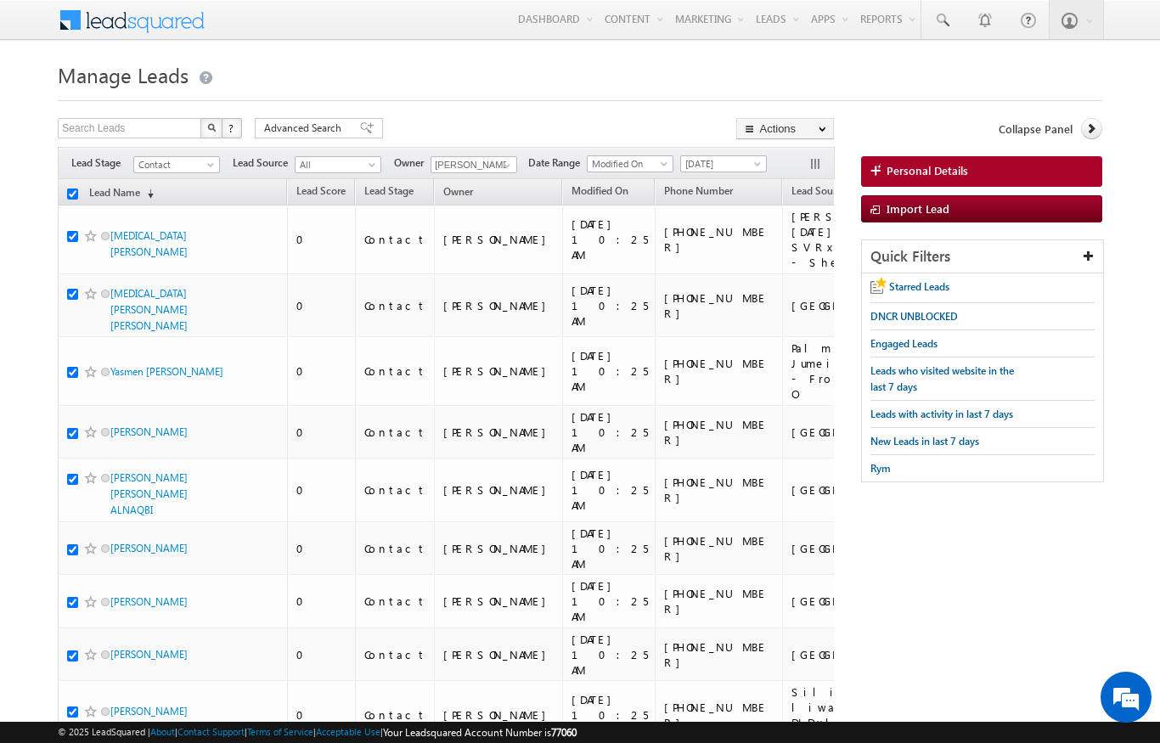
checkbox input "true"
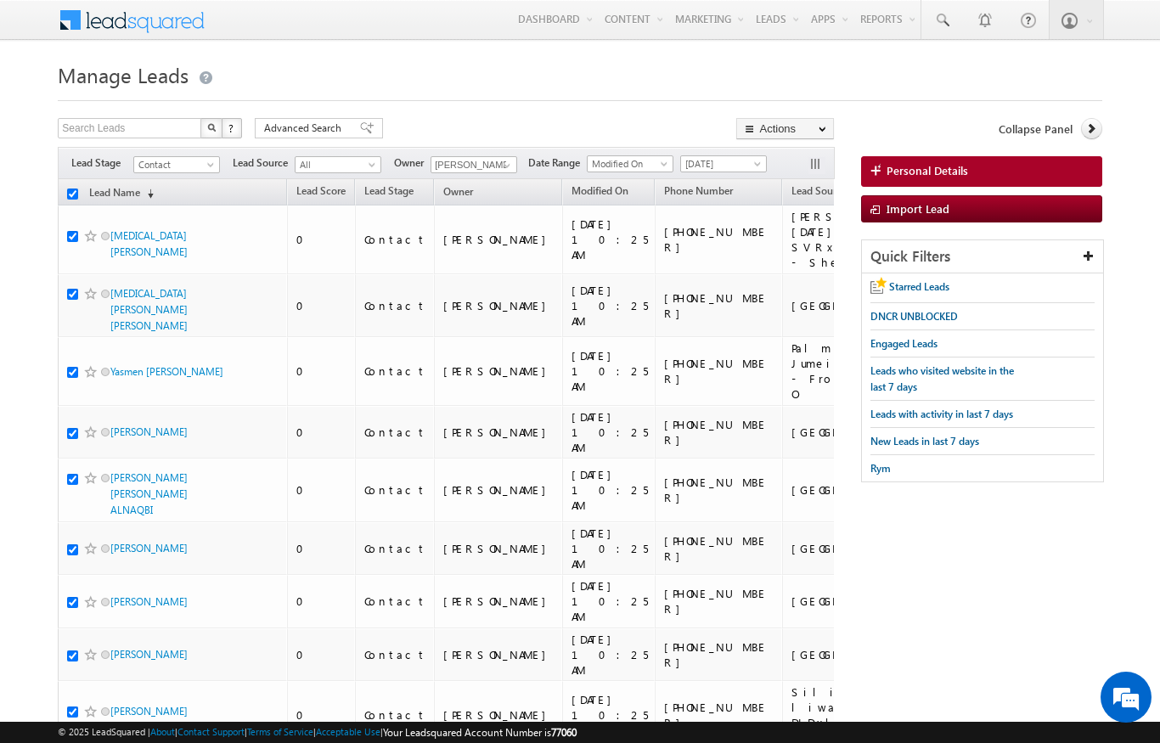
checkbox input "true"
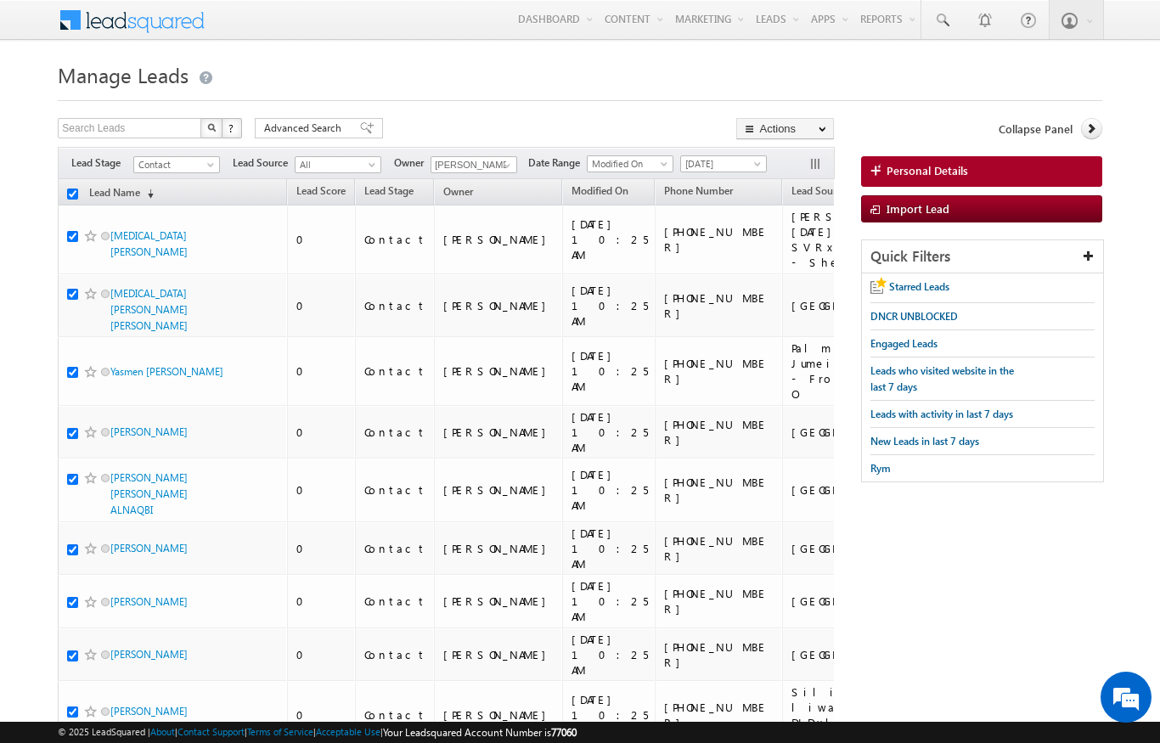
checkbox input "true"
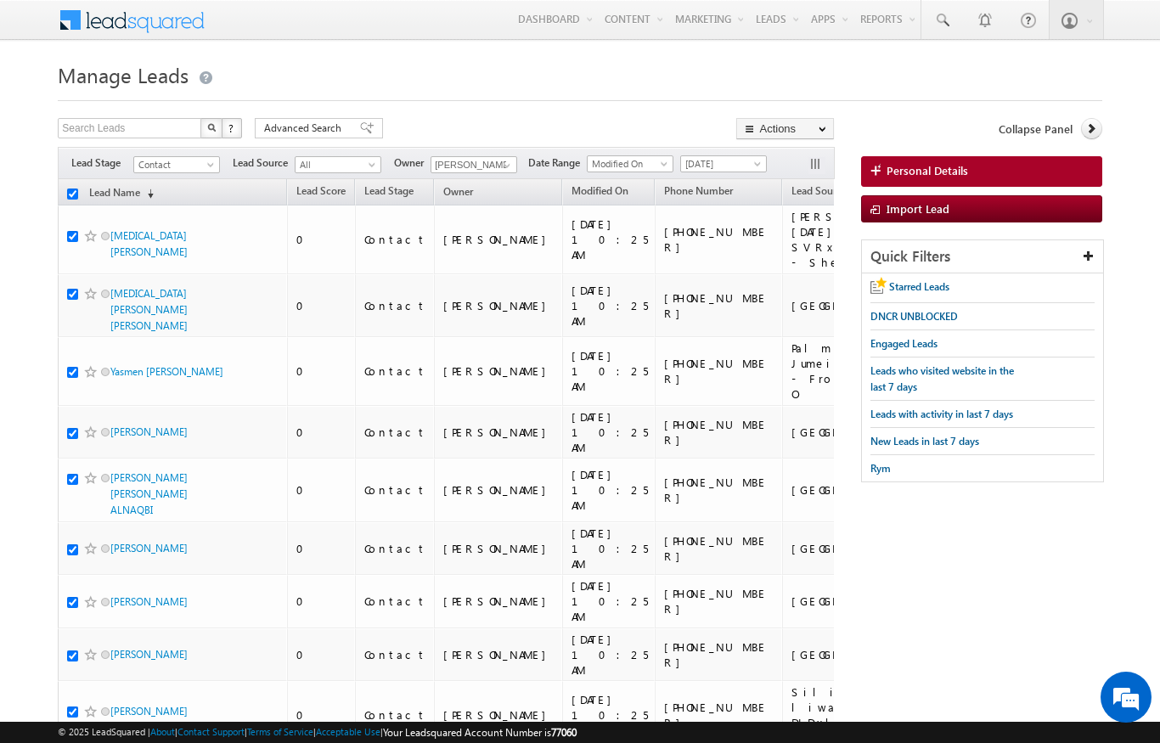
checkbox input "true"
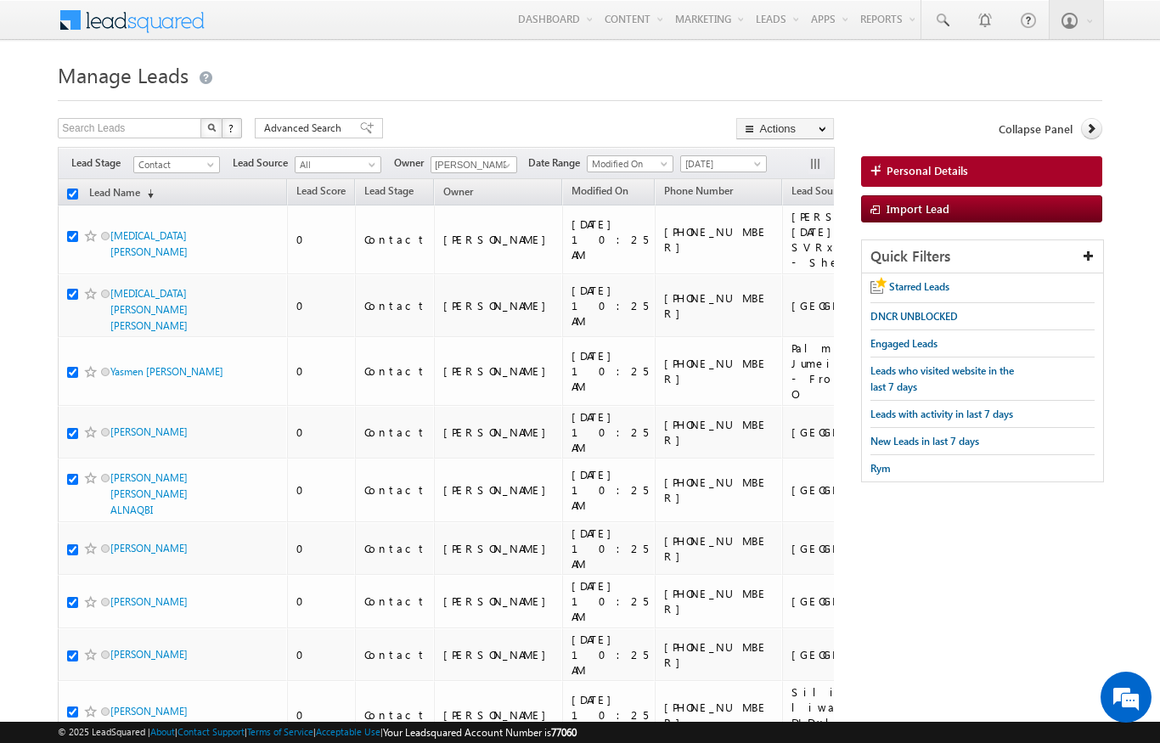
checkbox input "true"
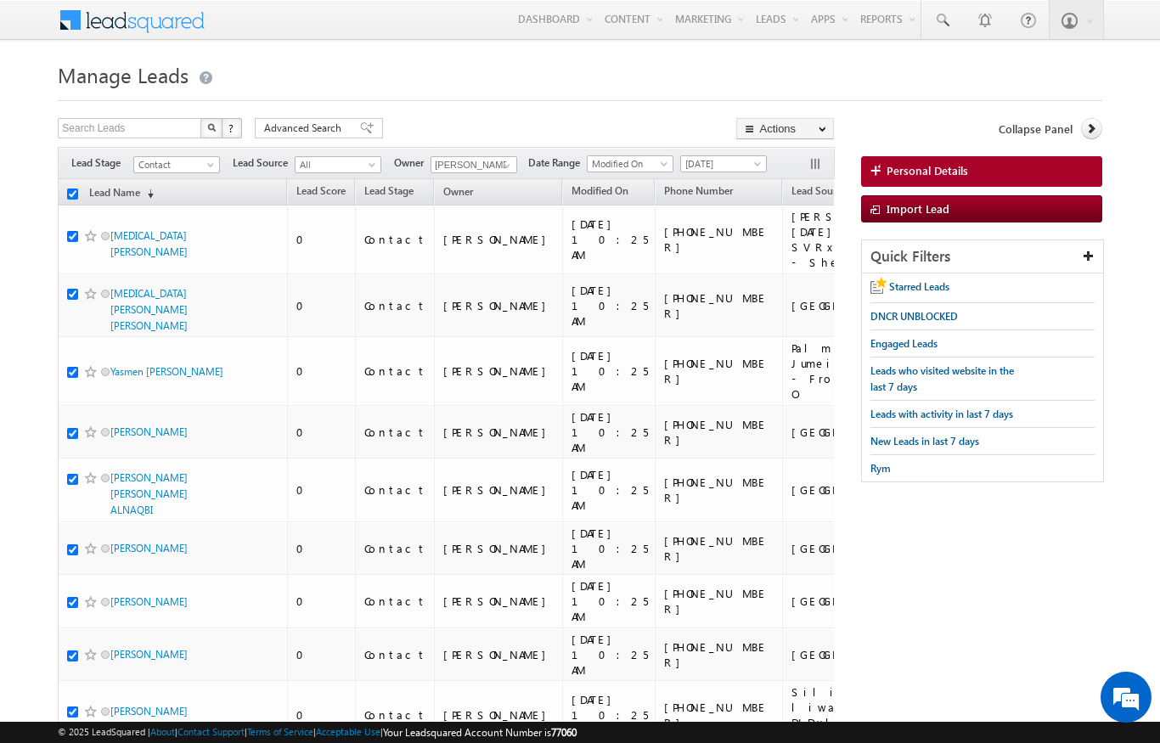
checkbox input "true"
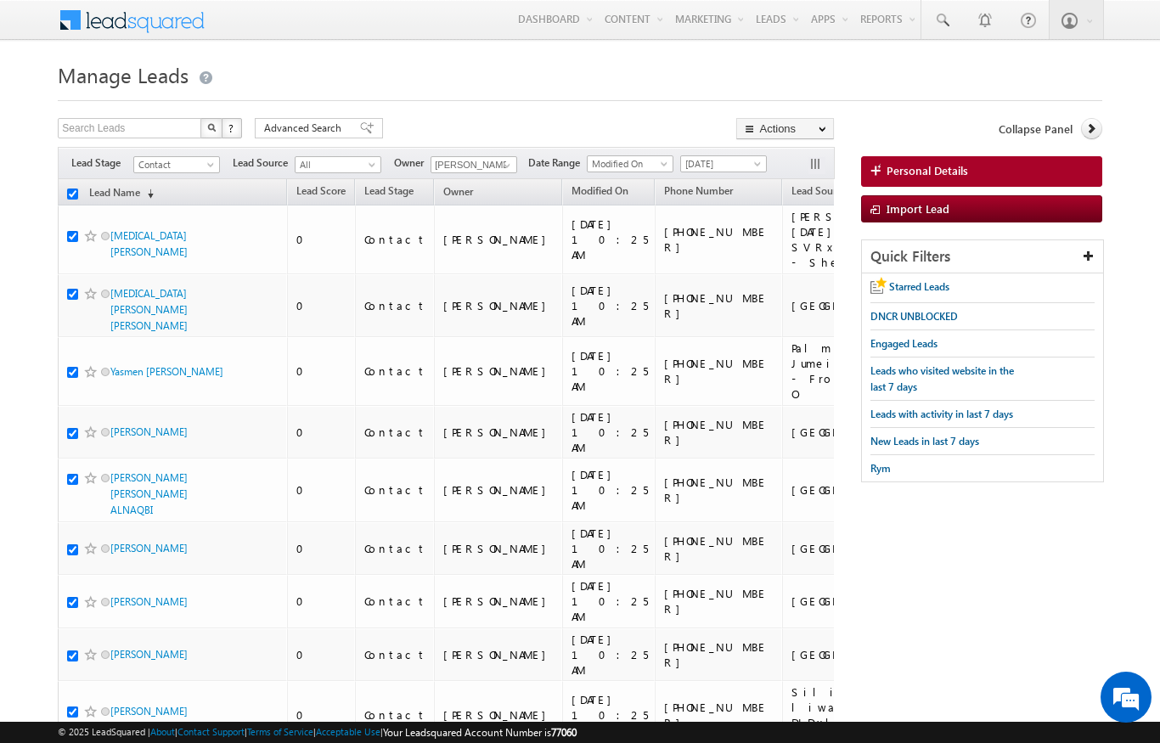
checkbox input "true"
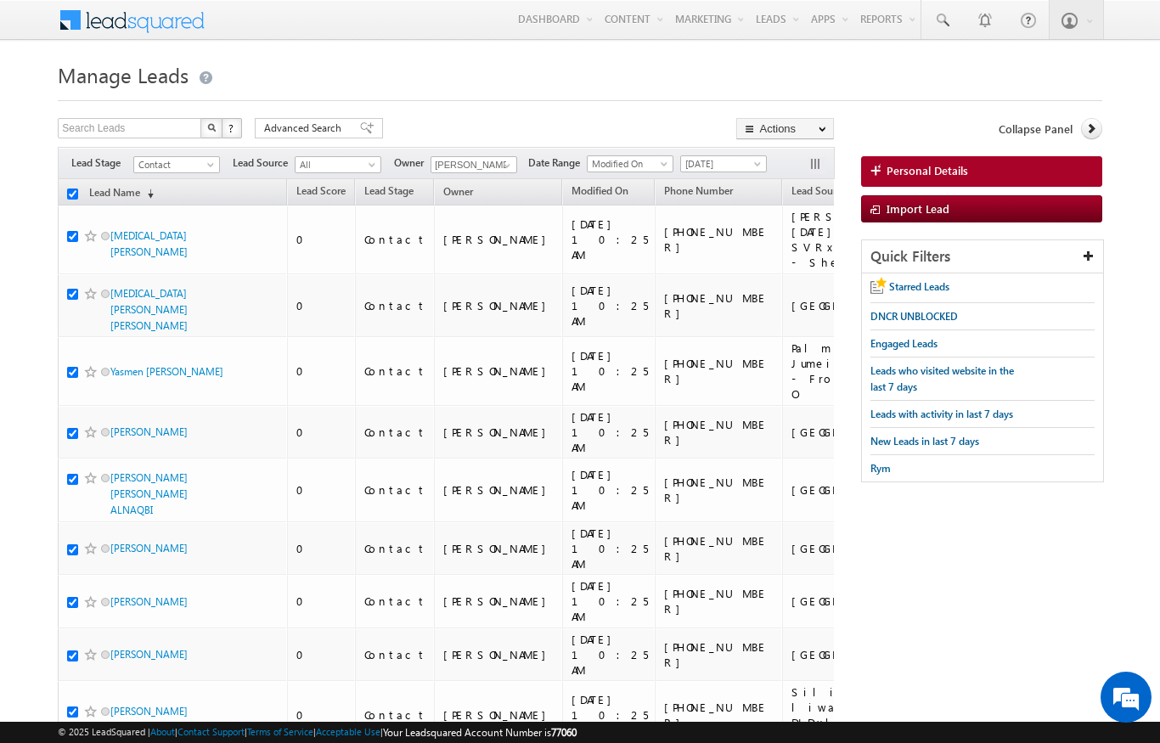
checkbox input "true"
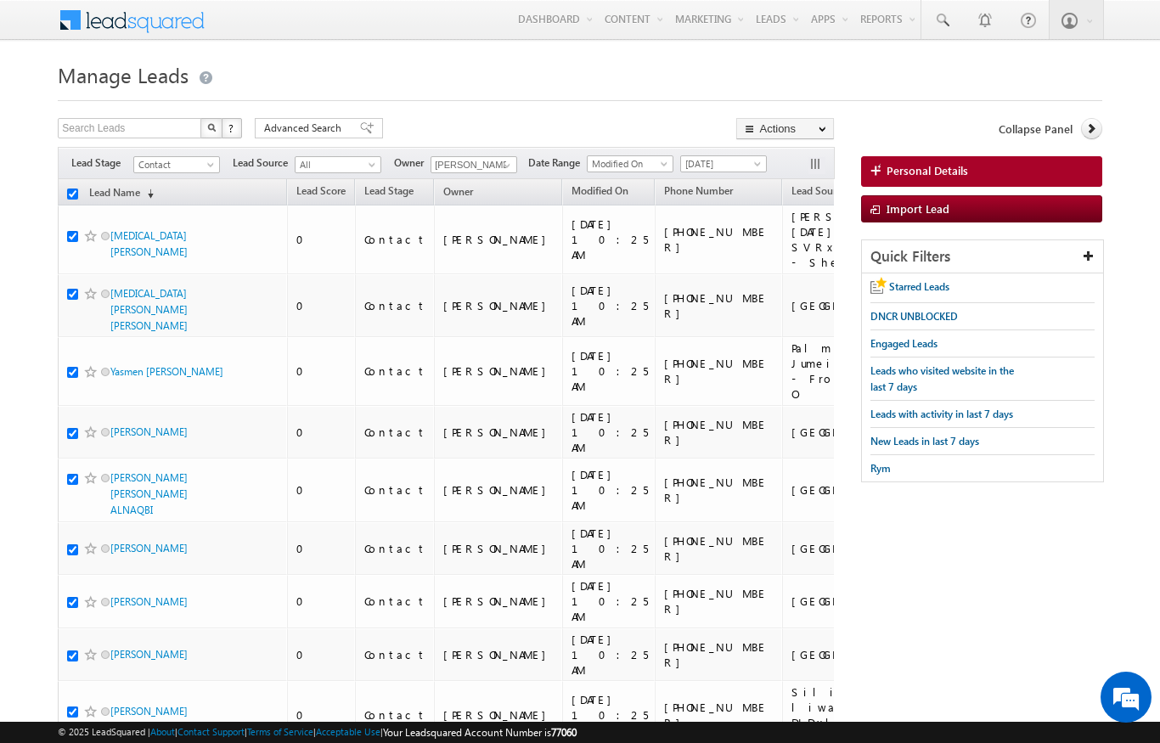
checkbox input "true"
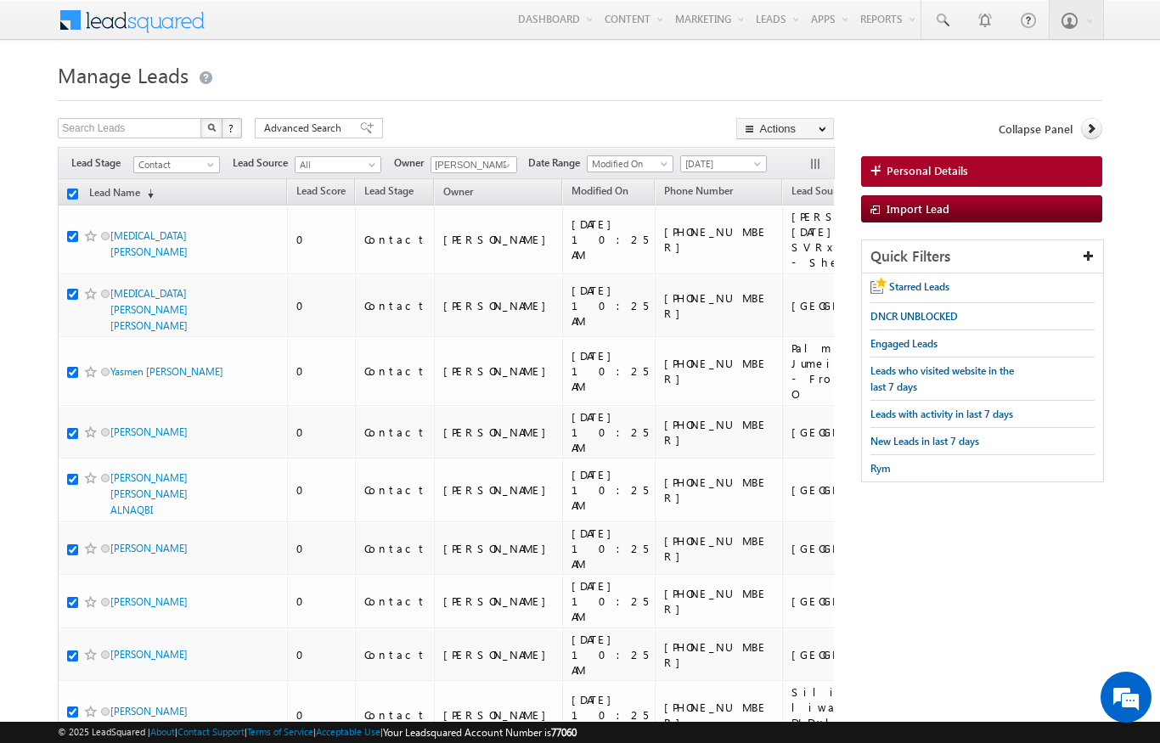
checkbox input "true"
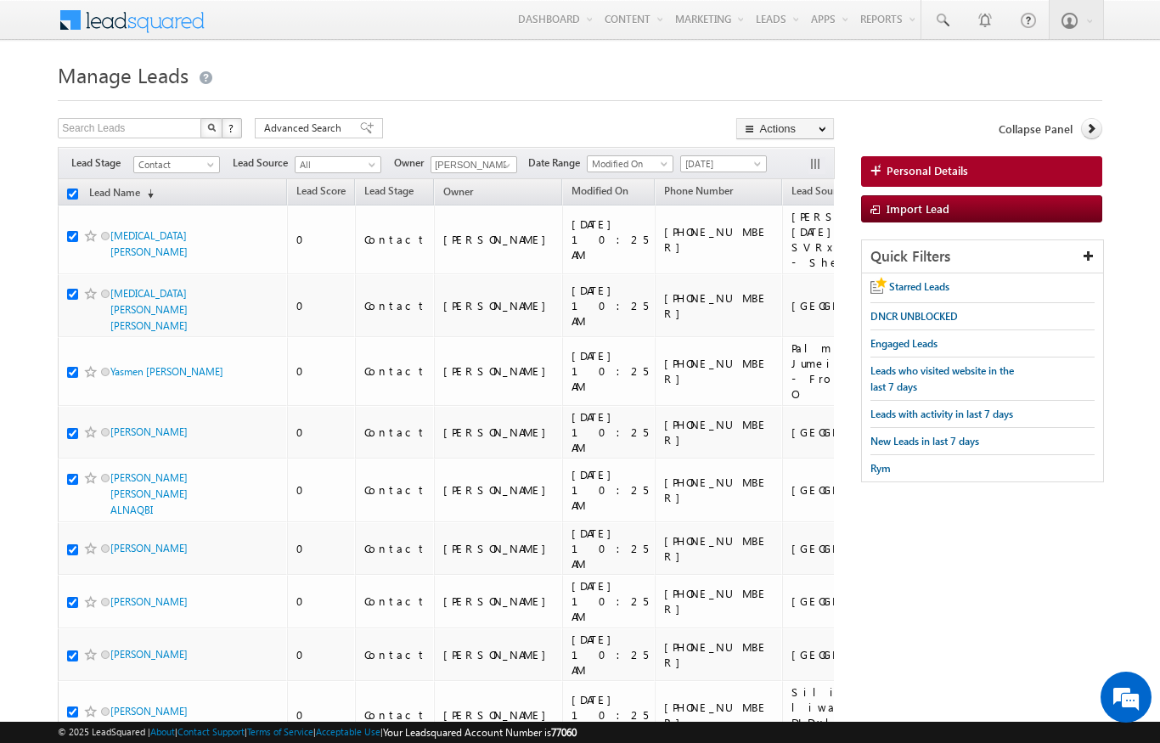
checkbox input "true"
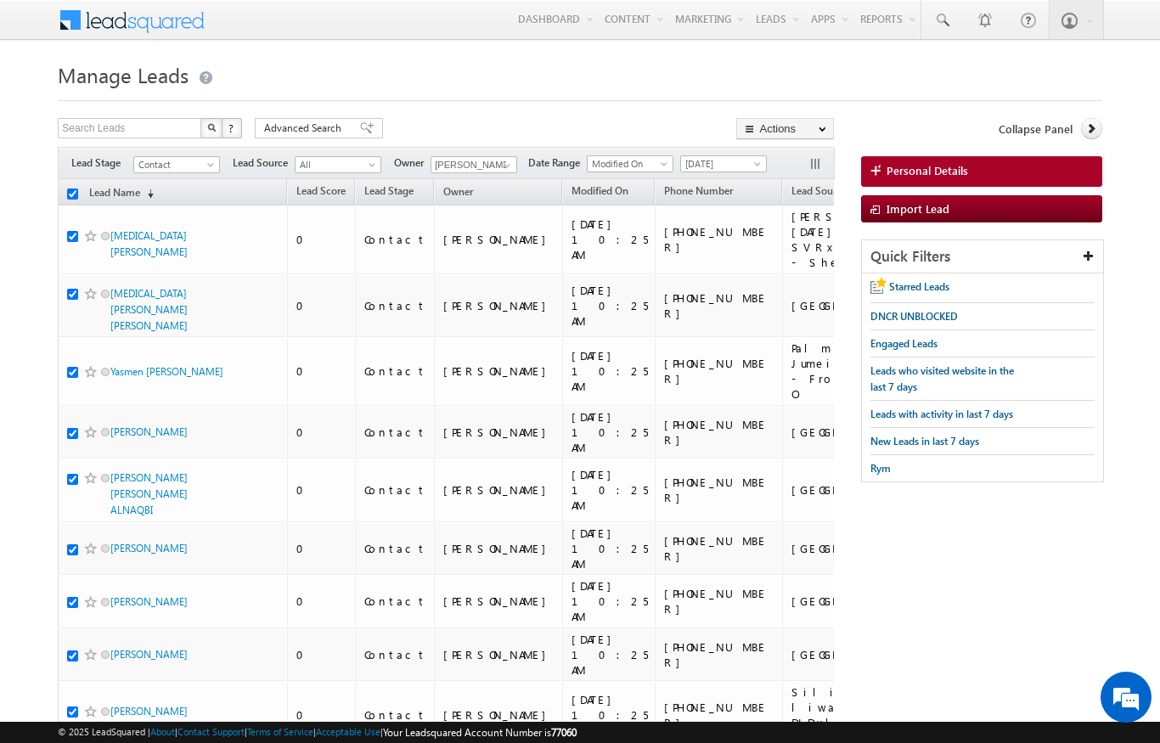
checkbox input "true"
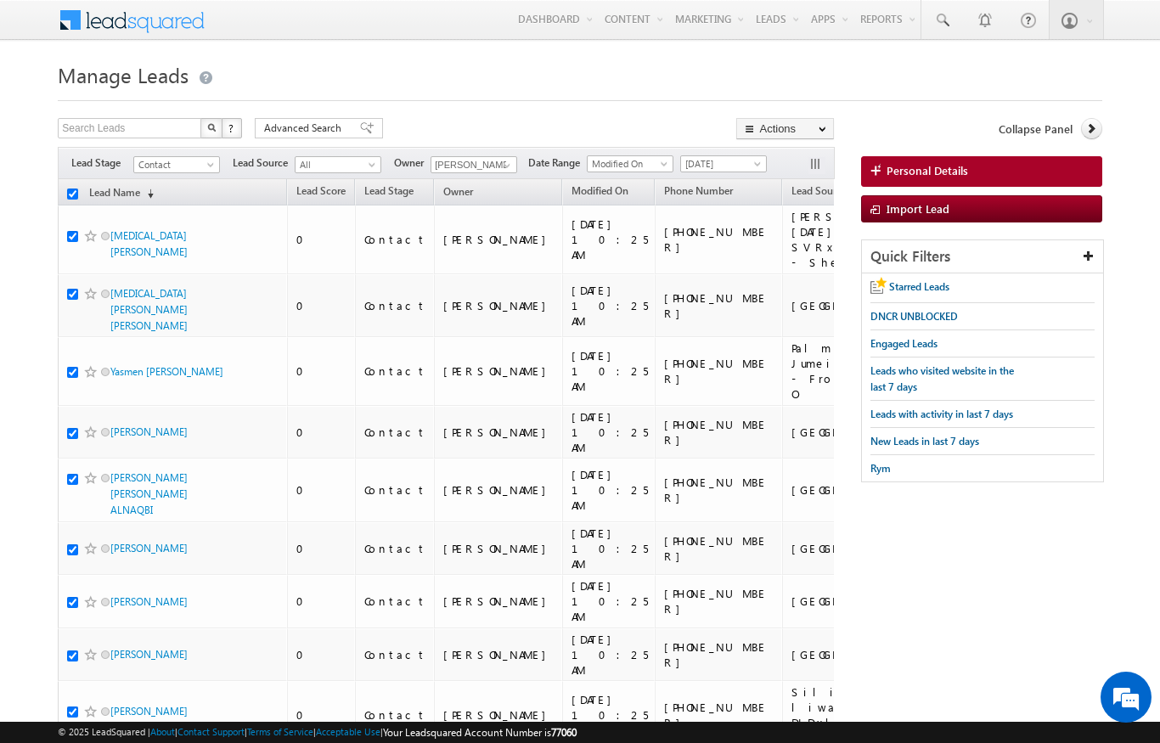
checkbox input "true"
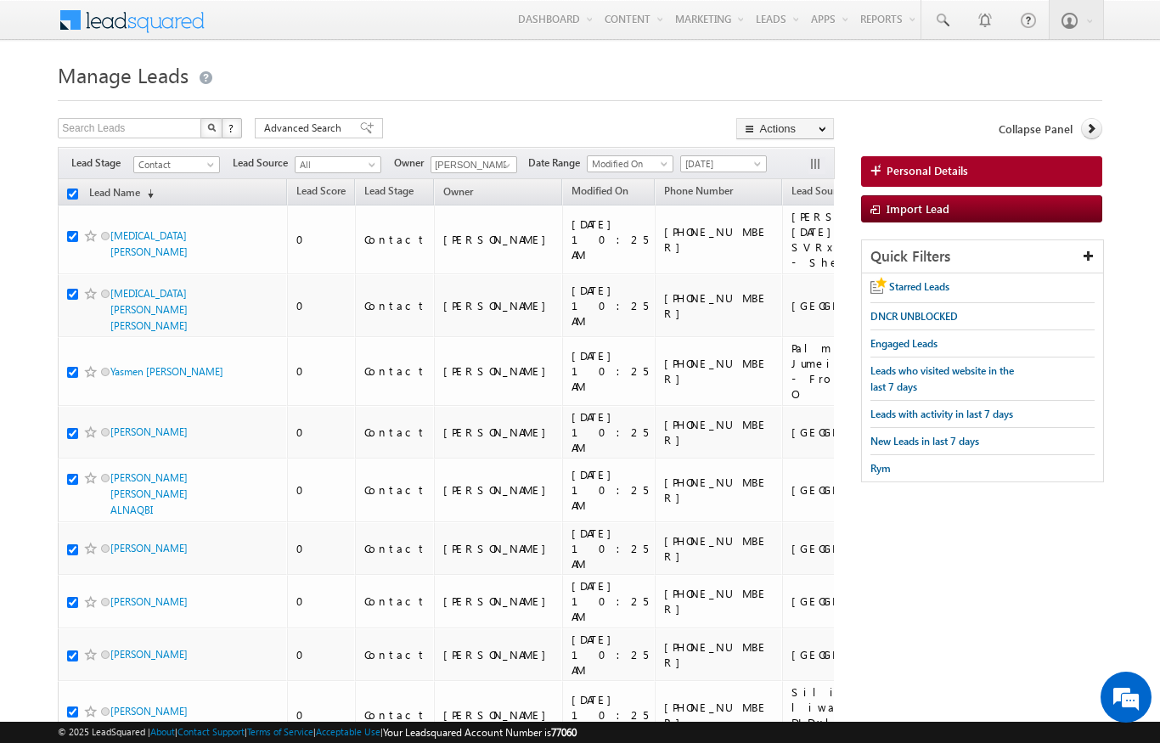
checkbox input "true"
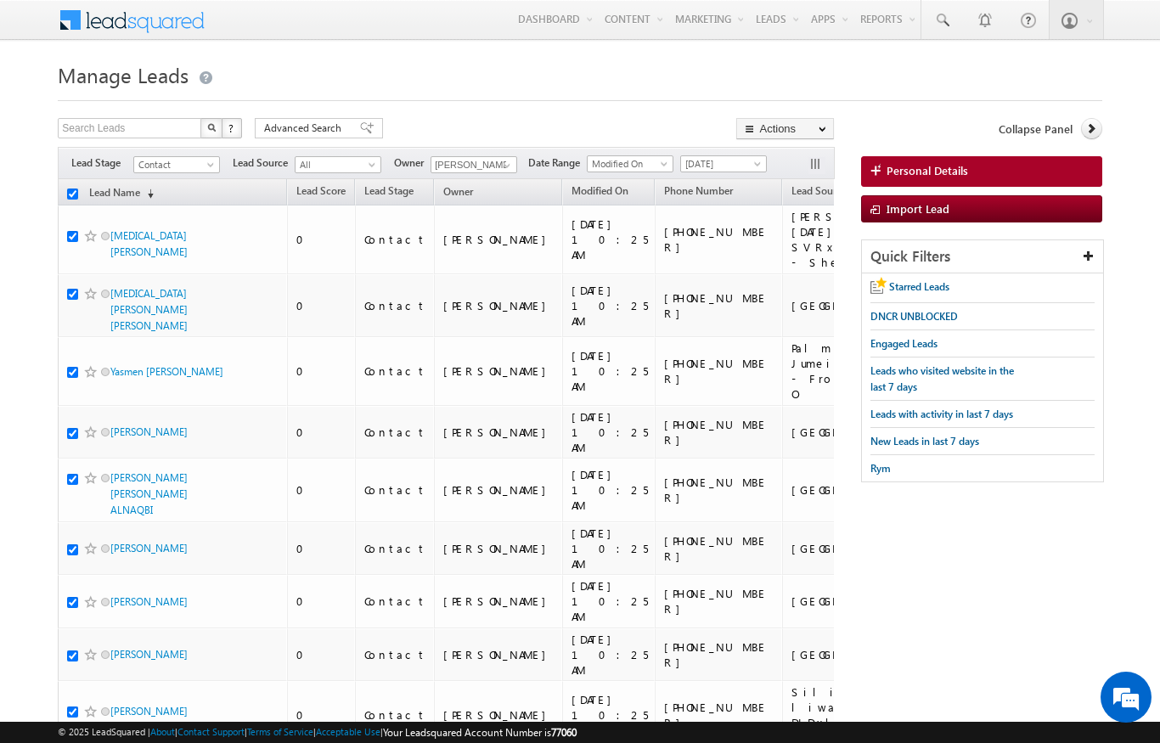
checkbox input "true"
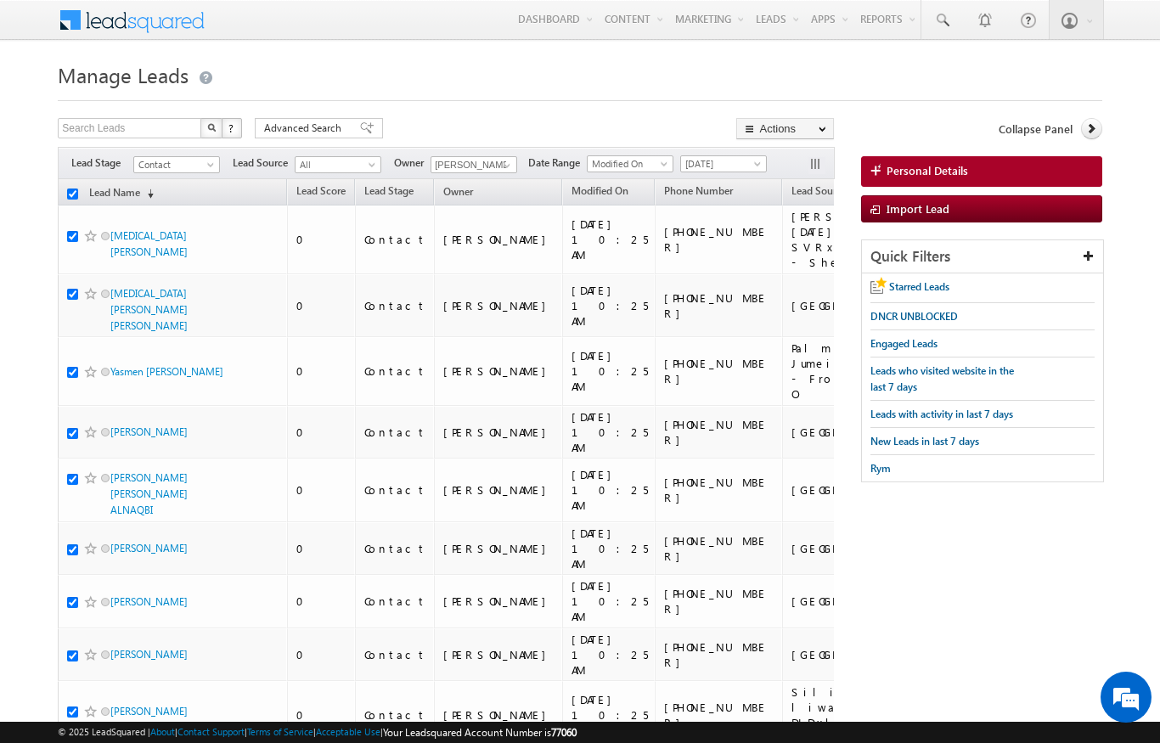
checkbox input "true"
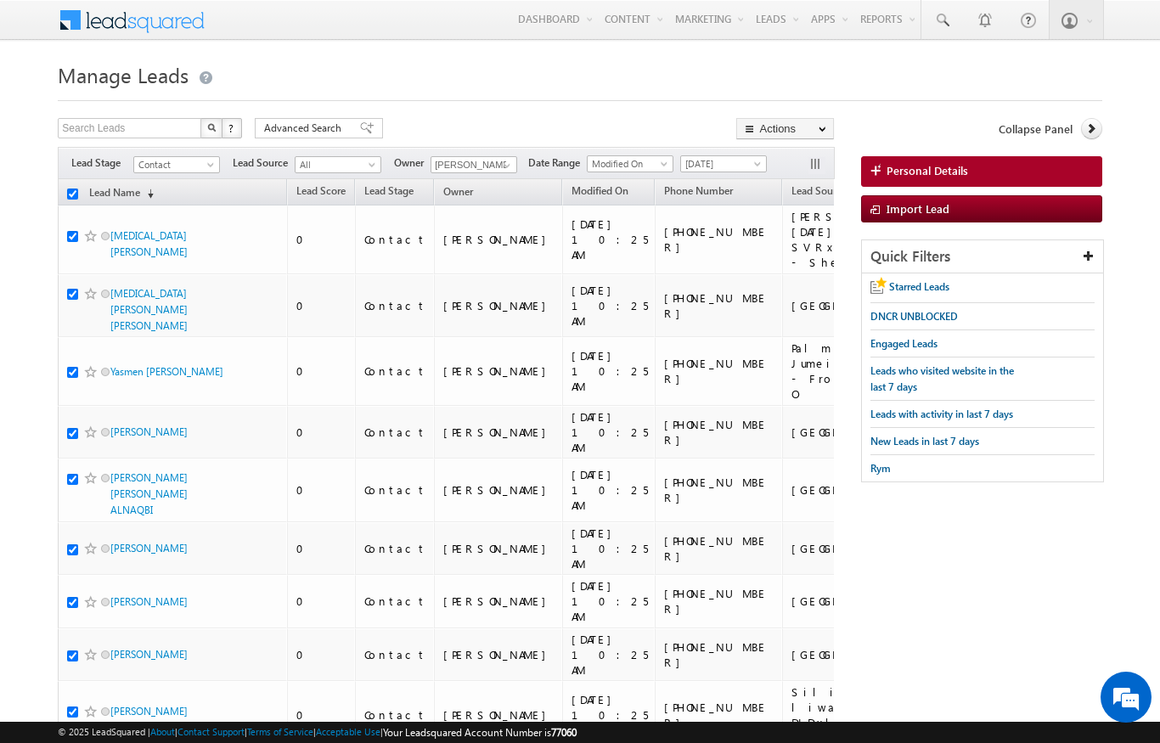
checkbox input "true"
click at [0, 0] on link "Change Owner" at bounding box center [0, 0] width 0 height 0
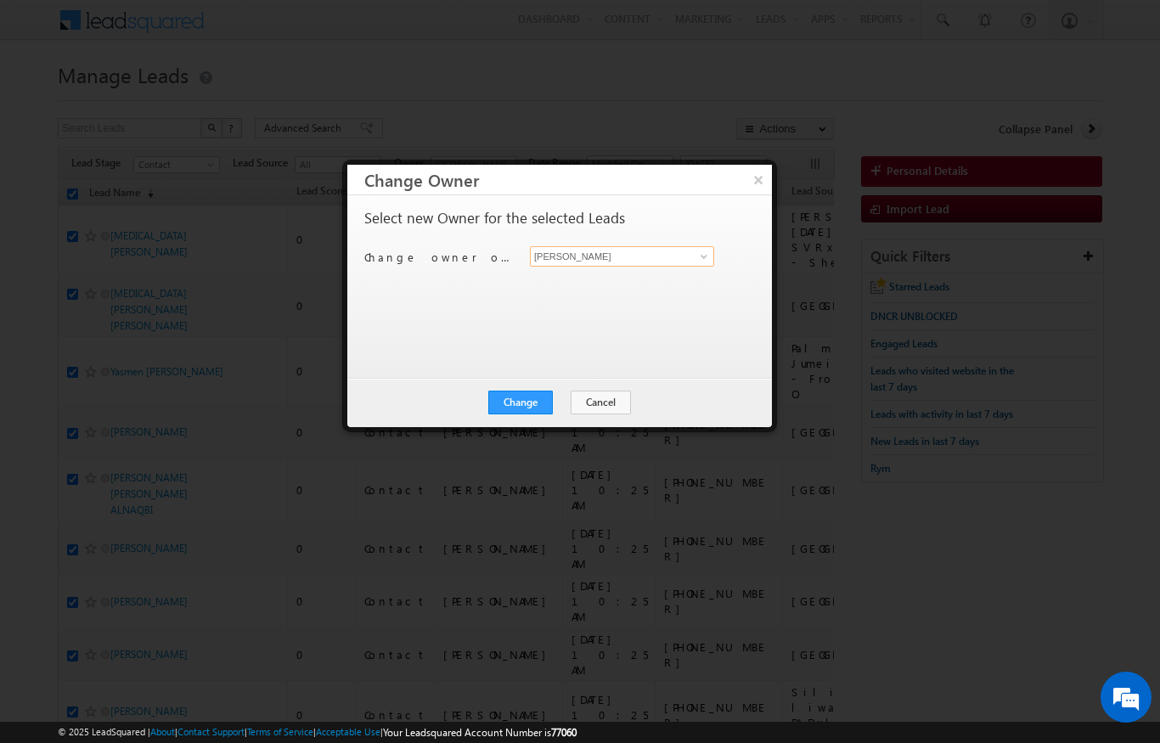
click at [691, 256] on input "[PERSON_NAME]" at bounding box center [622, 256] width 184 height 20
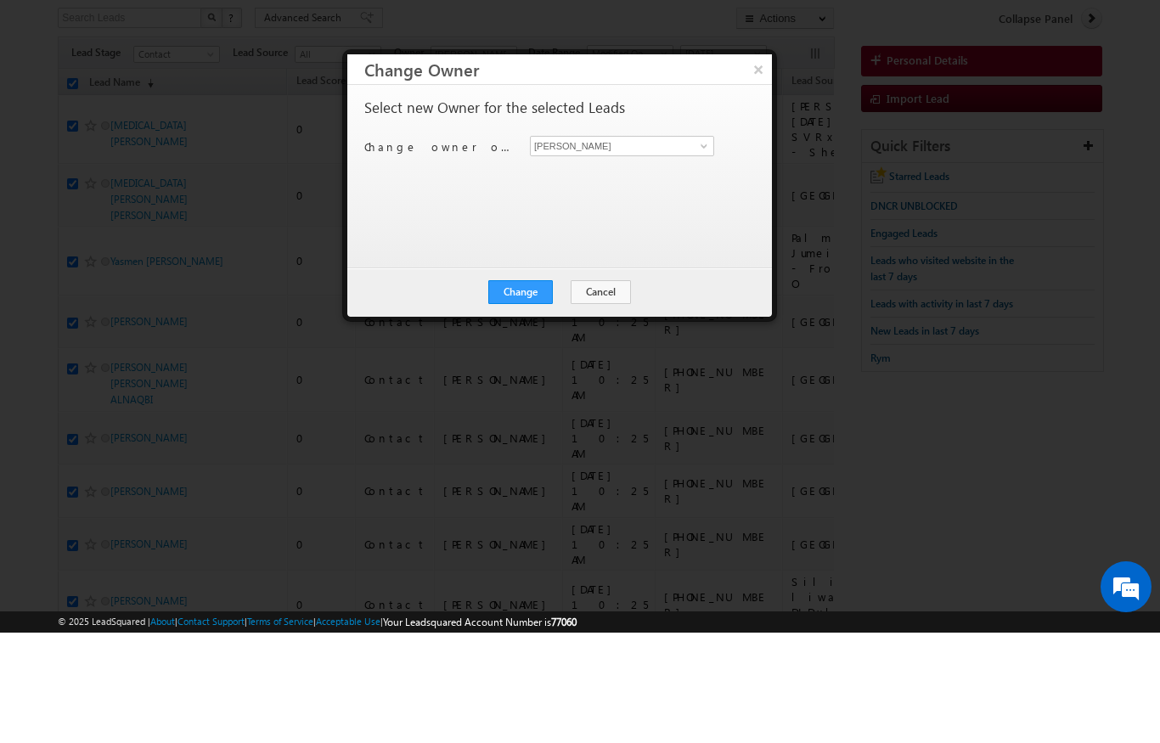
click at [531, 391] on button "Change" at bounding box center [520, 403] width 65 height 24
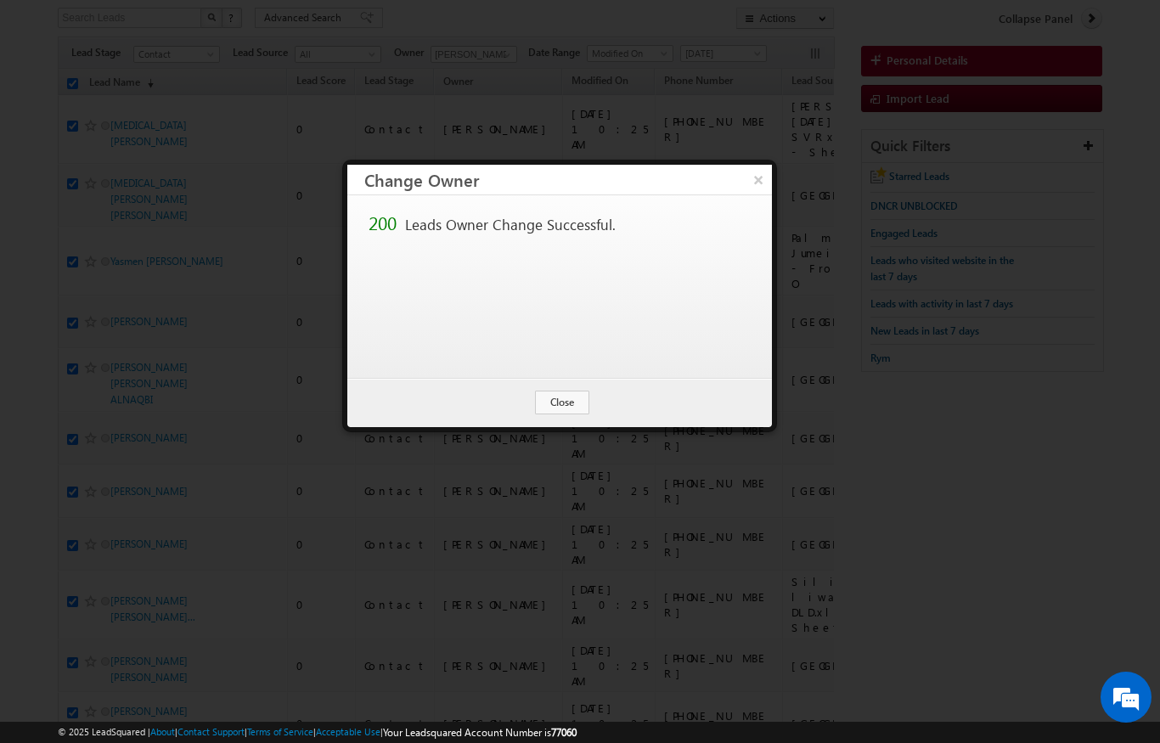
click at [562, 395] on button "Close" at bounding box center [562, 403] width 54 height 24
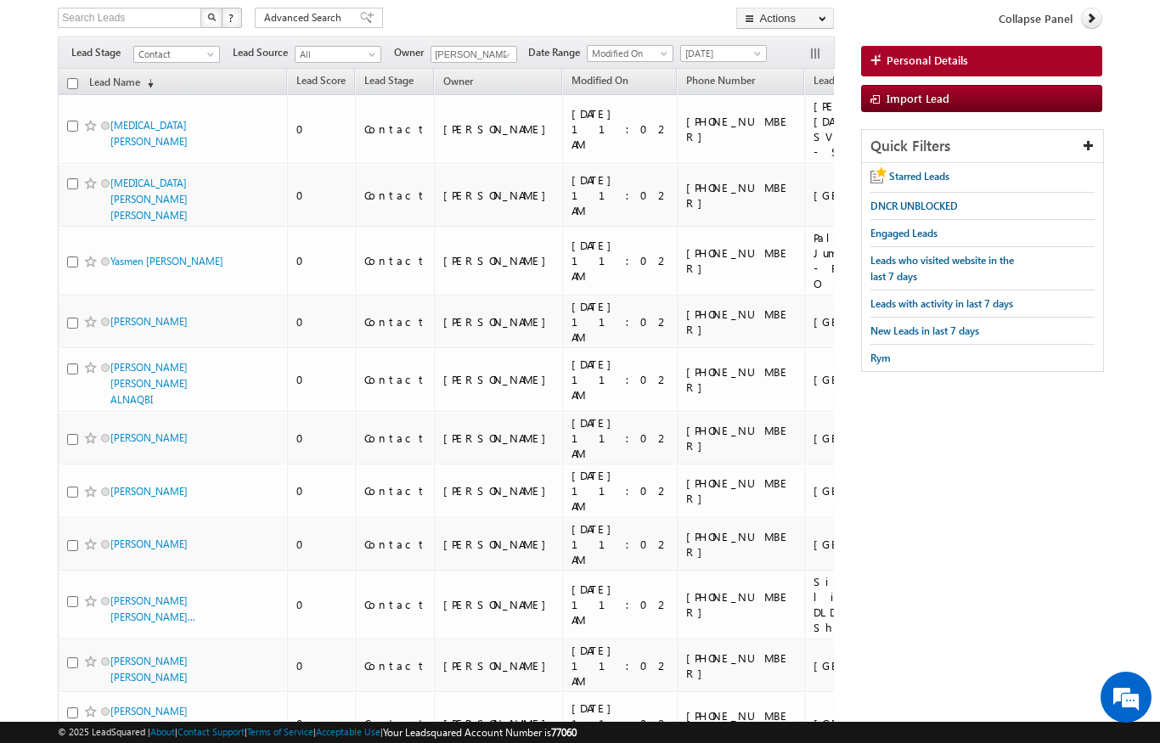
click at [76, 83] on input "checkbox" at bounding box center [72, 83] width 11 height 11
click at [0, 0] on link "Change Owner" at bounding box center [0, 0] width 0 height 0
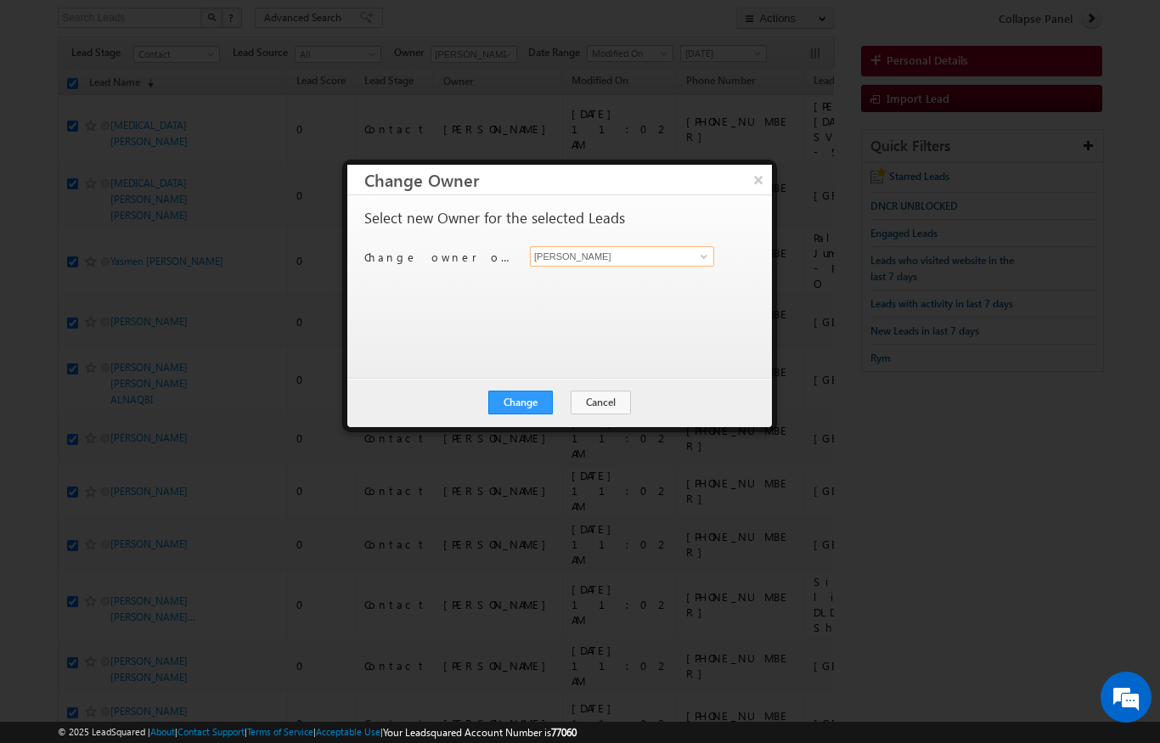
click at [690, 253] on input "[PERSON_NAME]" at bounding box center [622, 256] width 184 height 20
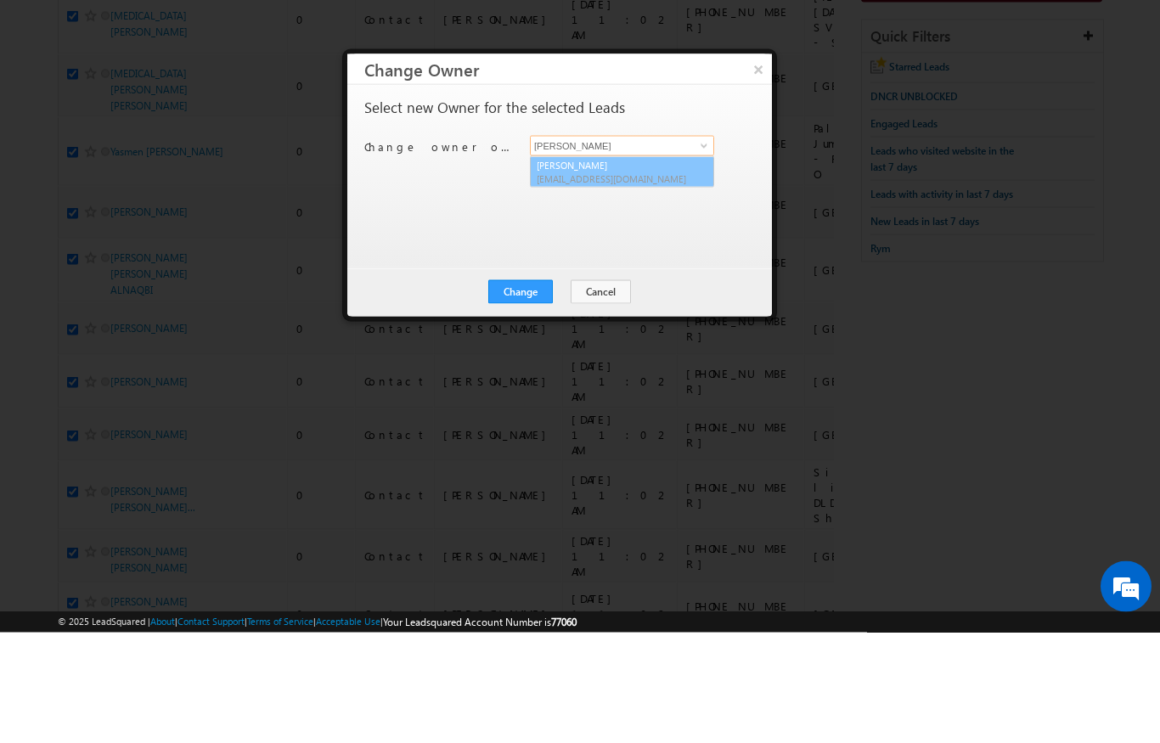
click at [631, 267] on link "Karan Solanki Karan.solanki@indglobal.ae" at bounding box center [622, 283] width 184 height 32
click at [524, 391] on button "Change" at bounding box center [520, 403] width 65 height 24
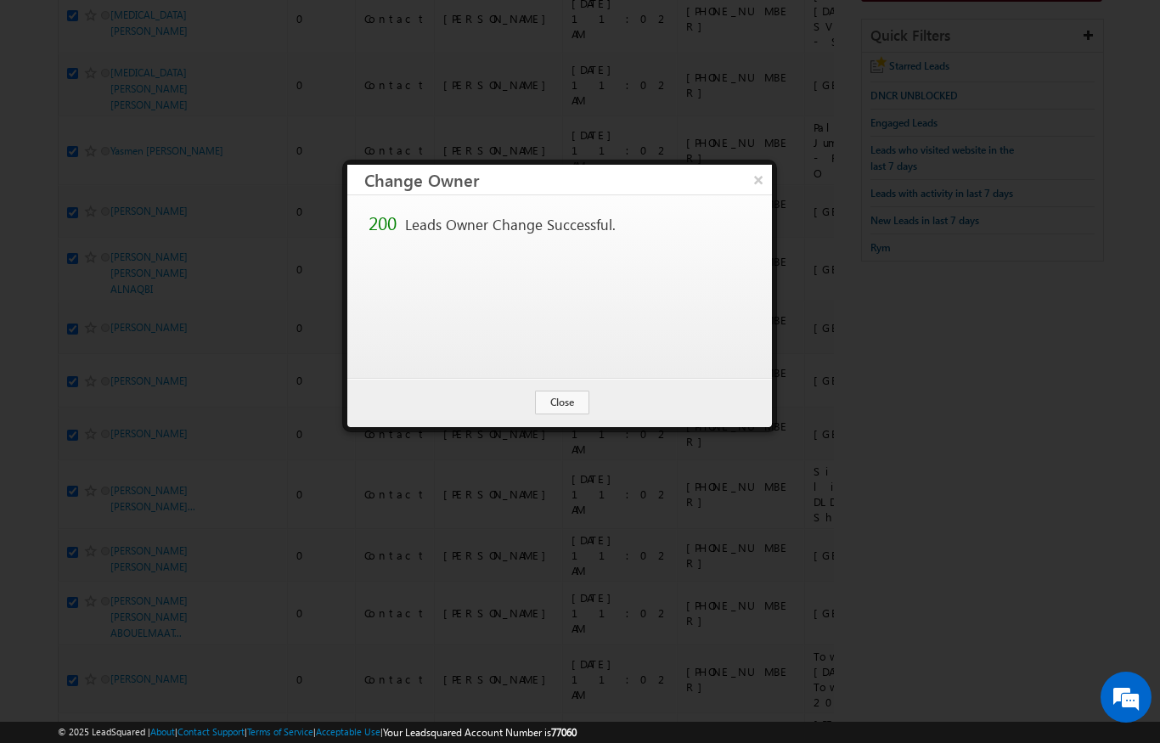
click at [560, 398] on button "Close" at bounding box center [562, 403] width 54 height 24
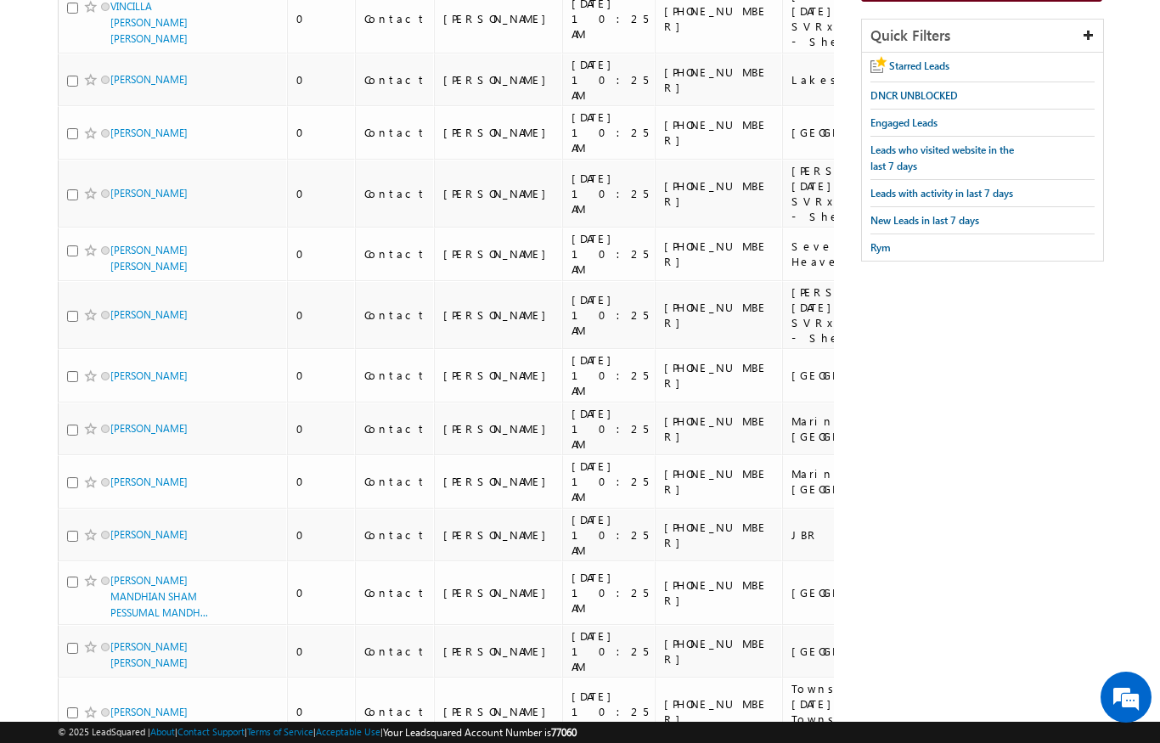
scroll to position [0, 0]
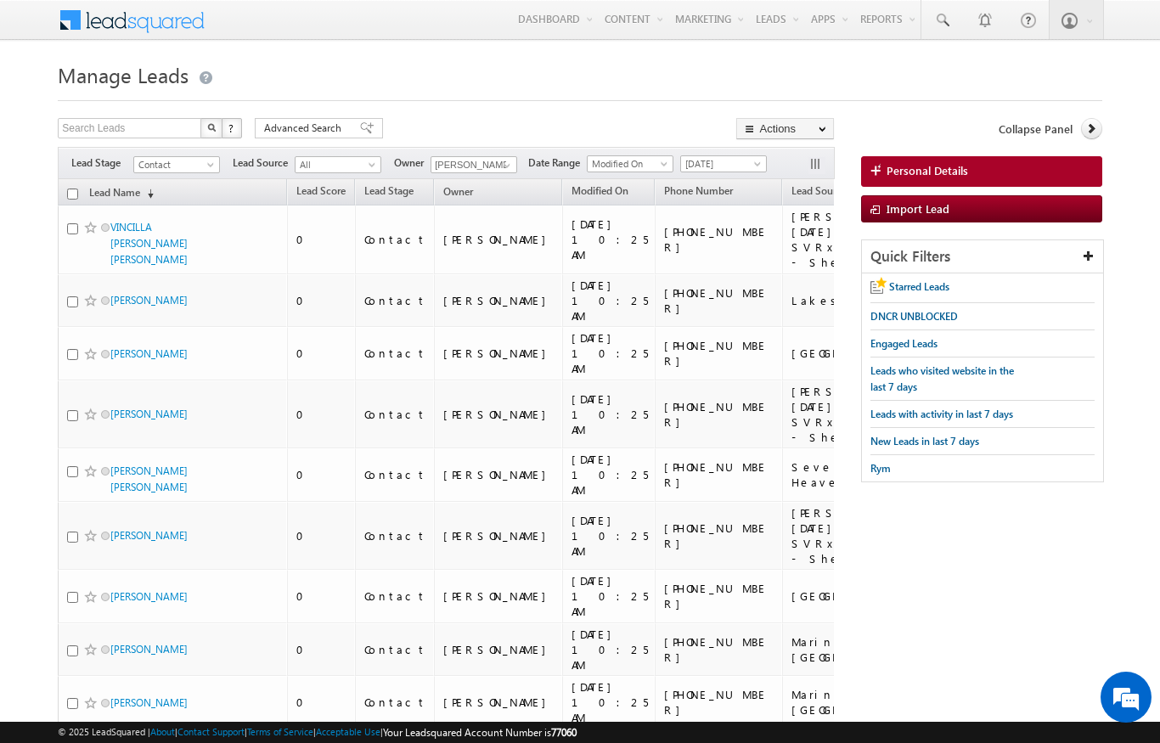
click at [76, 198] on input "checkbox" at bounding box center [72, 194] width 11 height 11
click at [0, 0] on link "Change Owner" at bounding box center [0, 0] width 0 height 0
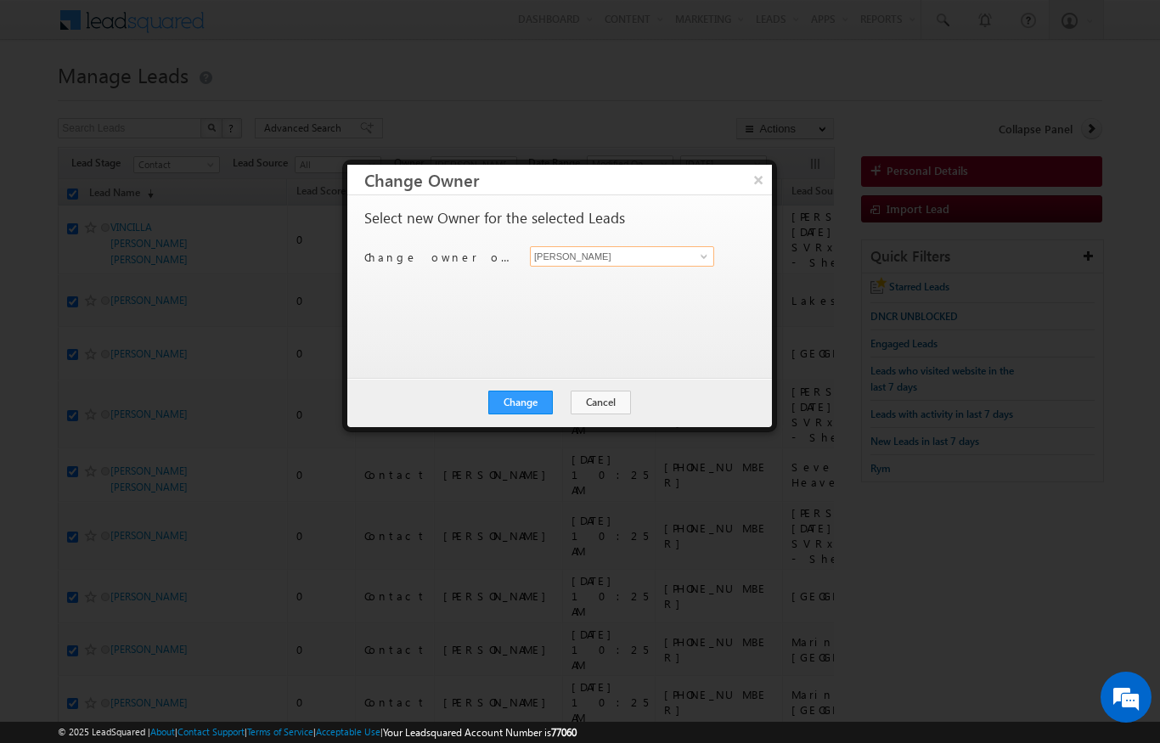
click at [678, 264] on input "[PERSON_NAME]" at bounding box center [622, 256] width 184 height 20
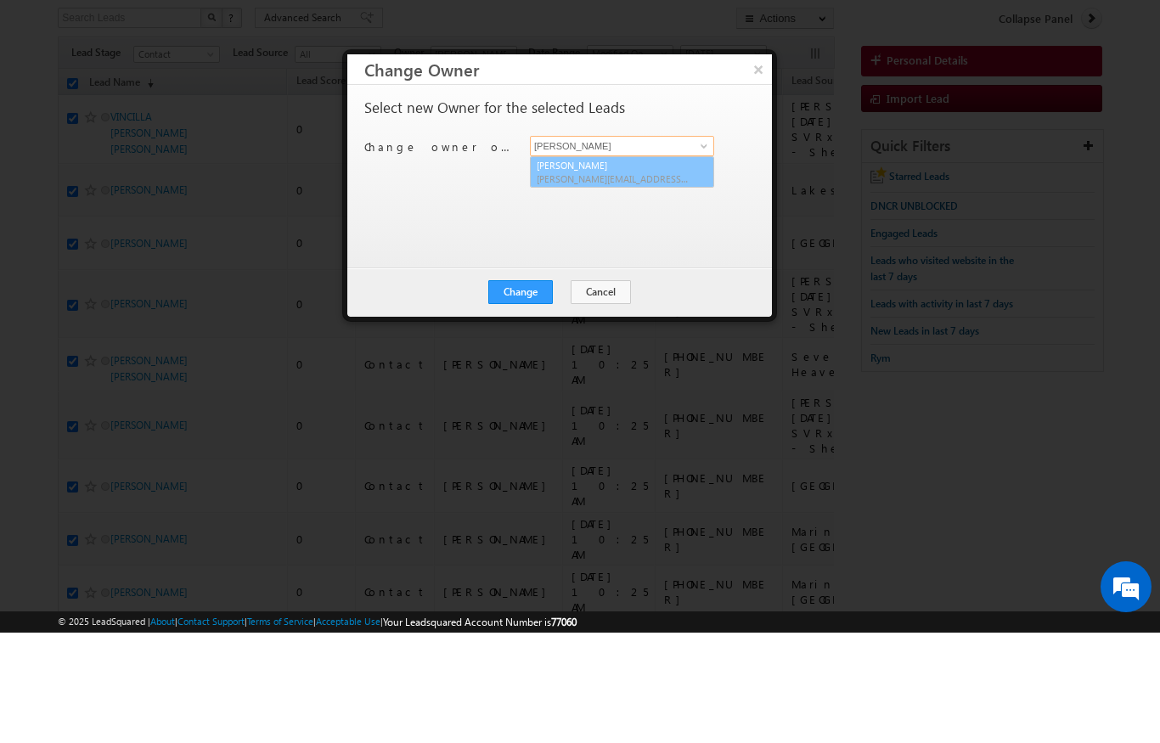
click at [596, 267] on link "Diksha Dubey diksha.dubey@indglobal.ae" at bounding box center [622, 283] width 184 height 32
click at [524, 391] on button "Change" at bounding box center [520, 403] width 65 height 24
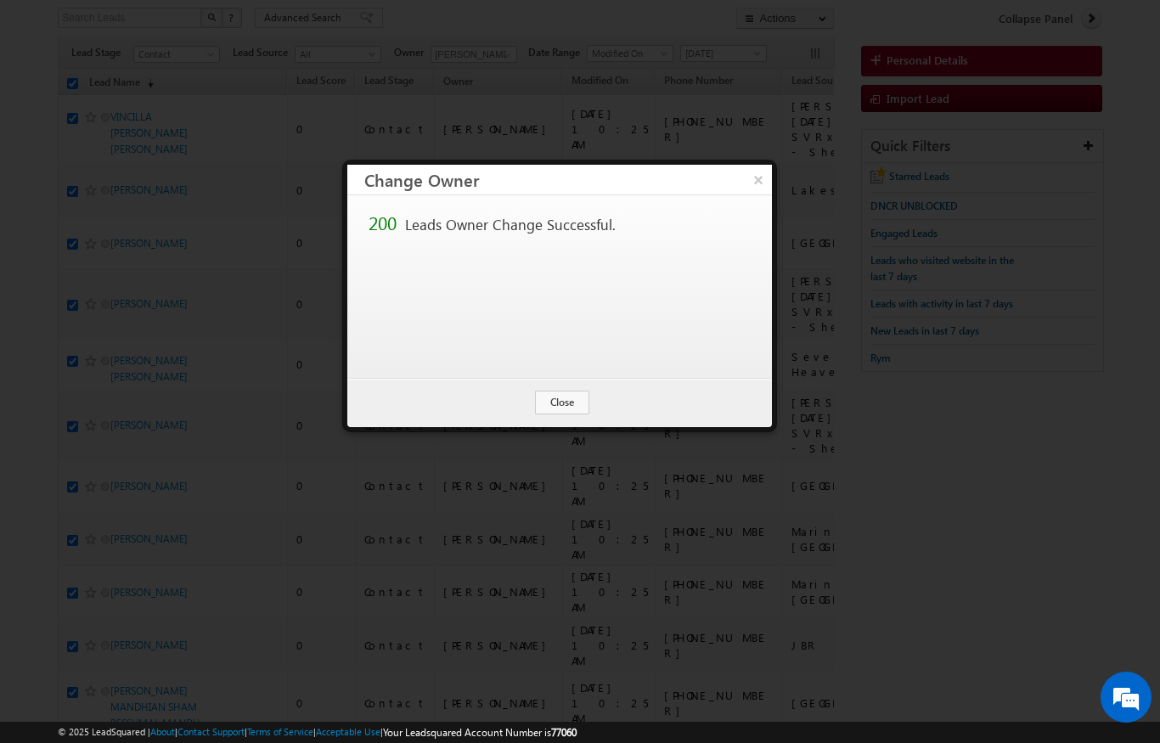
click at [559, 405] on button "Close" at bounding box center [562, 403] width 54 height 24
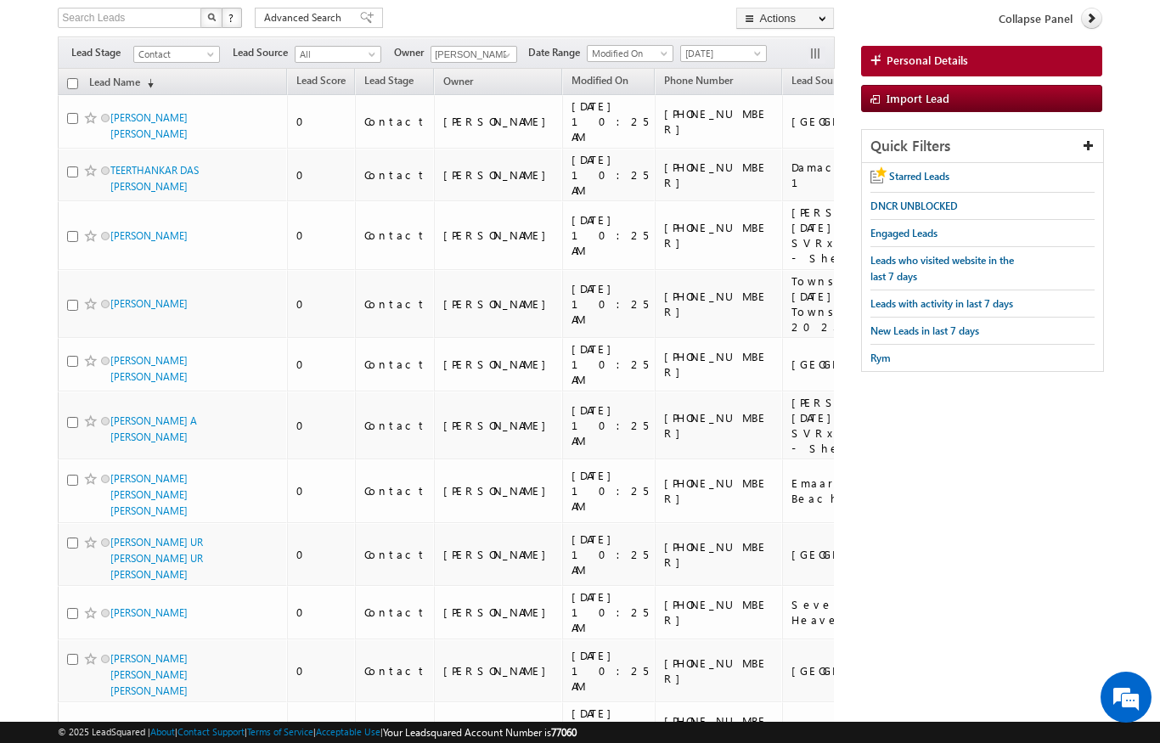
click at [75, 88] on input "checkbox" at bounding box center [72, 83] width 11 height 11
click at [0, 0] on link "Change Owner" at bounding box center [0, 0] width 0 height 0
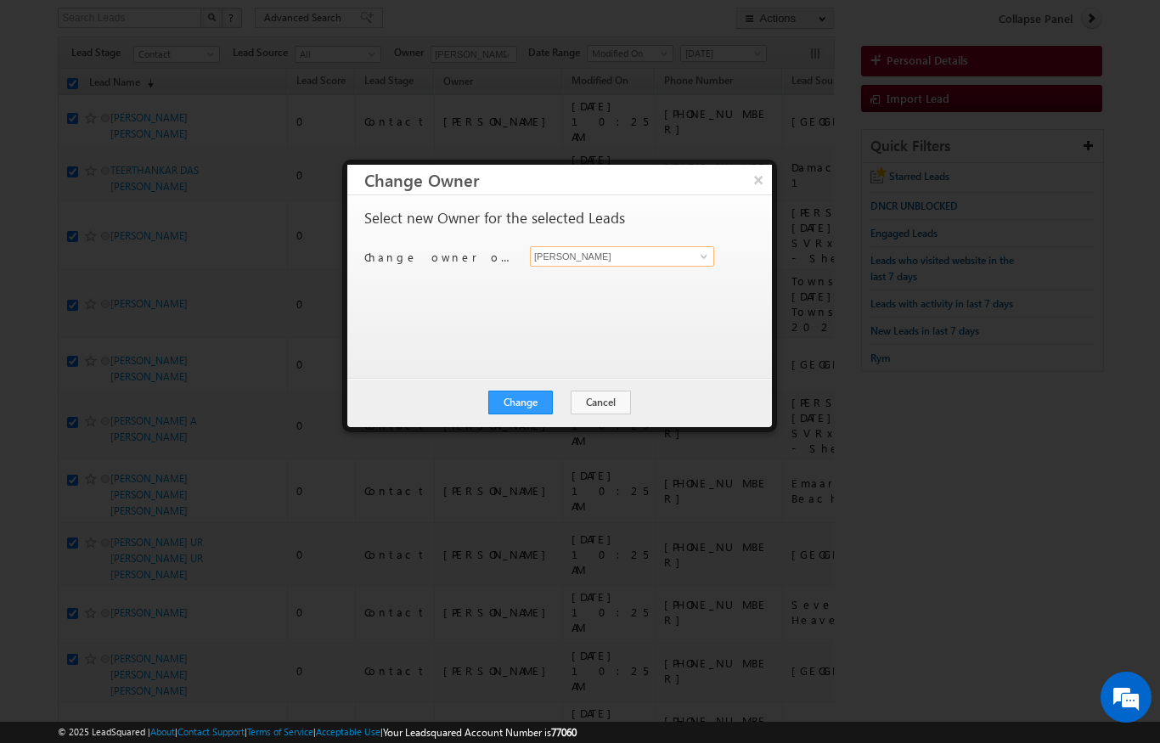
click at [676, 264] on input "[PERSON_NAME]" at bounding box center [622, 256] width 184 height 20
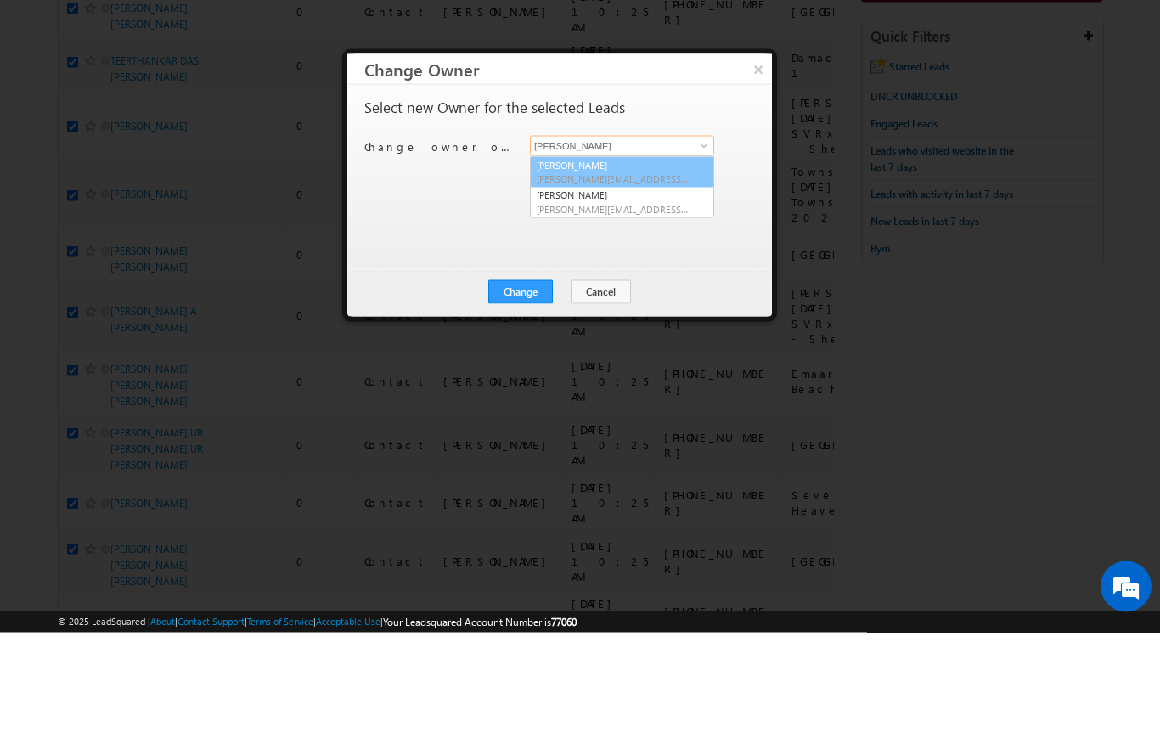
click at [646, 267] on link "Ankita Dua ankita.dua@indglobal.ae" at bounding box center [622, 283] width 184 height 32
click at [707, 246] on input "[PERSON_NAME]" at bounding box center [622, 256] width 184 height 20
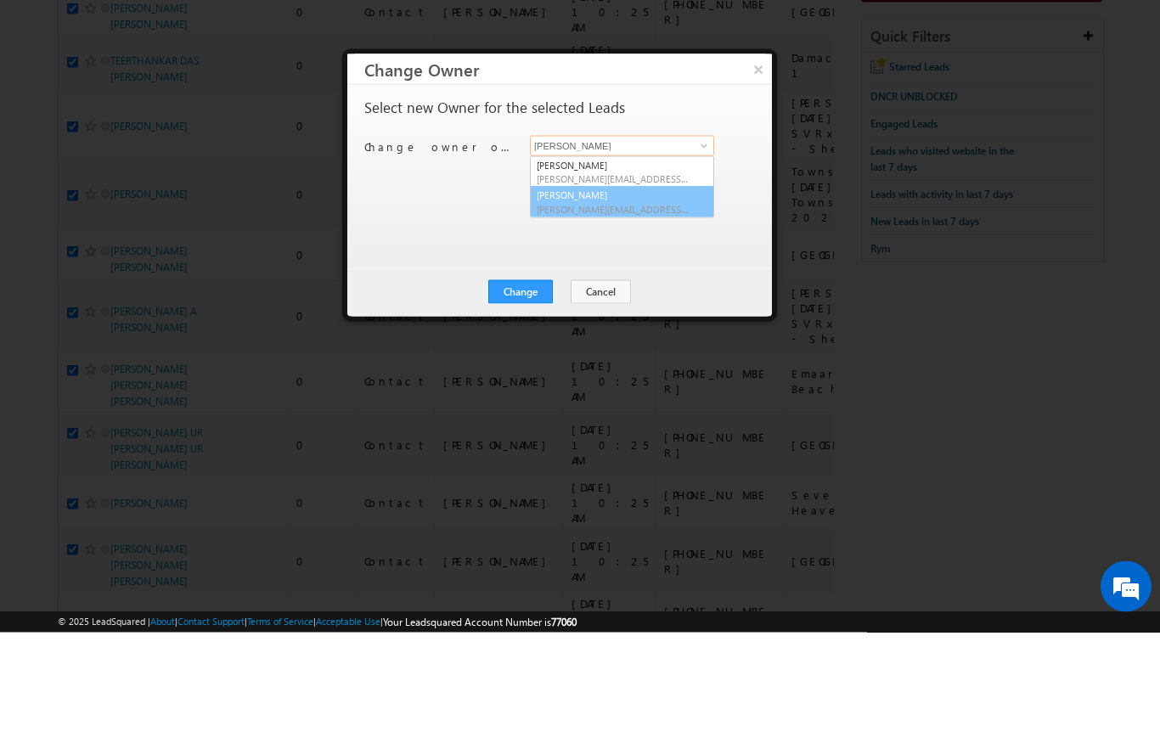
click at [625, 296] on link "Ankita Dumbre ankita.dumbre@indglobal.ae" at bounding box center [622, 312] width 184 height 32
click at [528, 391] on button "Change" at bounding box center [520, 403] width 65 height 24
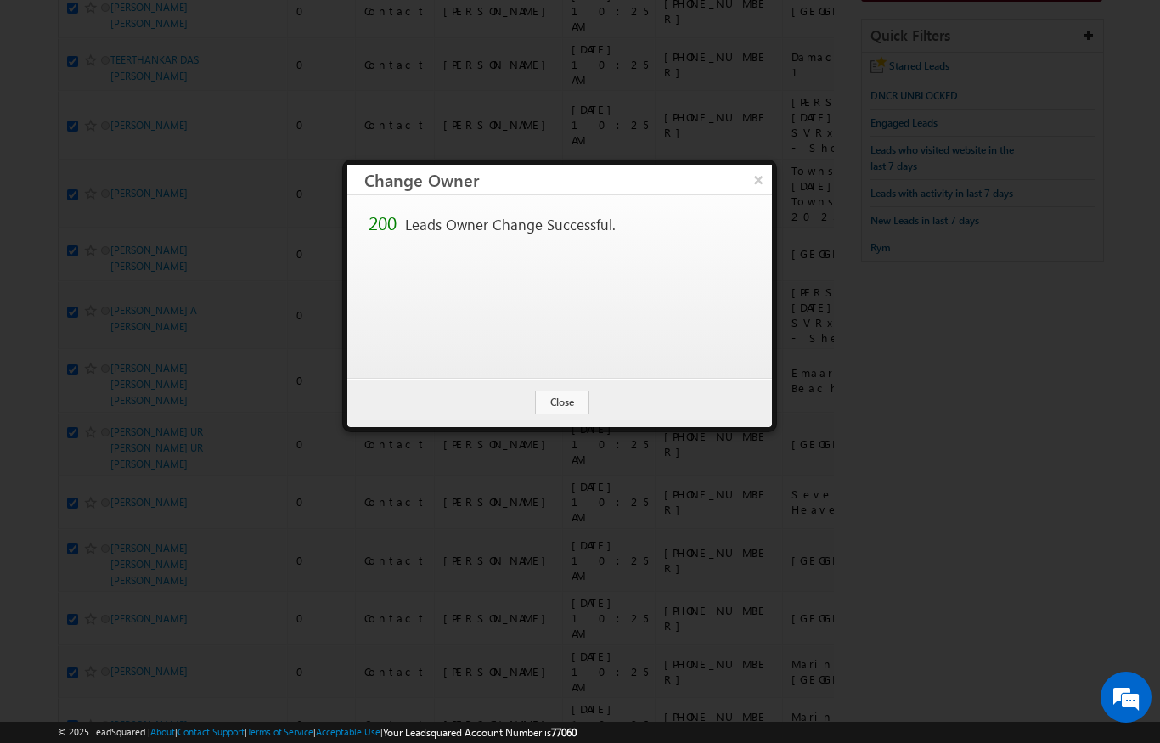
click at [564, 404] on button "Close" at bounding box center [562, 403] width 54 height 24
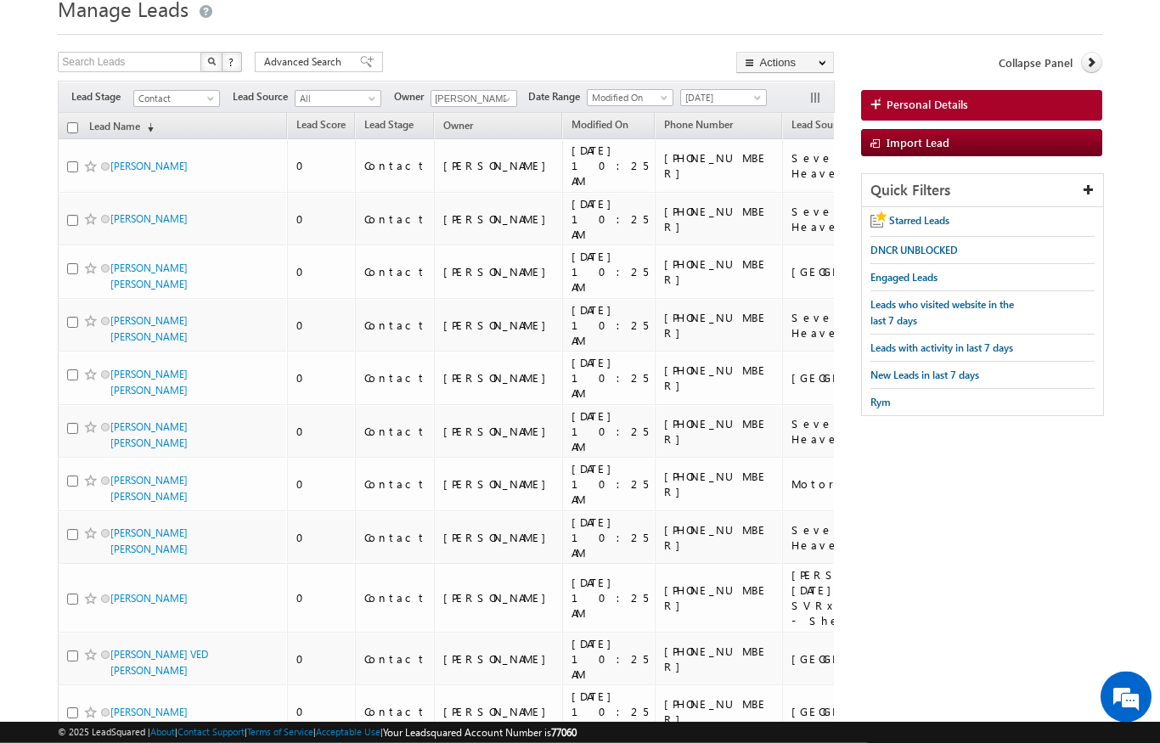
scroll to position [0, 0]
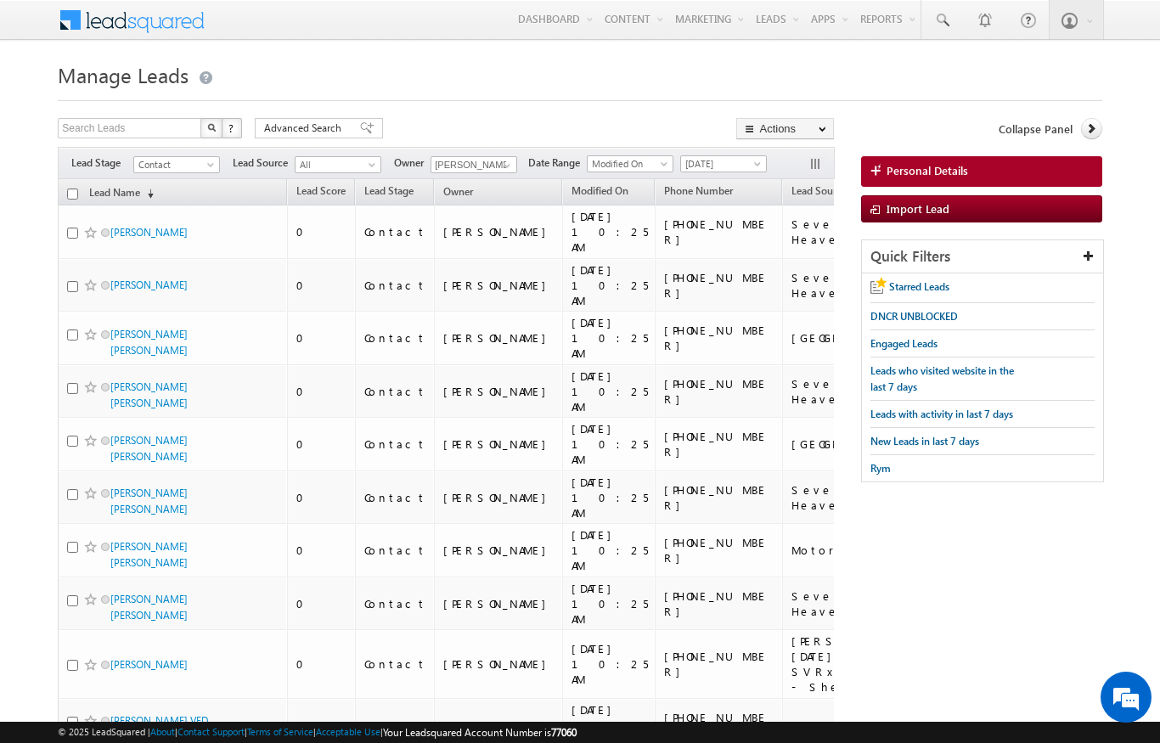
click at [70, 195] on input "checkbox" at bounding box center [72, 194] width 11 height 11
click at [0, 0] on link "Change Owner" at bounding box center [0, 0] width 0 height 0
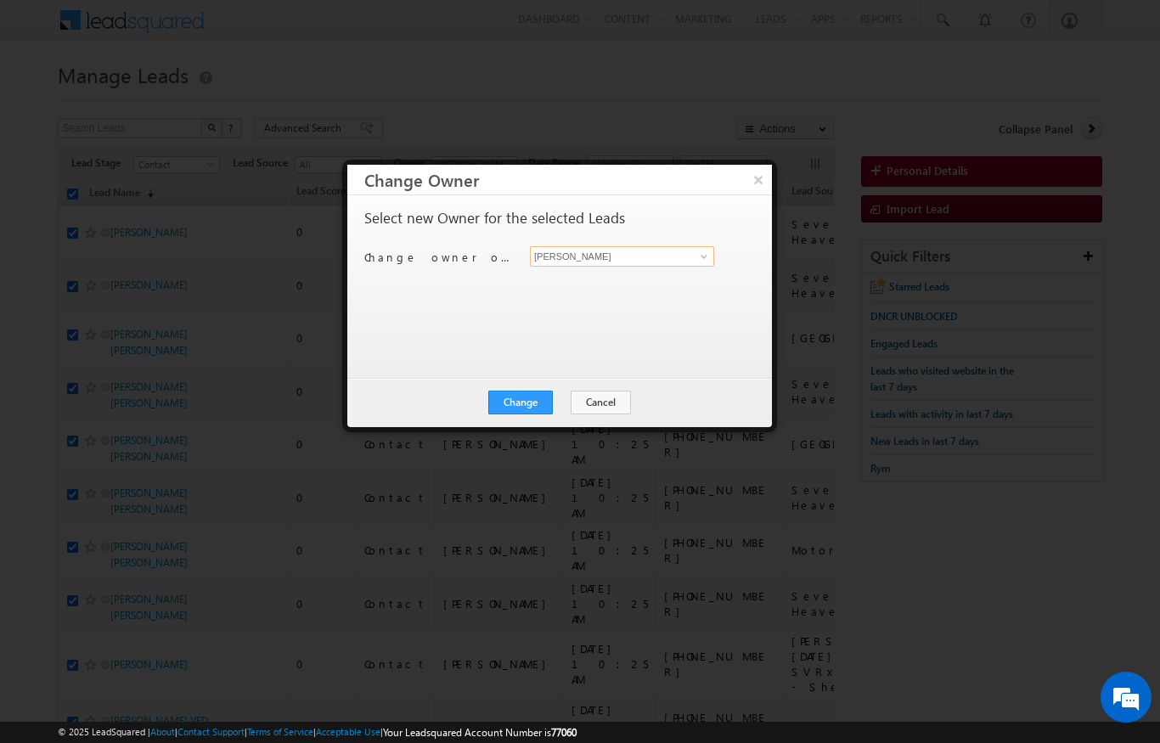
click at [668, 257] on input "[PERSON_NAME]" at bounding box center [622, 256] width 184 height 20
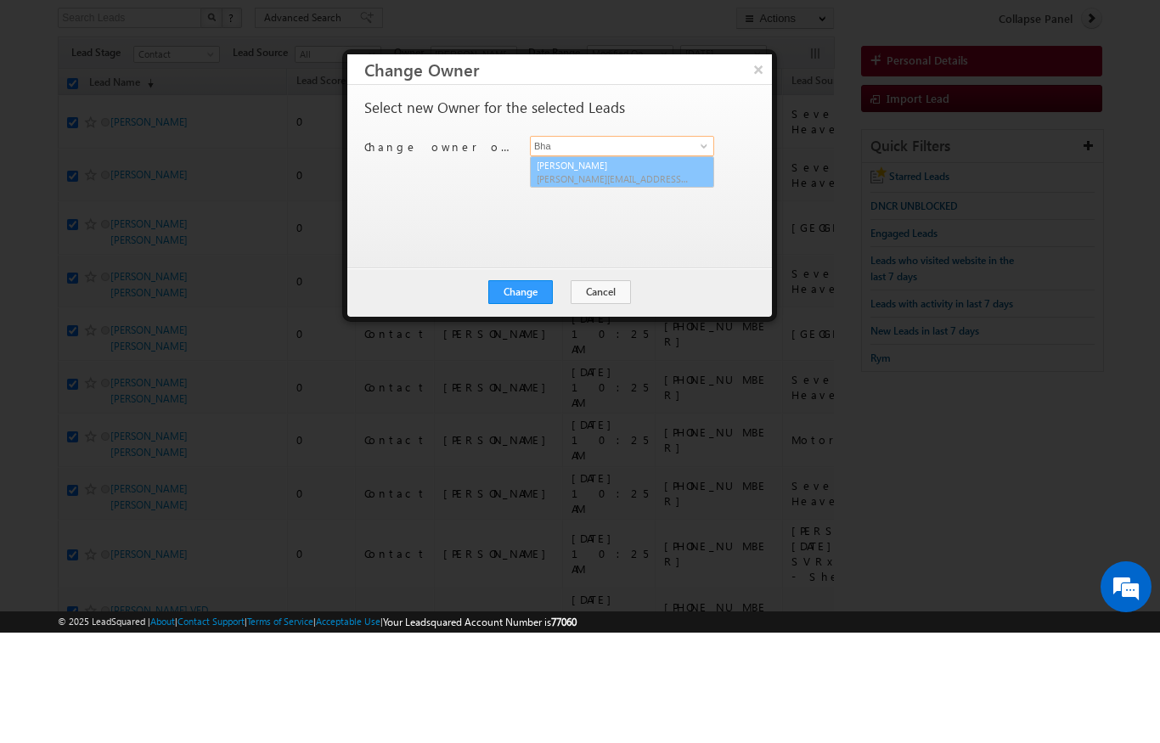
click at [622, 267] on link "Bhargav Nayak bhargav.nayak@indglobal.ae" at bounding box center [622, 283] width 184 height 32
click at [539, 391] on button "Change" at bounding box center [520, 403] width 65 height 24
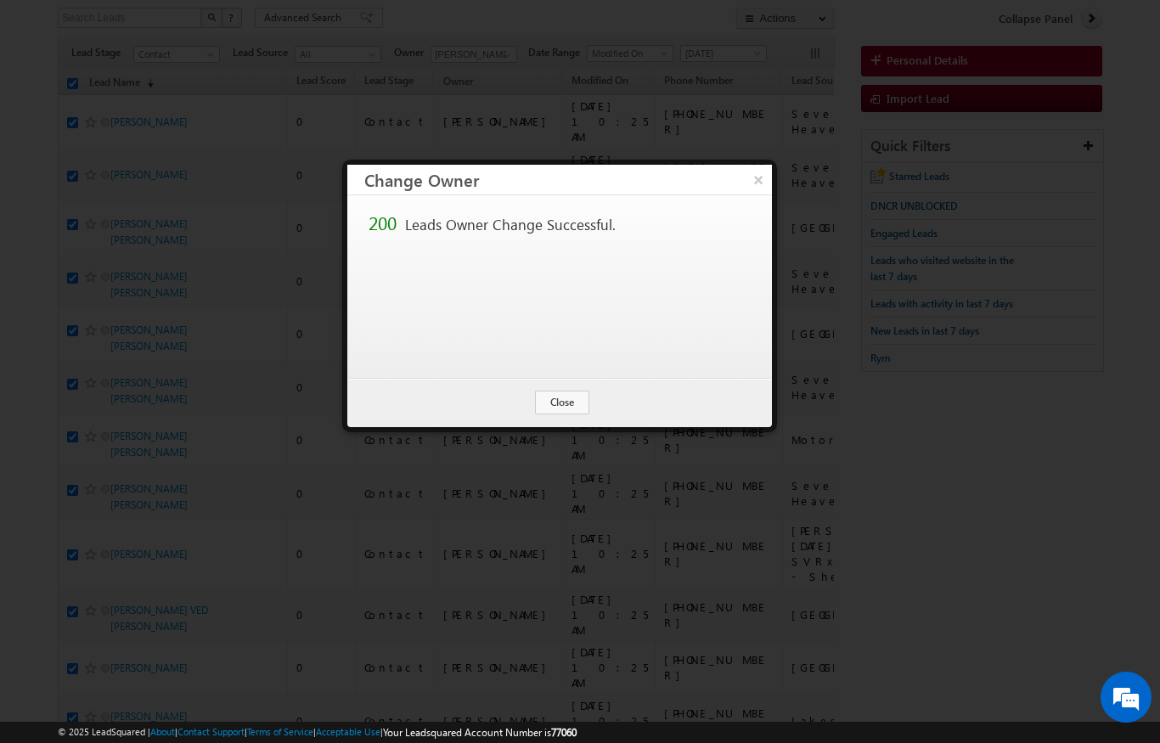
click at [565, 399] on button "Close" at bounding box center [562, 403] width 54 height 24
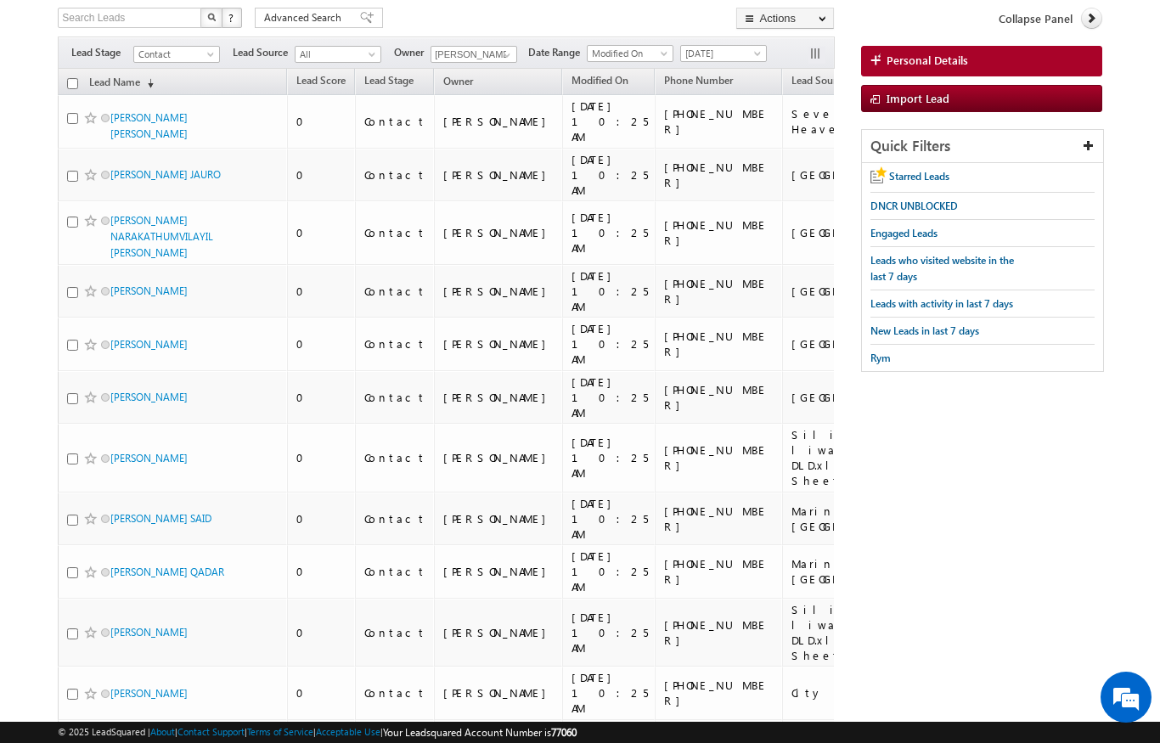
click at [71, 72] on th "Lead Name (sorted descending)" at bounding box center [172, 82] width 229 height 26
click at [71, 82] on input "checkbox" at bounding box center [72, 83] width 11 height 11
click at [0, 0] on link "Change Owner" at bounding box center [0, 0] width 0 height 0
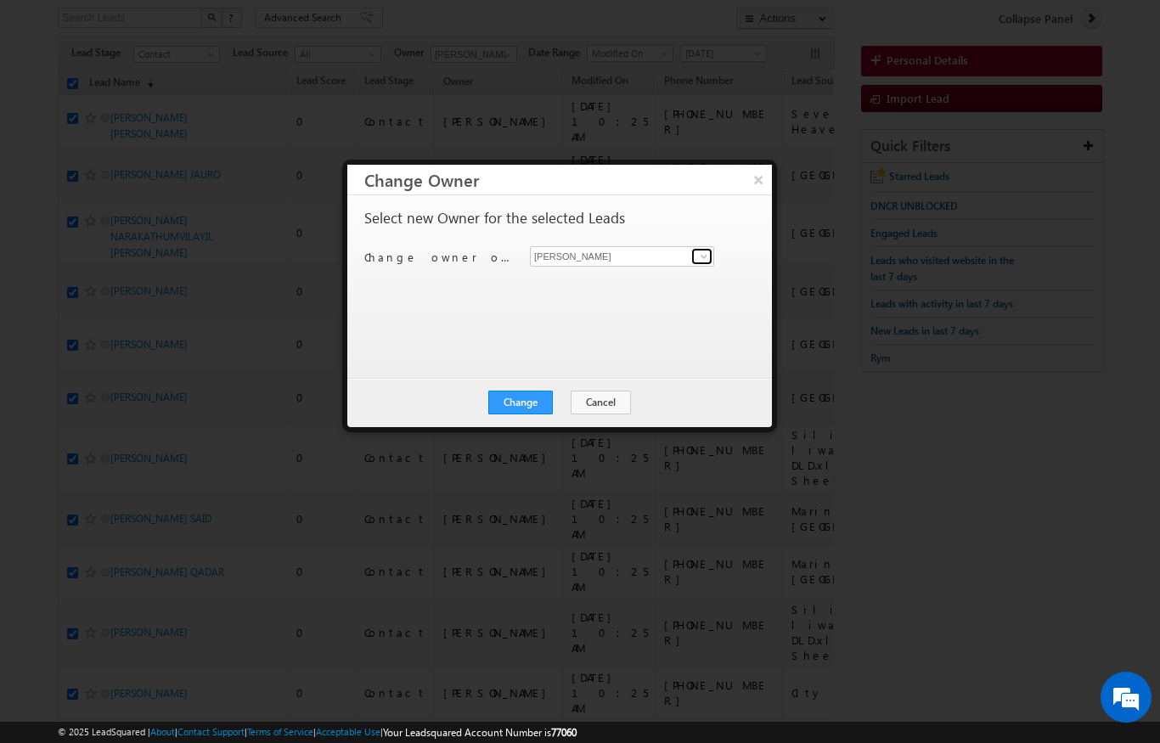
click at [700, 250] on span at bounding box center [704, 257] width 14 height 14
click at [629, 272] on link "Ekta Verhani ekta.verhani@indglobal.ae" at bounding box center [622, 283] width 183 height 31
click at [1128, 166] on div at bounding box center [580, 371] width 1160 height 743
click at [533, 398] on button "Change" at bounding box center [520, 403] width 65 height 24
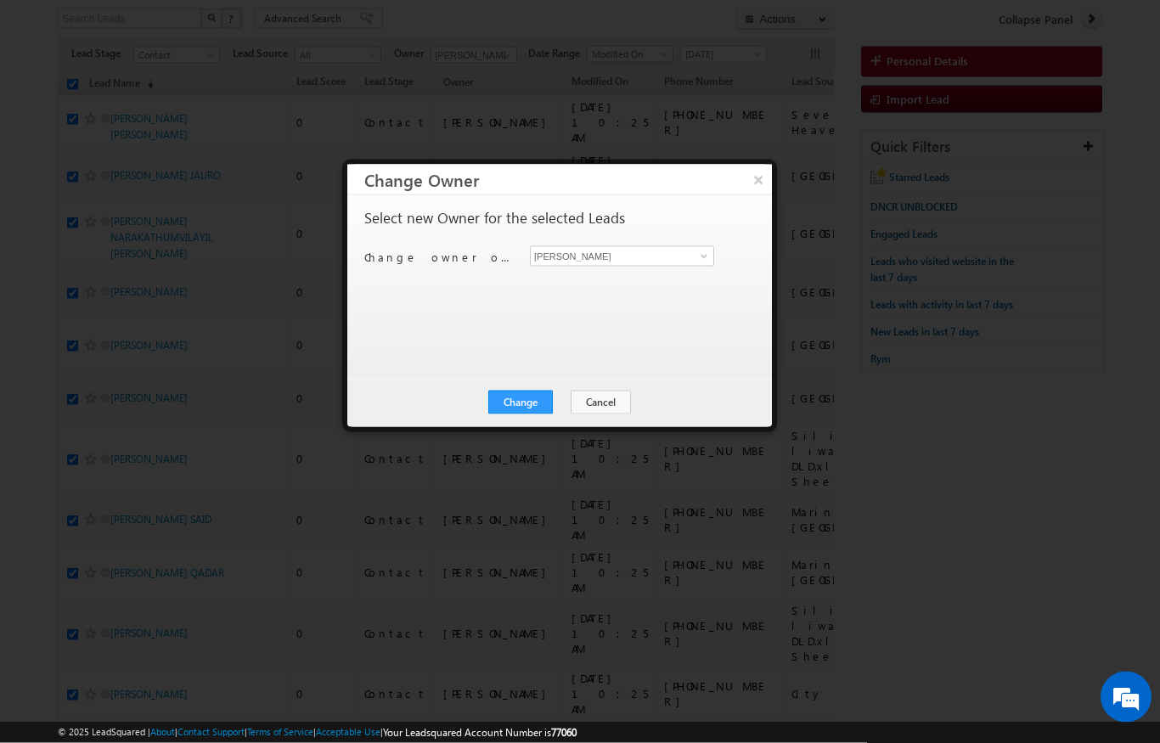
scroll to position [110, 0]
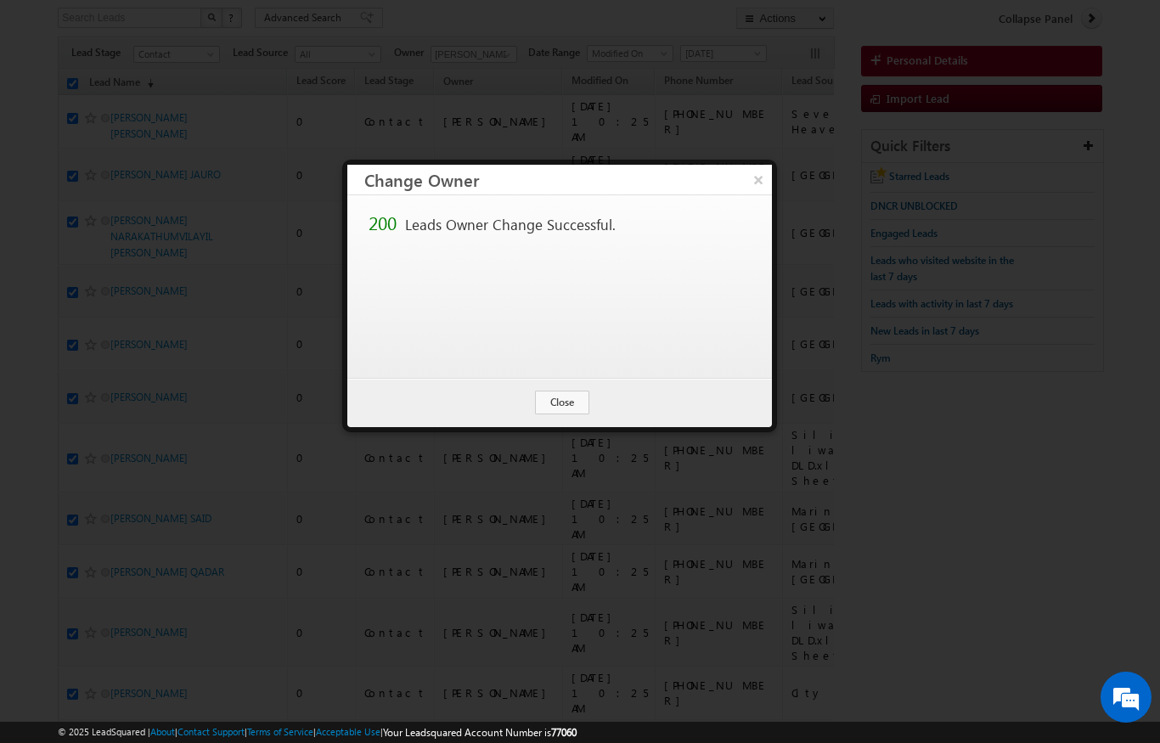
click at [759, 171] on button "×" at bounding box center [758, 180] width 27 height 30
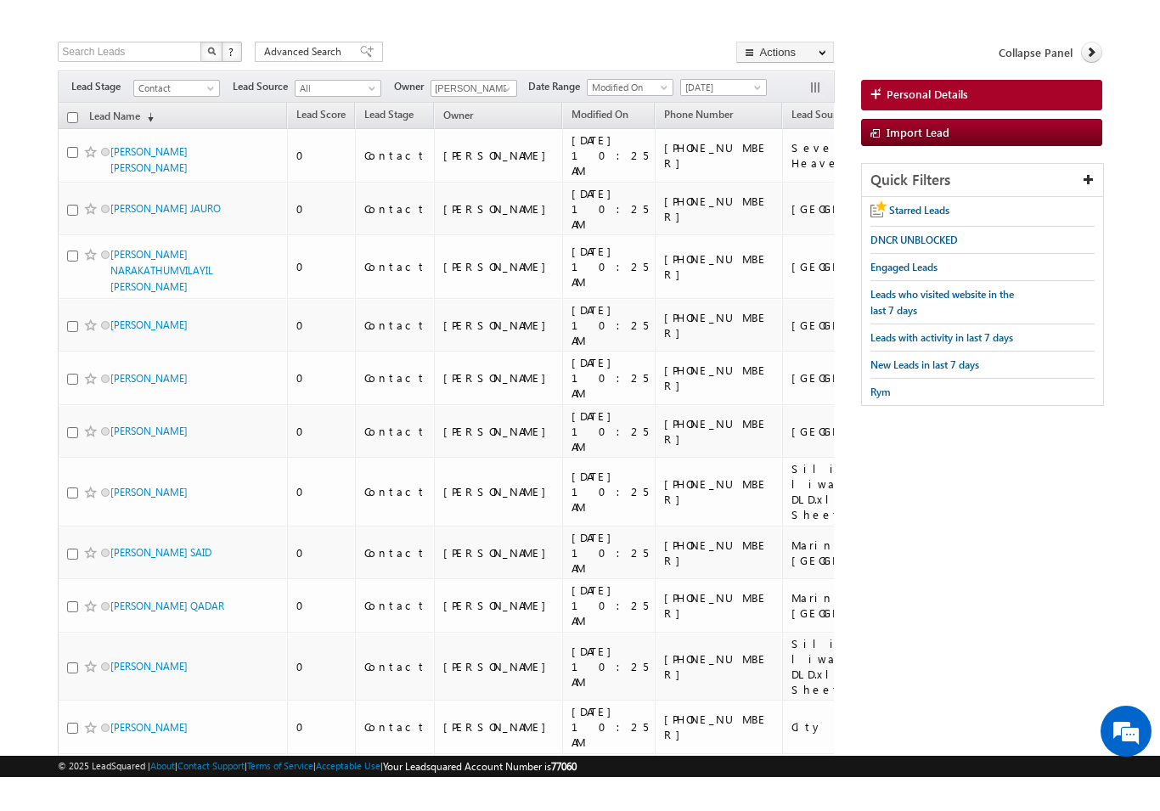
scroll to position [0, 0]
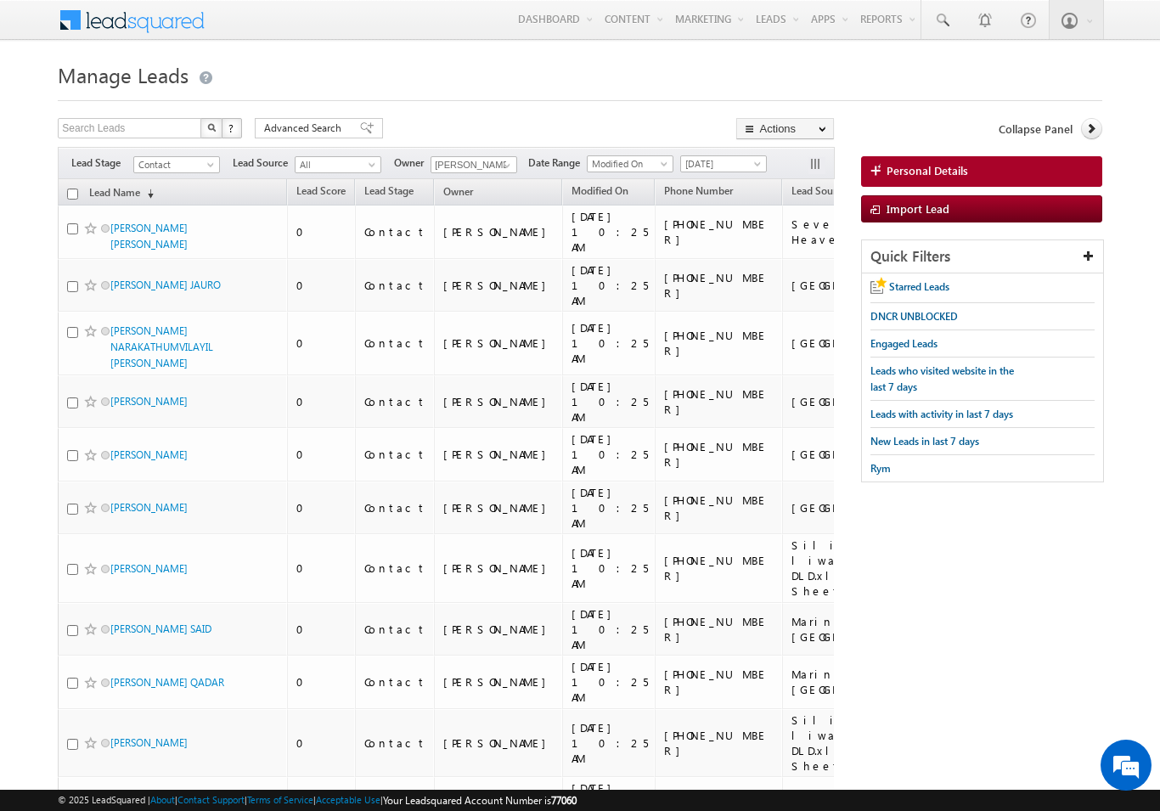
click at [889, 233] on div "Personal Details Import Lead" at bounding box center [981, 197] width 241 height 83
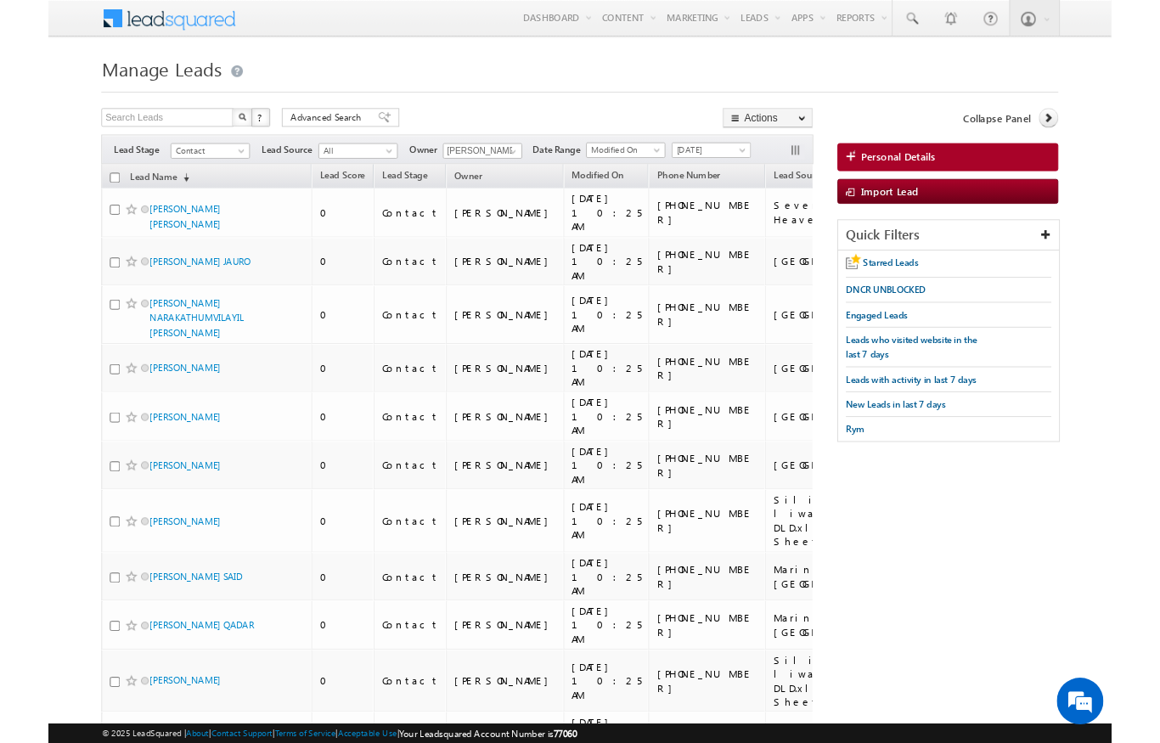
scroll to position [31, 0]
